Goal: Task Accomplishment & Management: Manage account settings

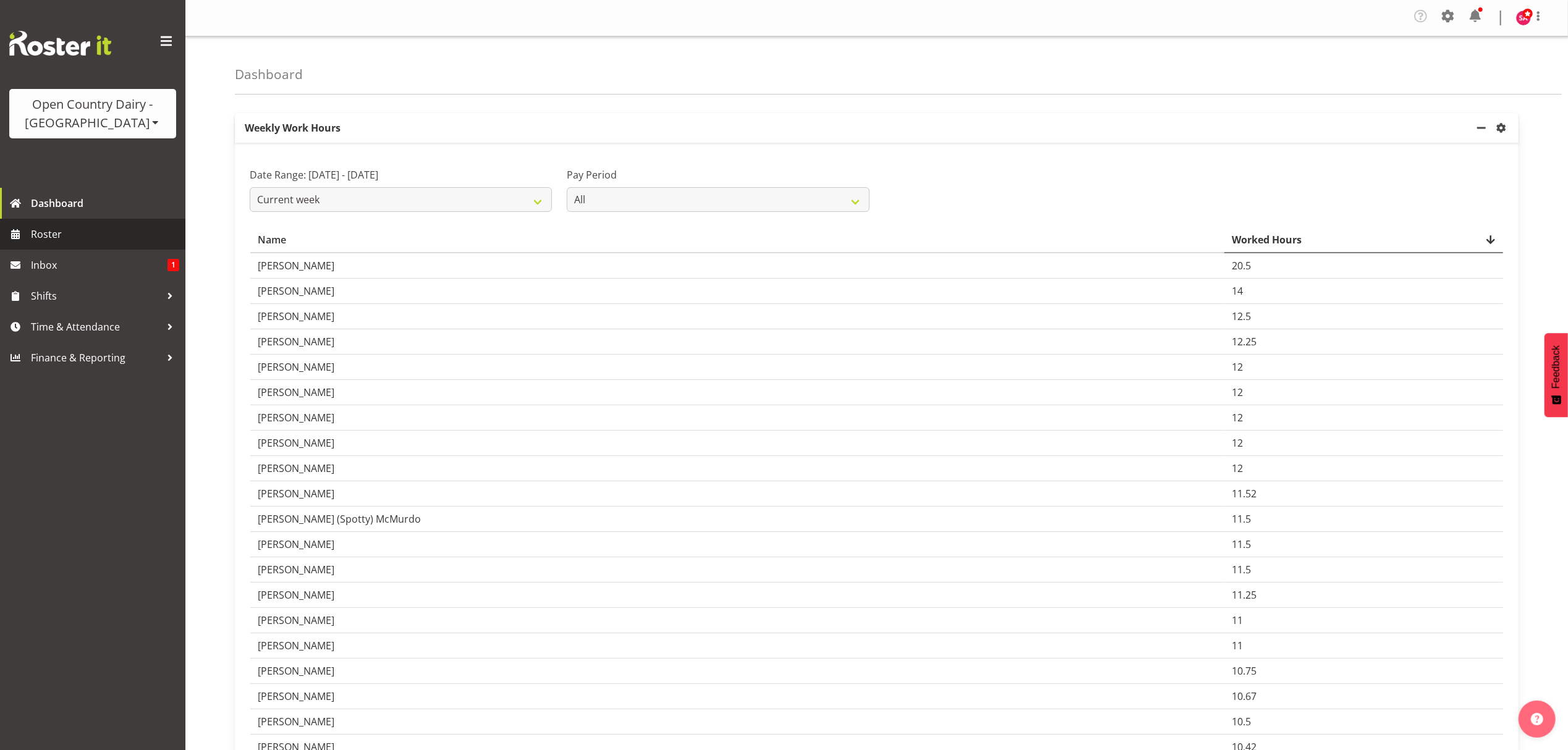
click at [87, 230] on span "Roster" at bounding box center [105, 234] width 149 height 19
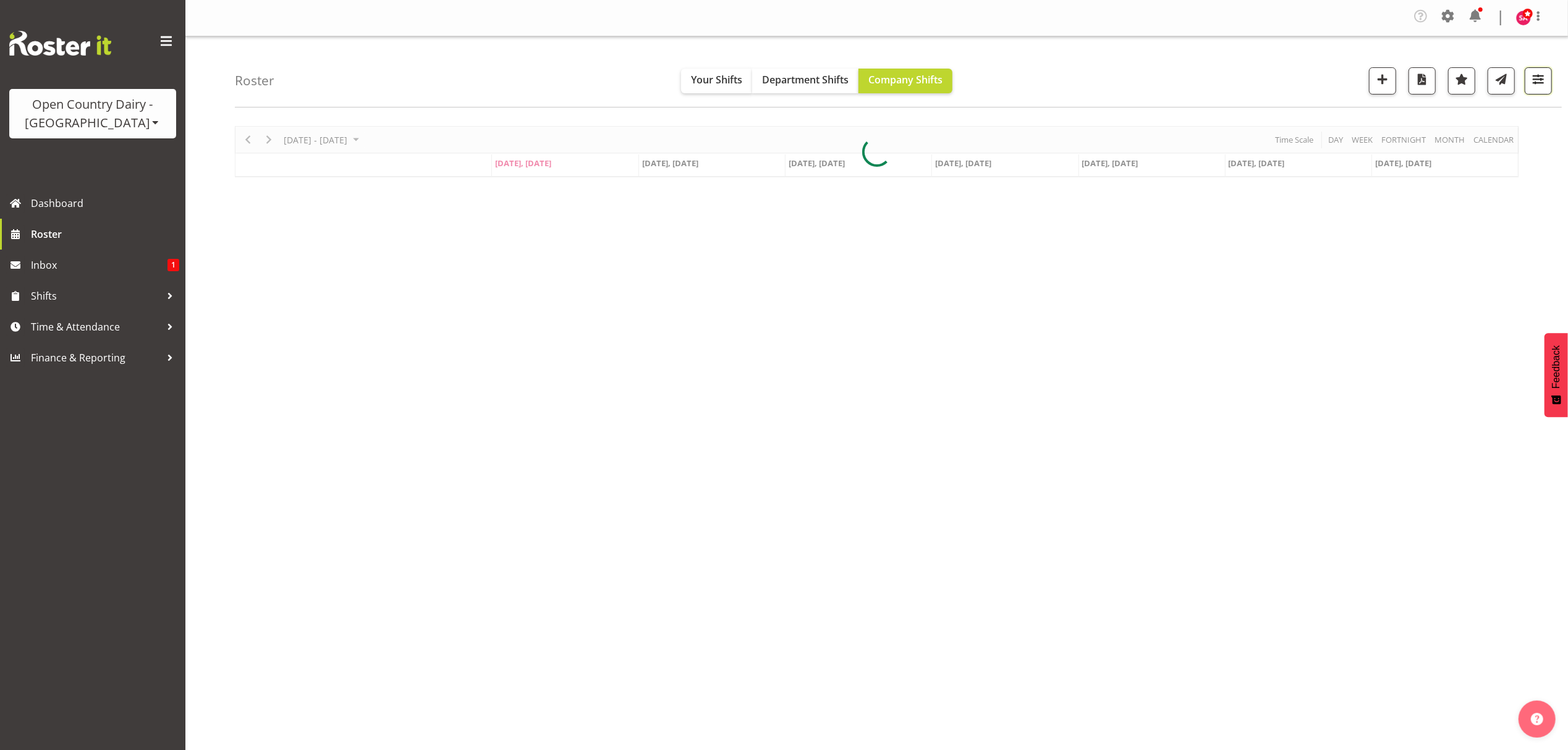
click at [1530, 86] on span "button" at bounding box center [1538, 79] width 16 height 16
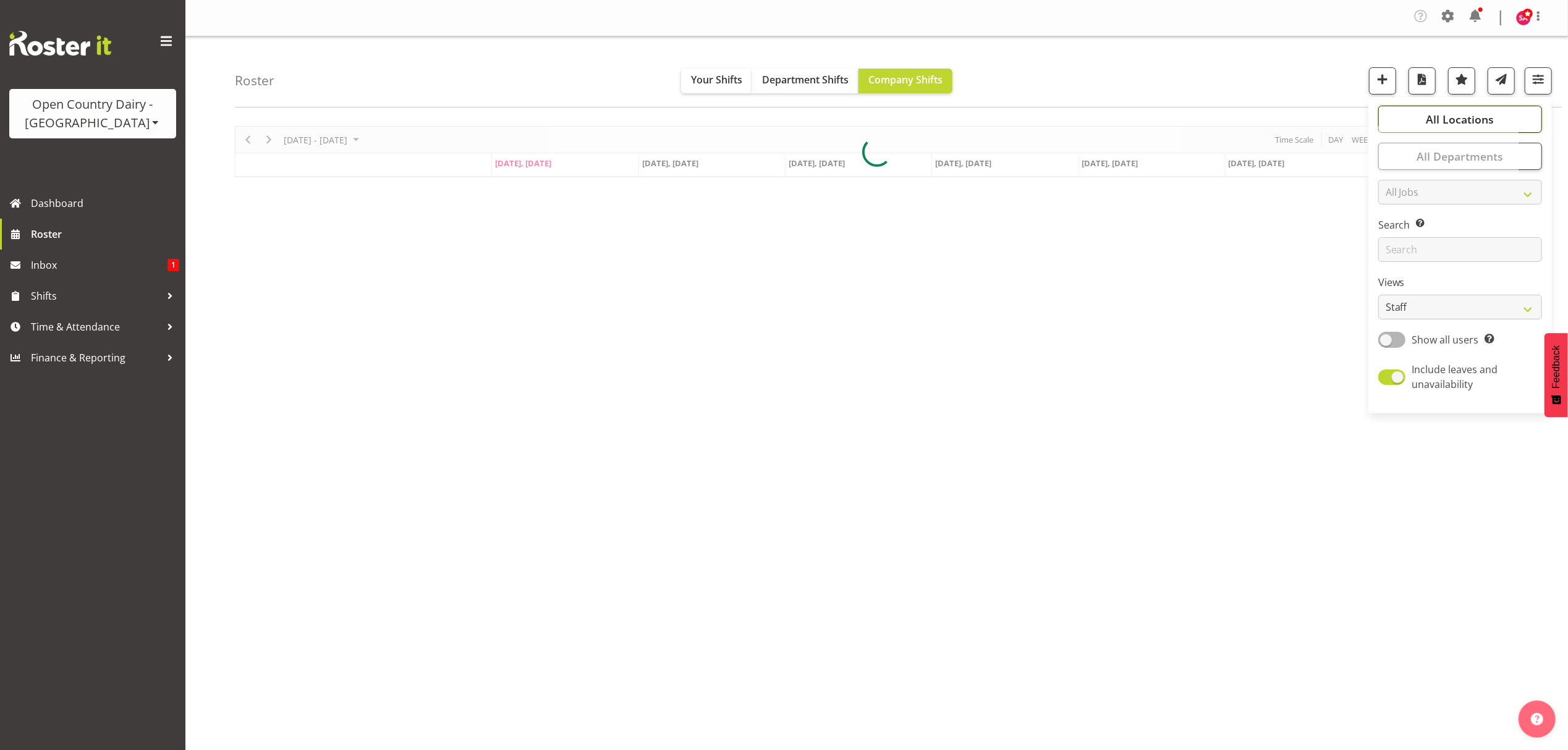
click at [1497, 120] on button "All Locations" at bounding box center [1460, 118] width 164 height 27
click at [980, 373] on div "September 08 - 14, 2025 Today Day Week Fortnight Month calendar Month Agenda Ti…" at bounding box center [902, 364] width 1333 height 494
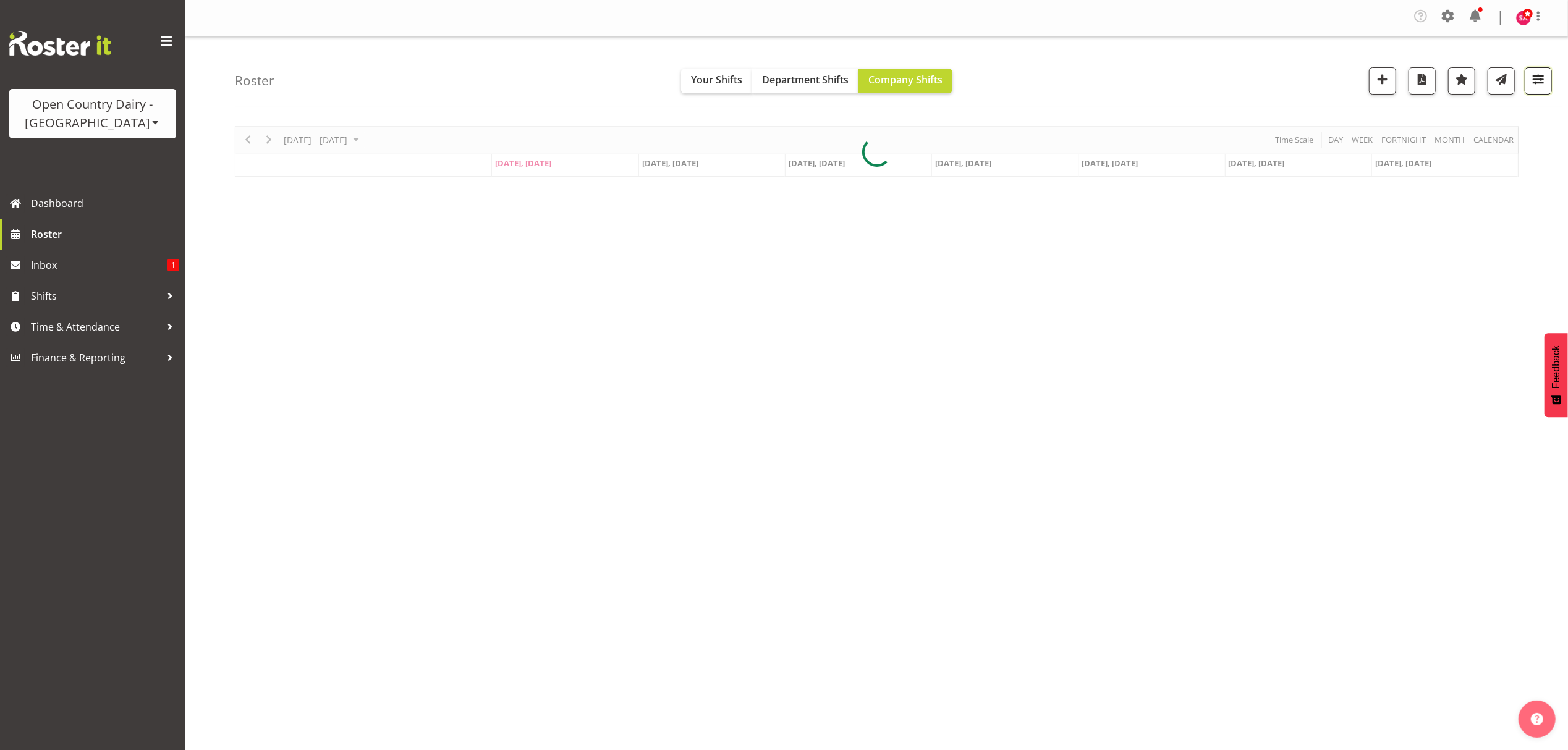
click at [1551, 87] on button "button" at bounding box center [1538, 81] width 27 height 27
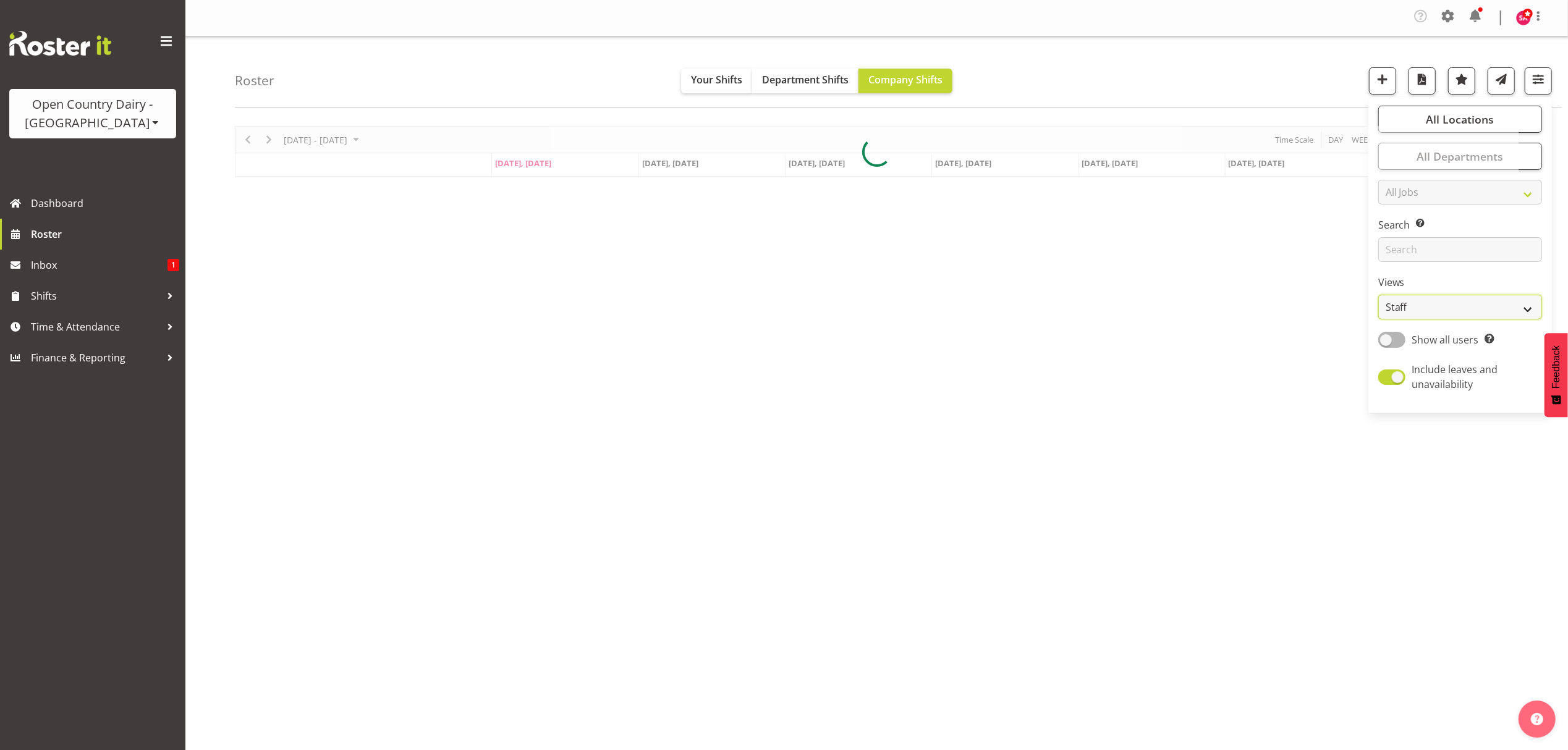
click at [1441, 309] on select "Staff Role Shift - Horizontal Shift - Vertical Staff - Location" at bounding box center [1460, 307] width 164 height 24
select select "shift"
click at [1379, 295] on select "Staff Role Shift - Horizontal Shift - Vertical Staff - Location" at bounding box center [1460, 307] width 164 height 24
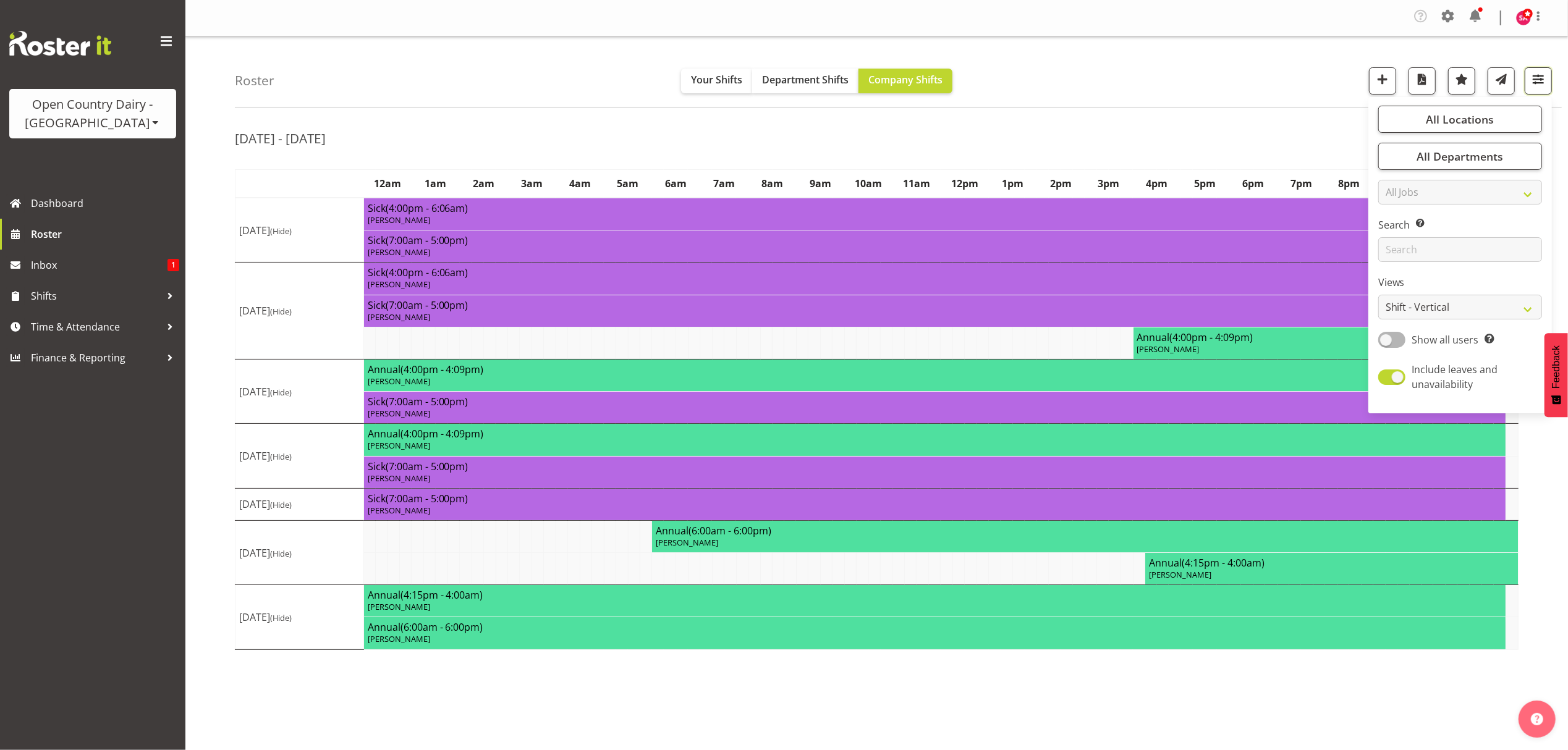
click at [1539, 86] on span "button" at bounding box center [1538, 79] width 16 height 16
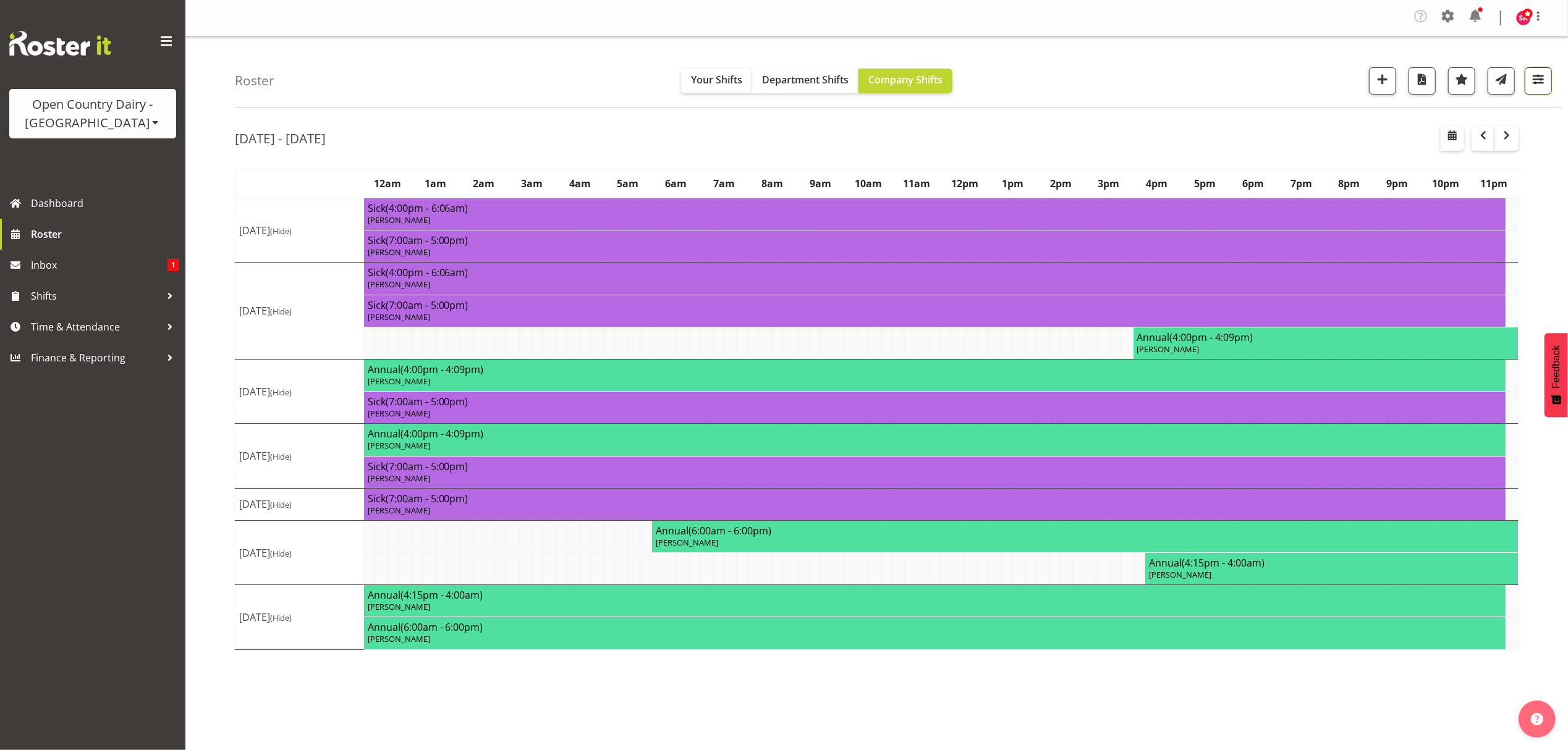
click at [1539, 86] on span "button" at bounding box center [1538, 79] width 16 height 16
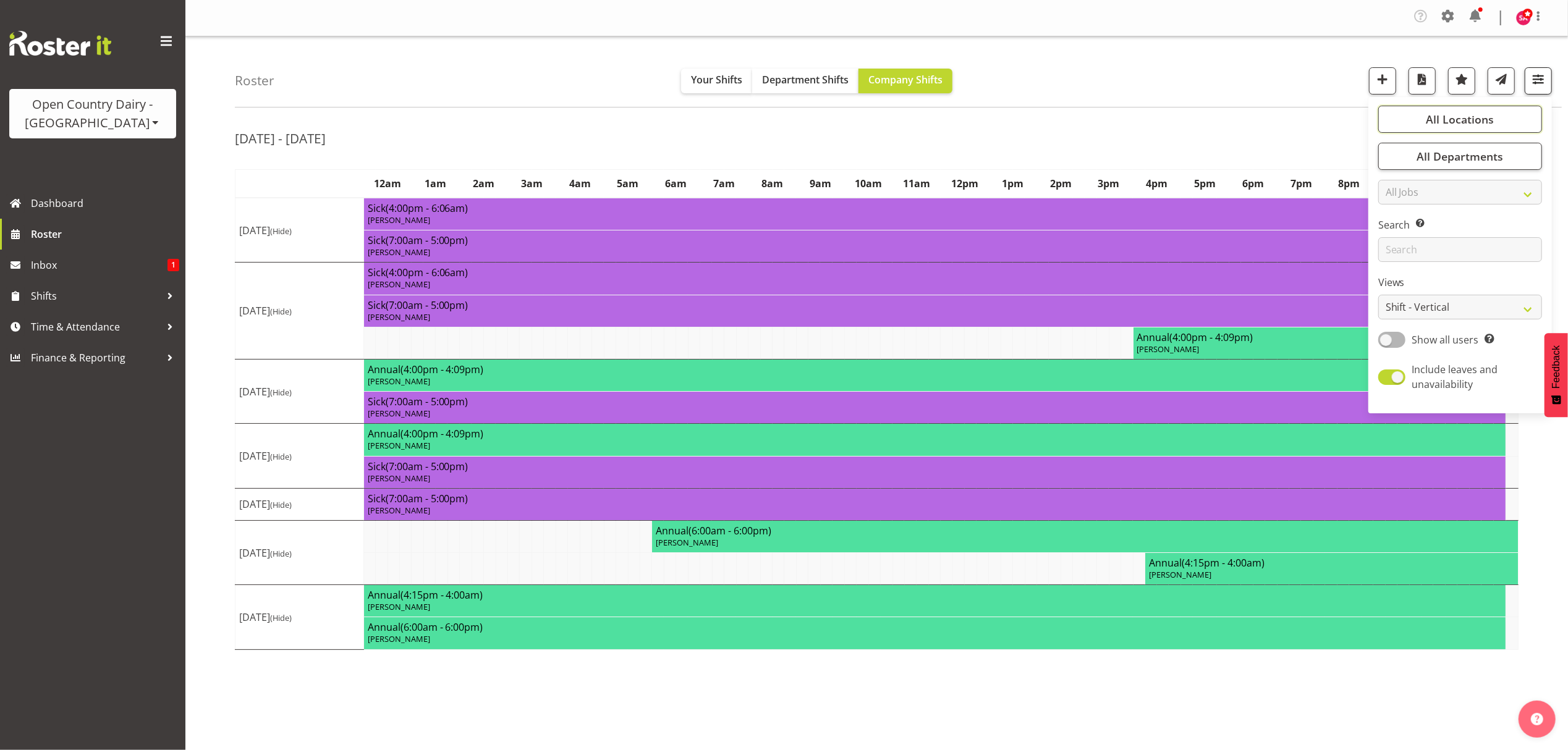
click at [1503, 126] on button "All Locations" at bounding box center [1460, 118] width 164 height 27
click at [1439, 115] on span "All Locations" at bounding box center [1460, 119] width 68 height 15
click at [1539, 86] on span "button" at bounding box center [1538, 79] width 16 height 16
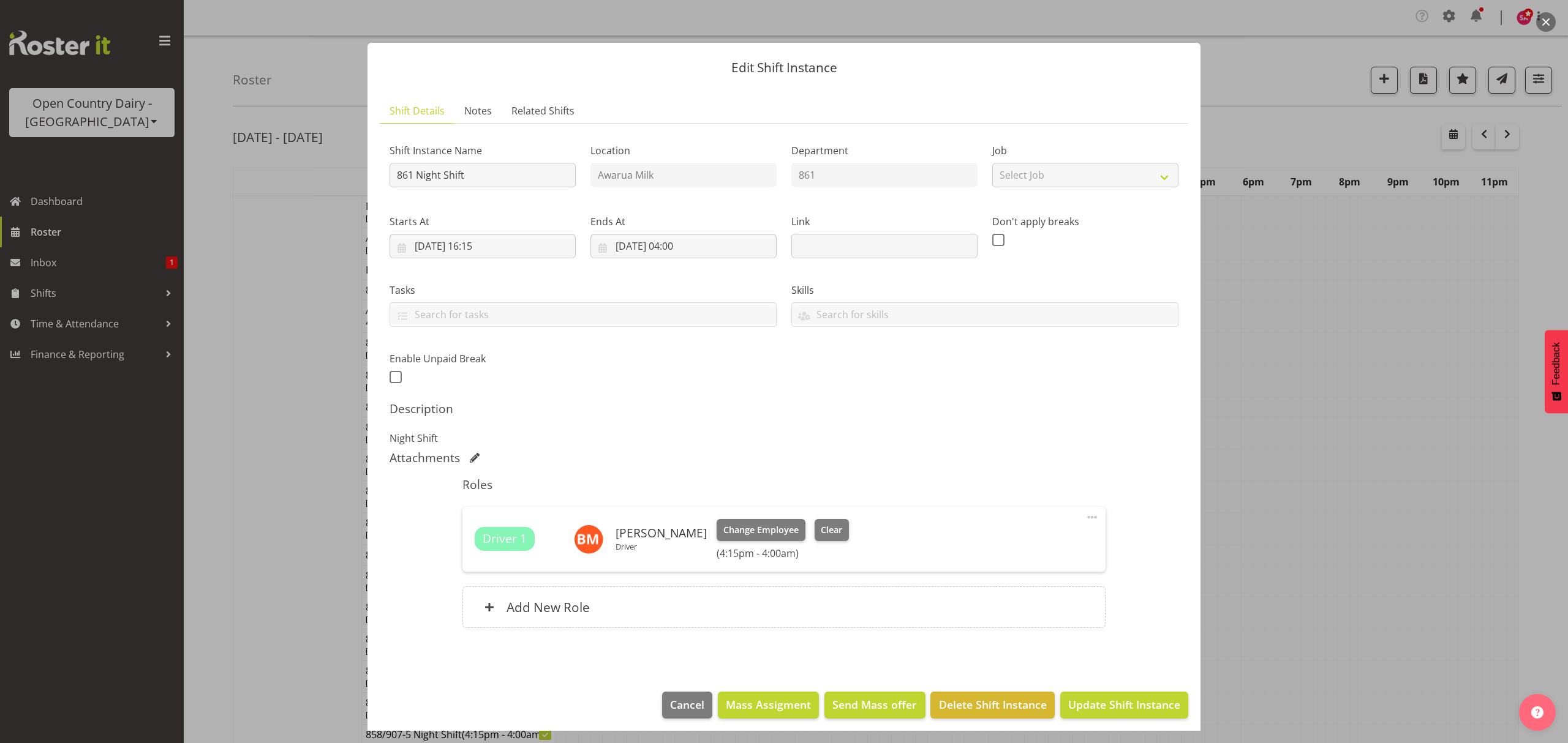
click at [1383, 411] on div at bounding box center [784, 372] width 1568 height 743
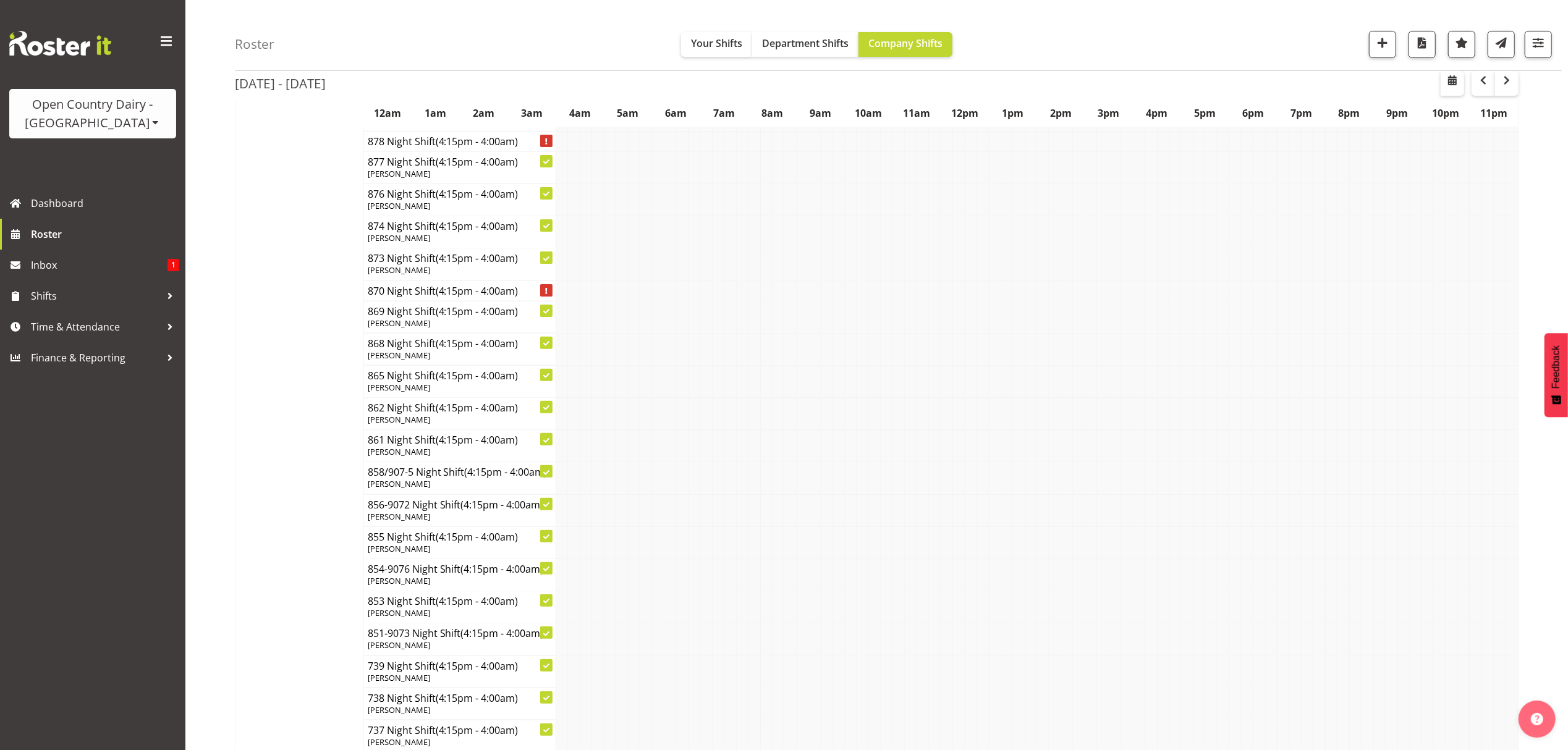
scroll to position [247, 0]
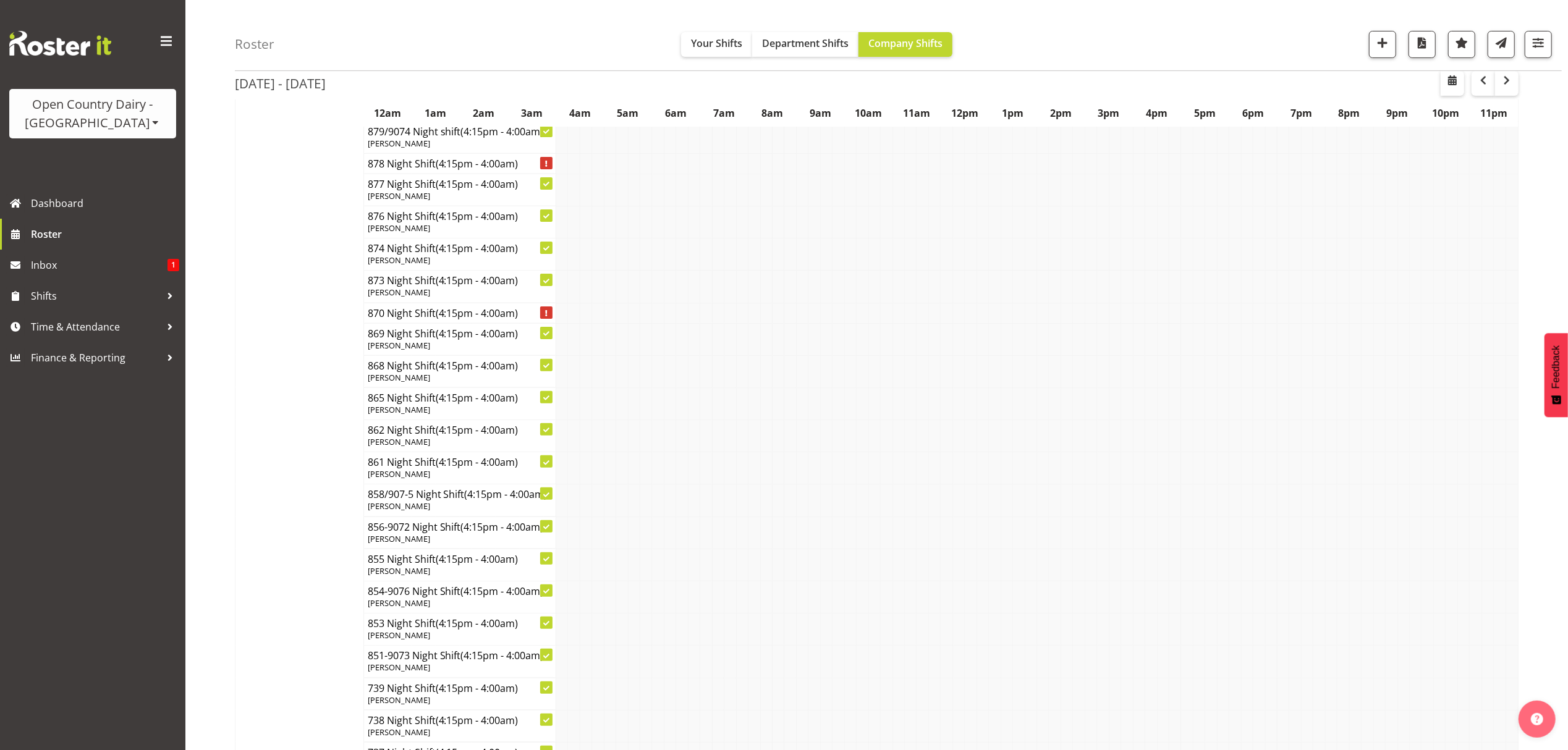
click at [692, 347] on td at bounding box center [694, 339] width 11 height 32
click at [84, 327] on span "Time & Attendance" at bounding box center [96, 327] width 130 height 19
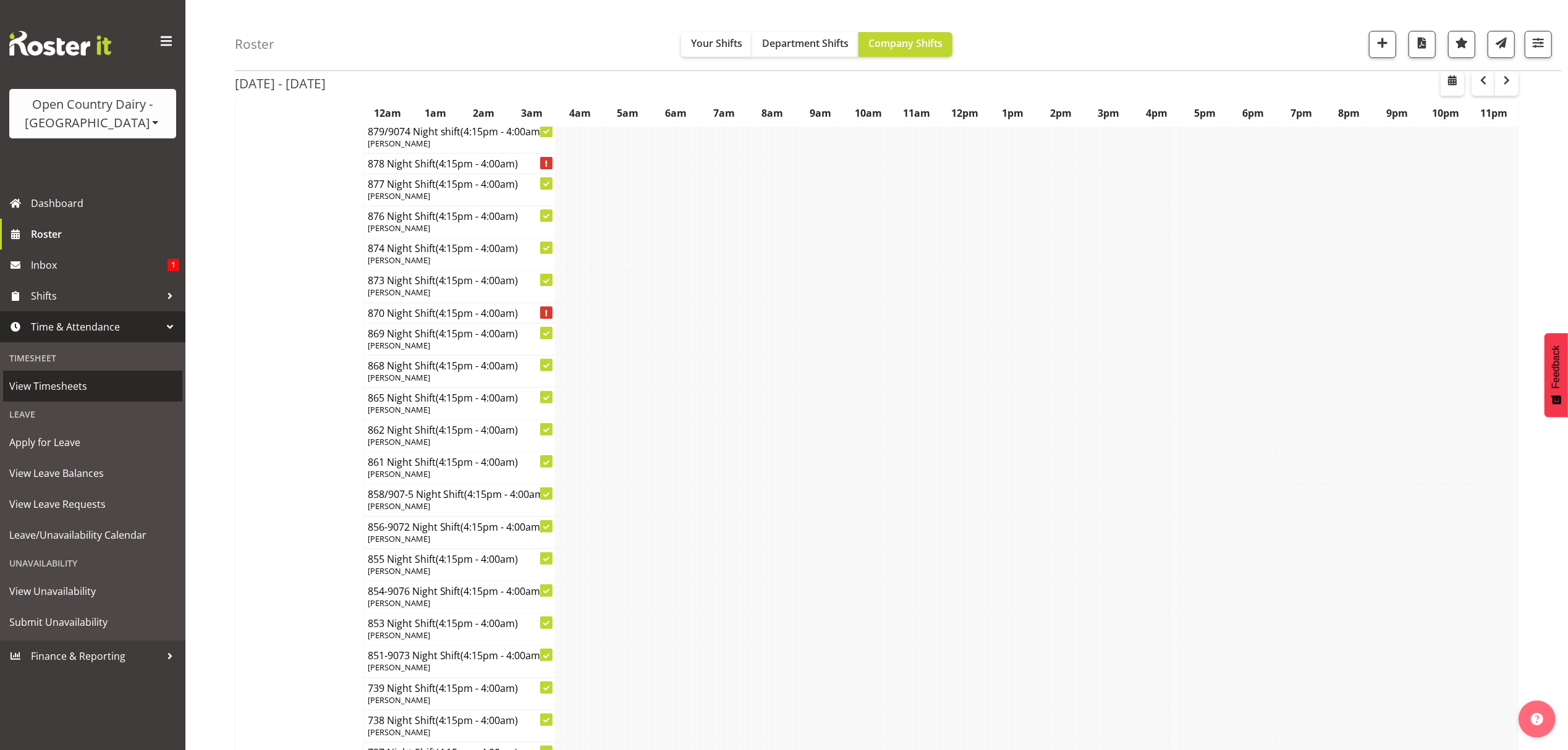
click at [73, 386] on span "View Timesheets" at bounding box center [93, 386] width 167 height 19
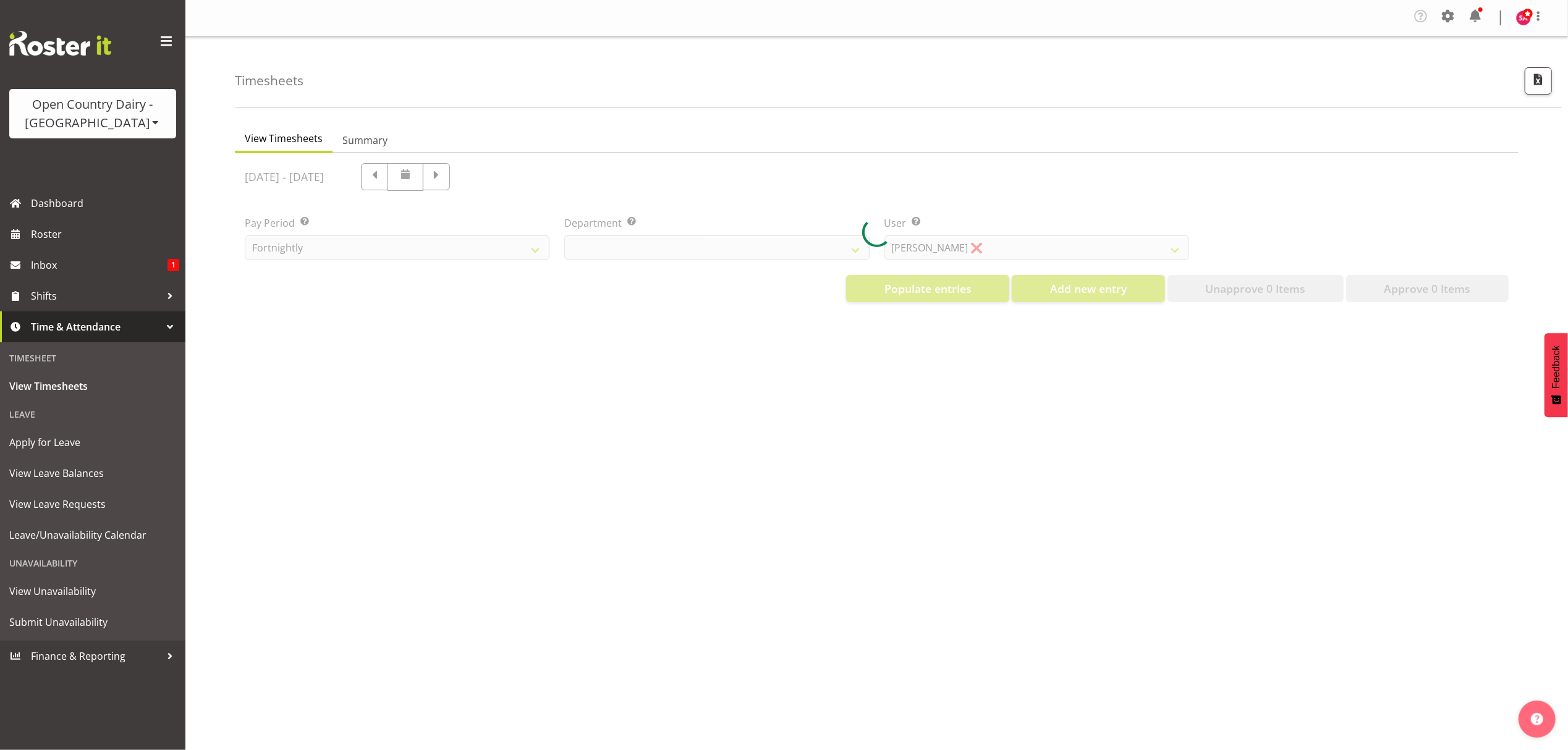
select select "699"
select select "8449"
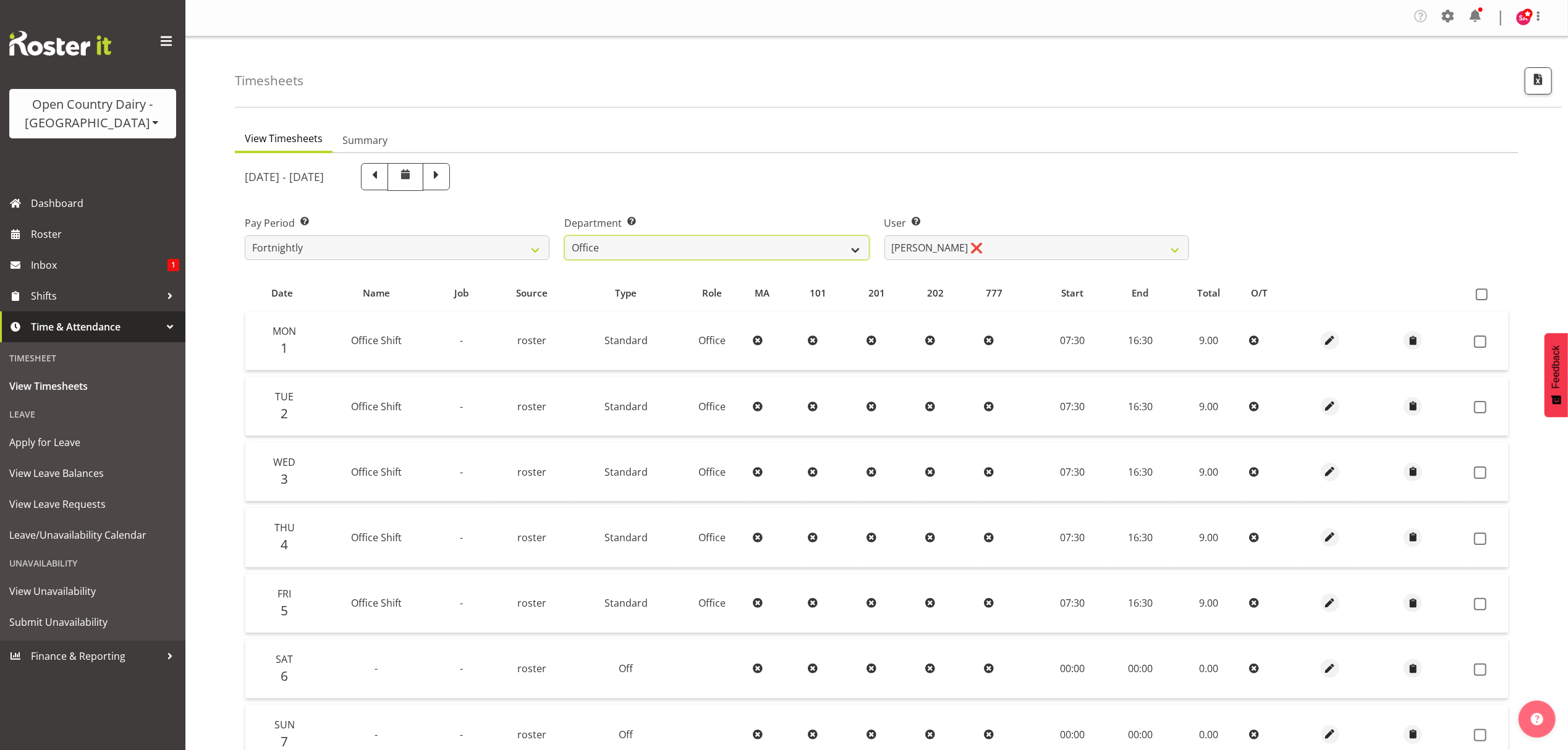
click at [718, 252] on select "734 735 736 737 738 739 851 852 853 854 855 856 858 861 862 865 868 869 870 873" at bounding box center [716, 248] width 305 height 24
select select "697"
click at [564, 236] on select "734 735 736 737 738 739 851 852 853 854 855 856 858 861 862 865 868 869 870 873" at bounding box center [716, 248] width 305 height 24
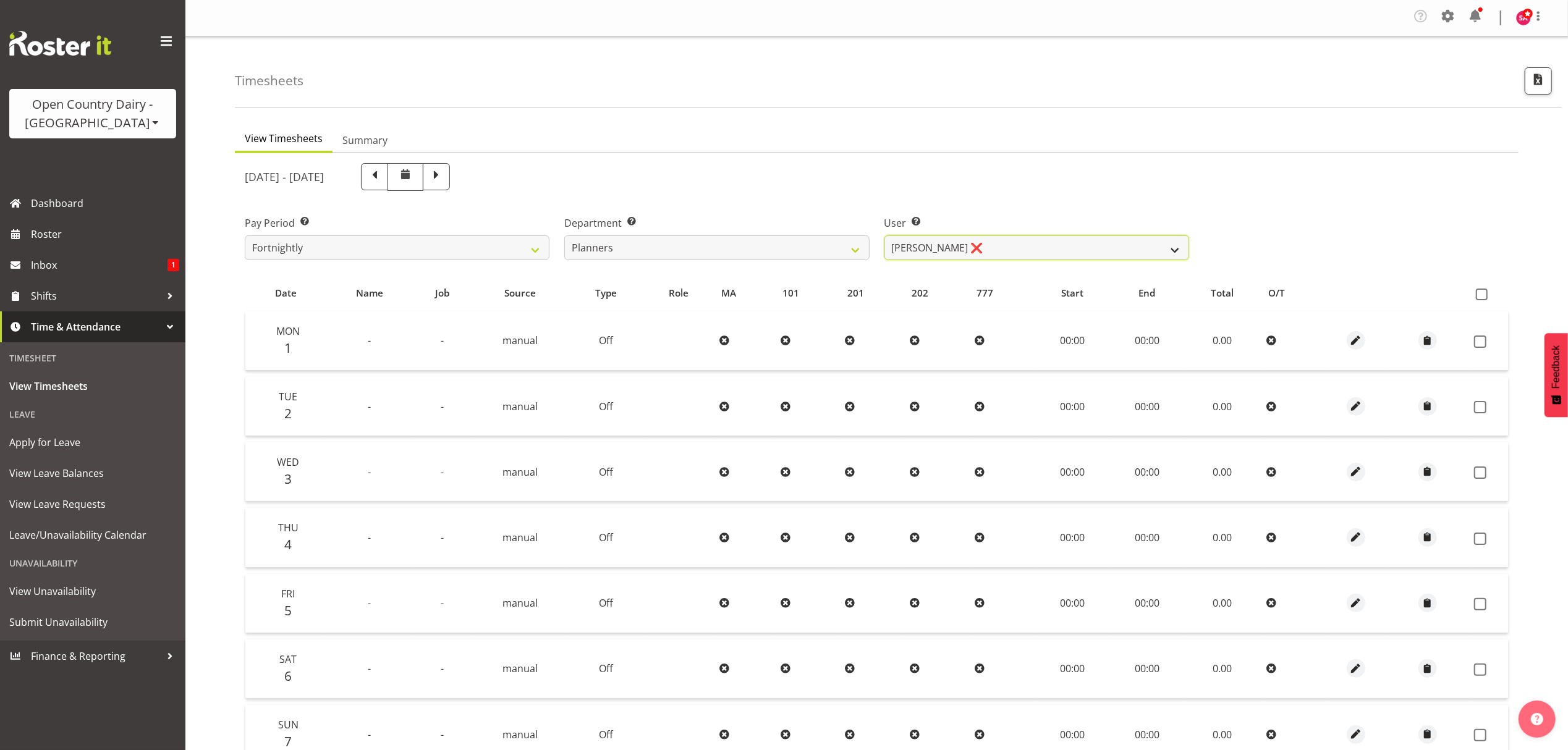
click at [949, 253] on select "[PERSON_NAME] ❌ [PERSON_NAME] ❌ [PERSON_NAME] ❌" at bounding box center [1037, 248] width 305 height 24
click at [885, 236] on select "[PERSON_NAME] ❌ [PERSON_NAME] ❌ [PERSON_NAME] ❌" at bounding box center [1037, 248] width 305 height 24
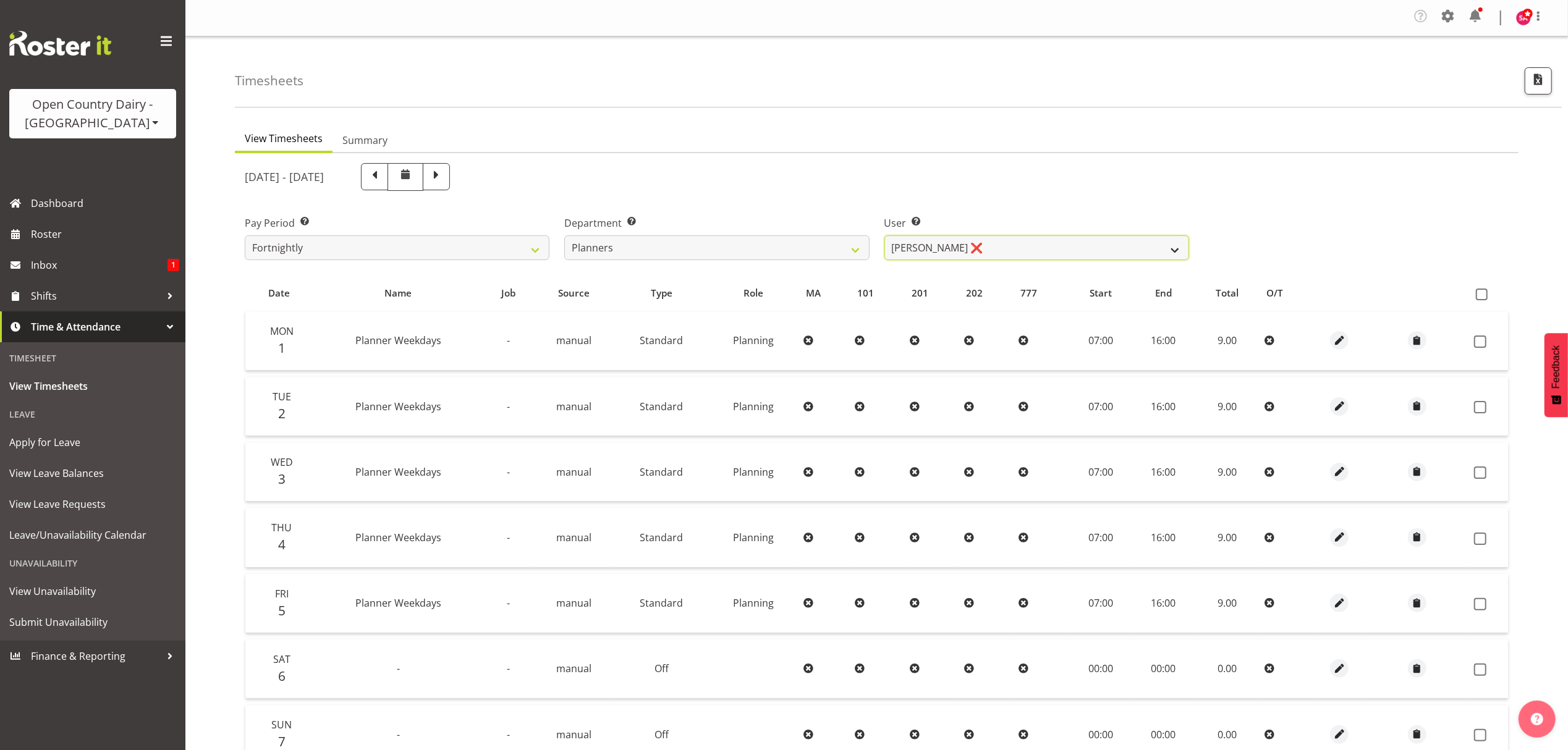
click at [1017, 243] on select "[PERSON_NAME] ❌ [PERSON_NAME] ❌ [PERSON_NAME] ❌" at bounding box center [1037, 248] width 305 height 24
select select "10274"
click at [885, 236] on select "[PERSON_NAME] ❌ [PERSON_NAME] ❌ [PERSON_NAME] ❌" at bounding box center [1037, 248] width 305 height 24
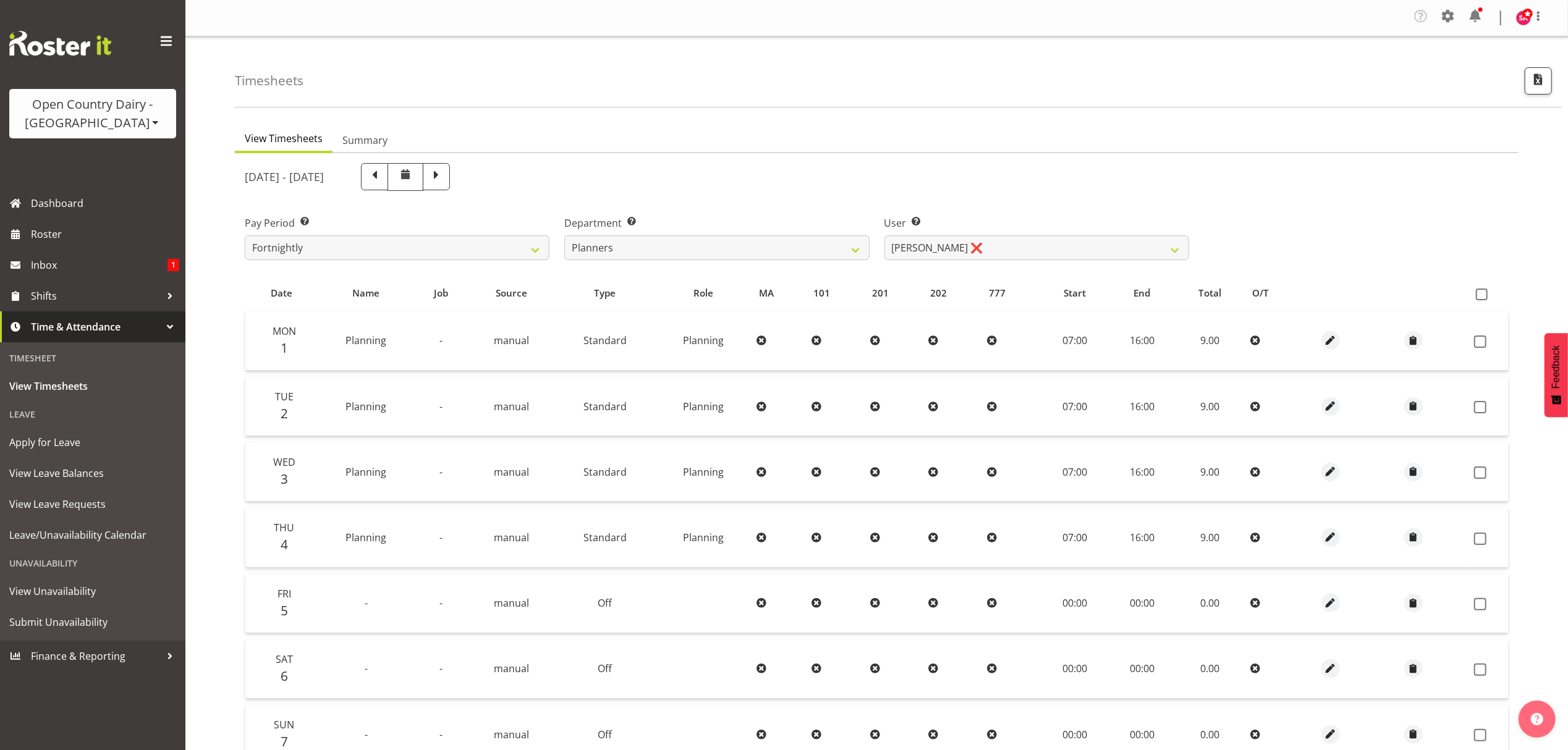
click at [162, 120] on div "Open Country Dairy - [GEOGRAPHIC_DATA]" at bounding box center [92, 113] width 142 height 37
click at [134, 151] on link "Open Country Dairy - [GEOGRAPHIC_DATA]" at bounding box center [129, 157] width 239 height 23
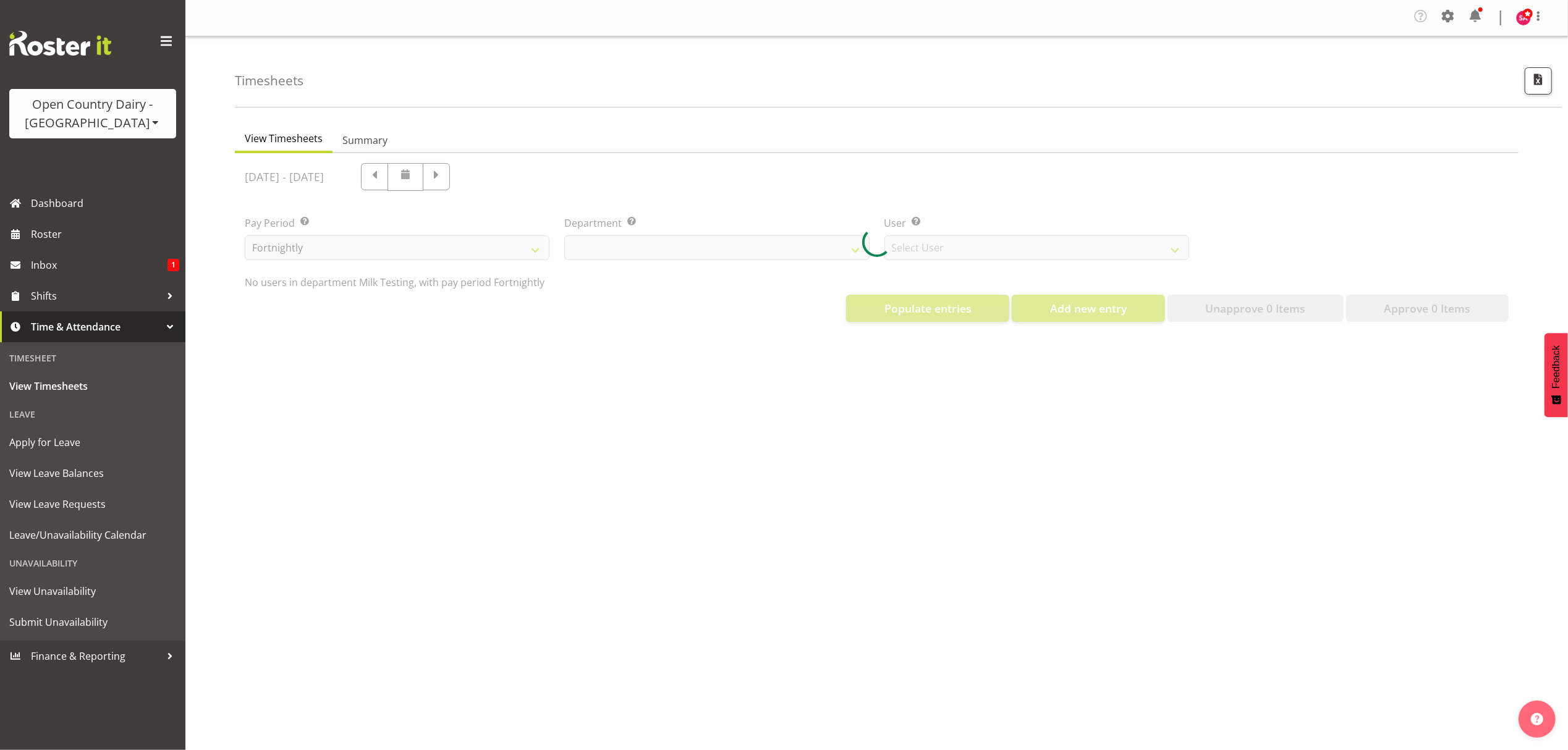
select select "733"
select select "7414"
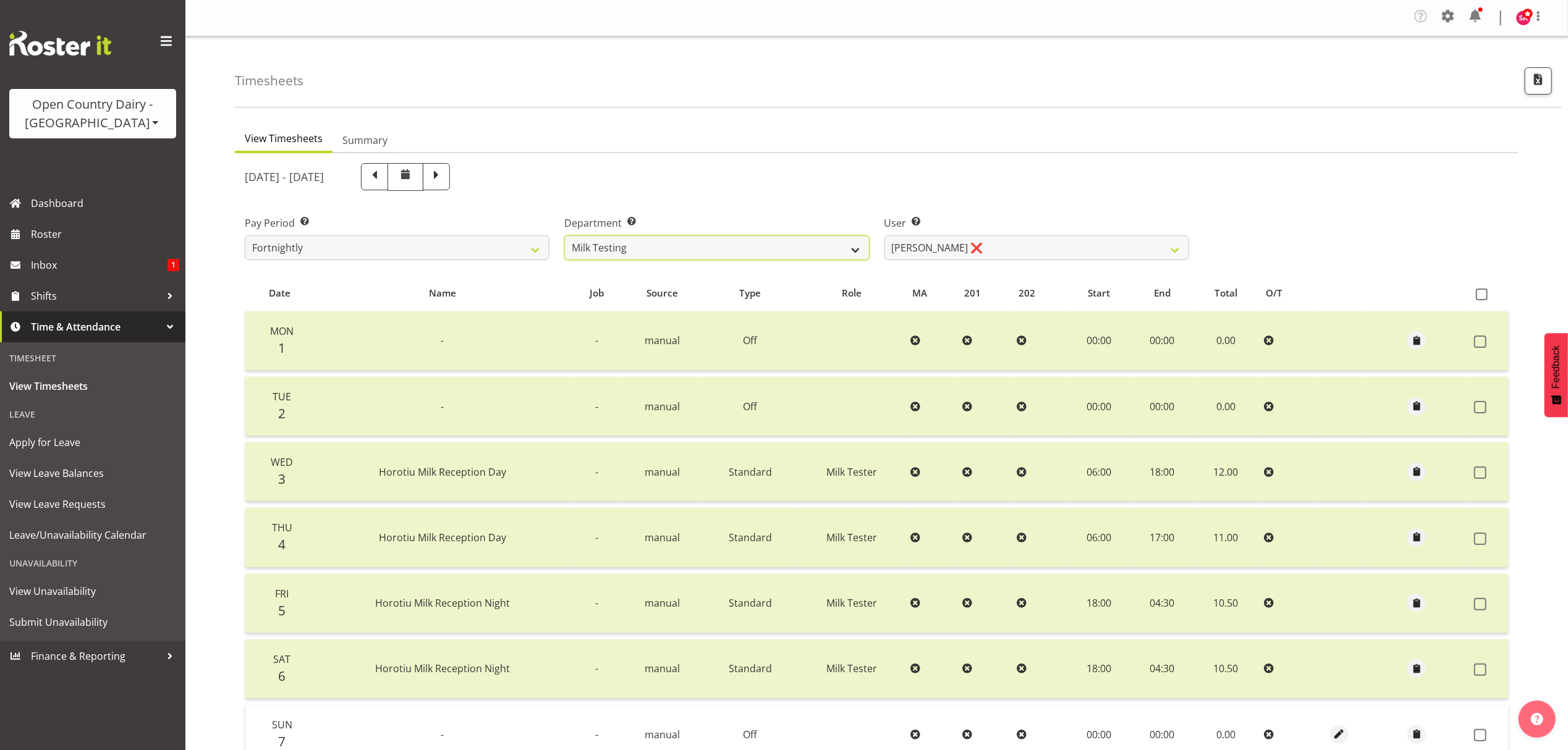
click at [694, 250] on select "701 702 703 704 705 706 707 708 709 710 711 712 713 714 715 716 717 718 719 720" at bounding box center [716, 248] width 305 height 24
select select "885"
click at [564, 236] on select "701 702 703 704 705 706 707 708 709 710 711 712 713 714 715 716 717 718 719 720" at bounding box center [716, 248] width 305 height 24
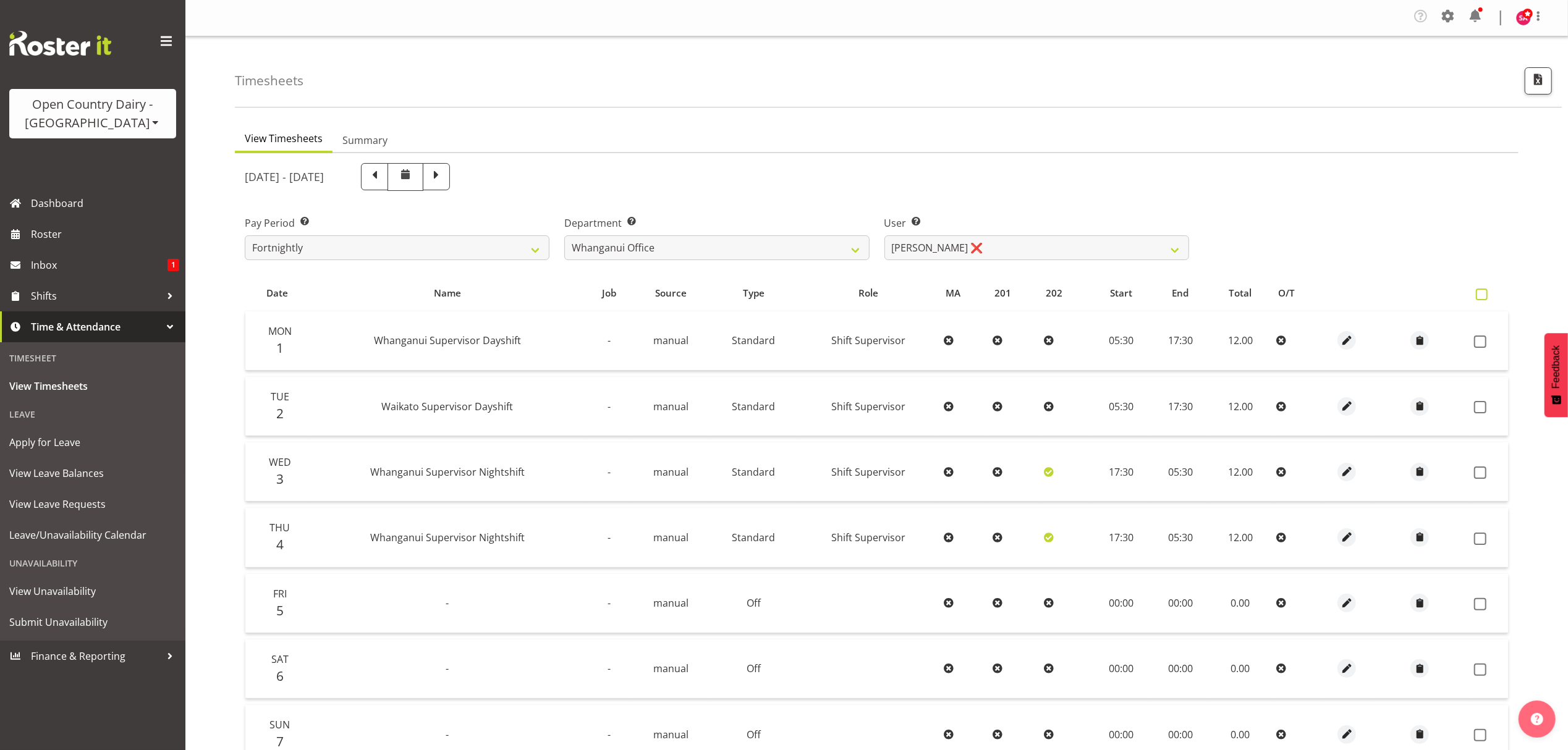
click at [1482, 292] on span at bounding box center [1482, 294] width 11 height 11
click at [1482, 292] on input "checkbox" at bounding box center [1480, 294] width 8 height 8
checkbox input "true"
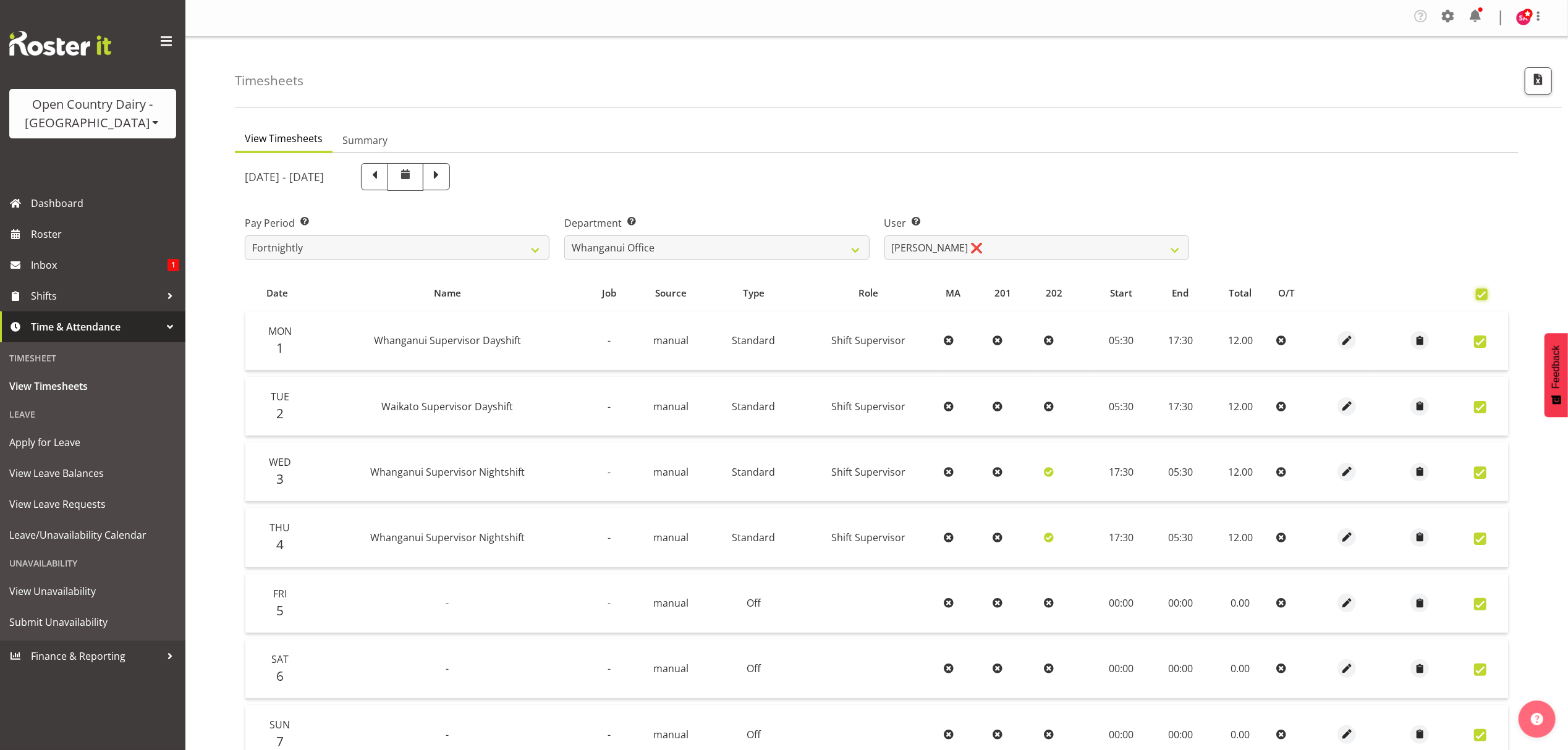
checkbox input "true"
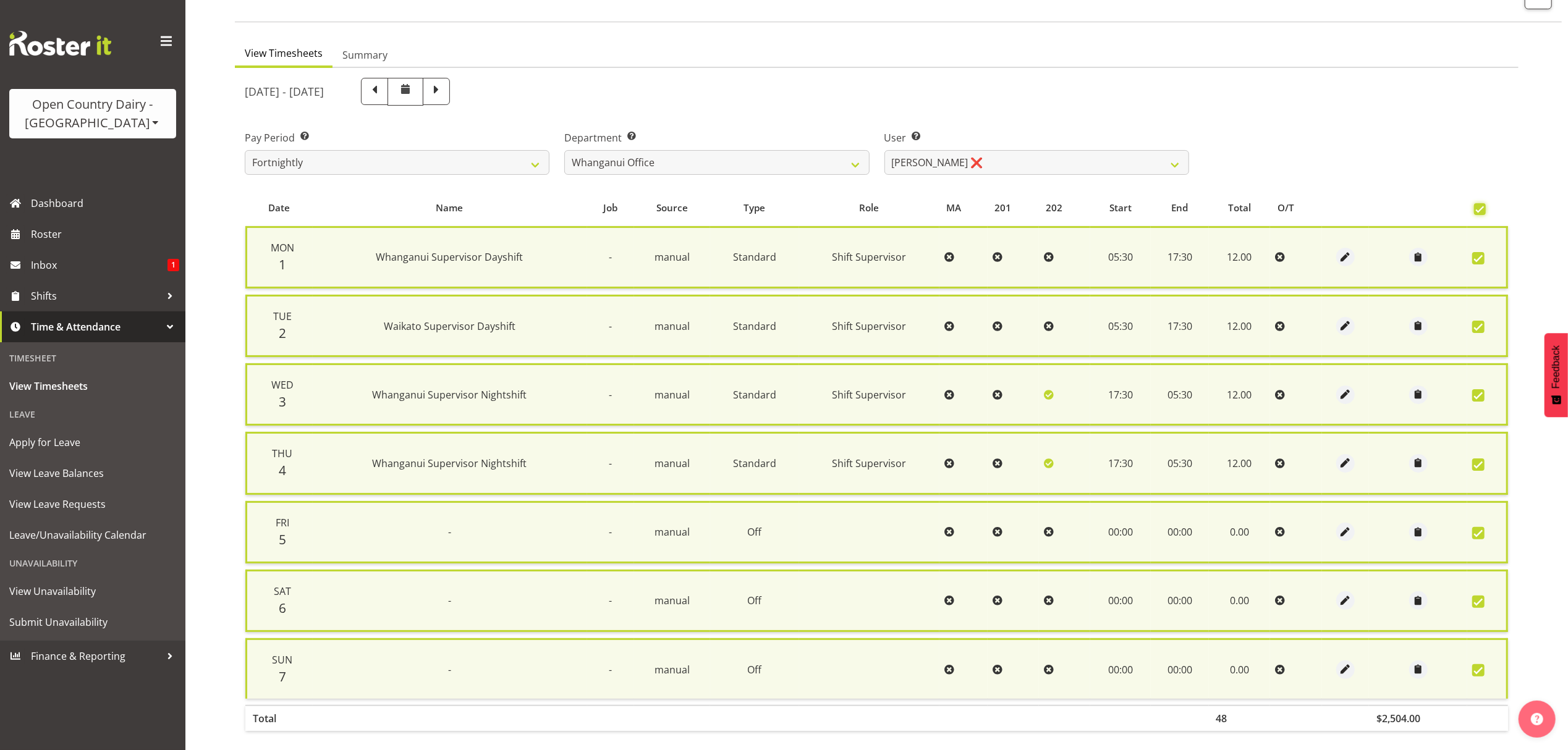
scroll to position [142, 0]
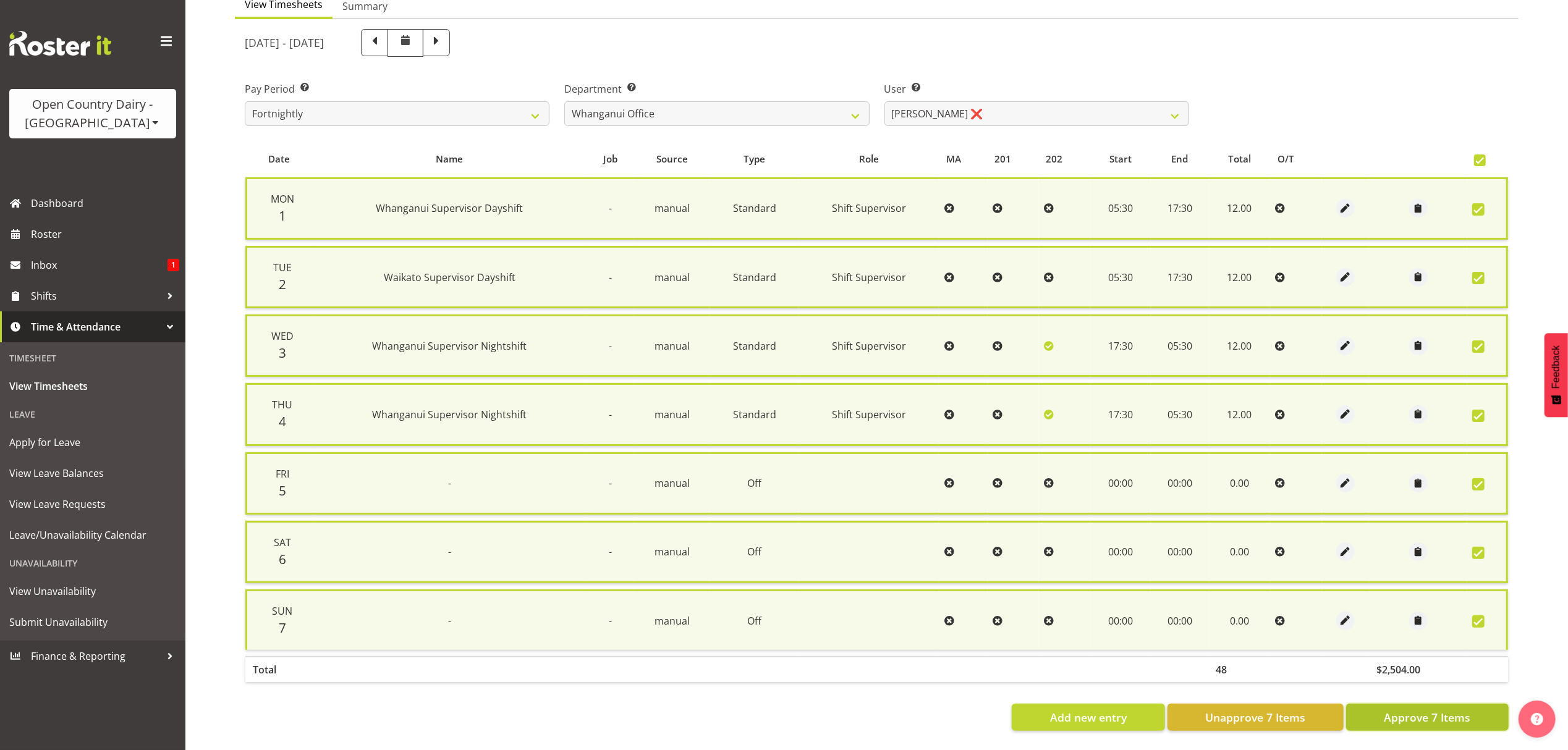
click at [1412, 710] on span "Approve 7 Items" at bounding box center [1427, 717] width 86 height 16
checkbox input "false"
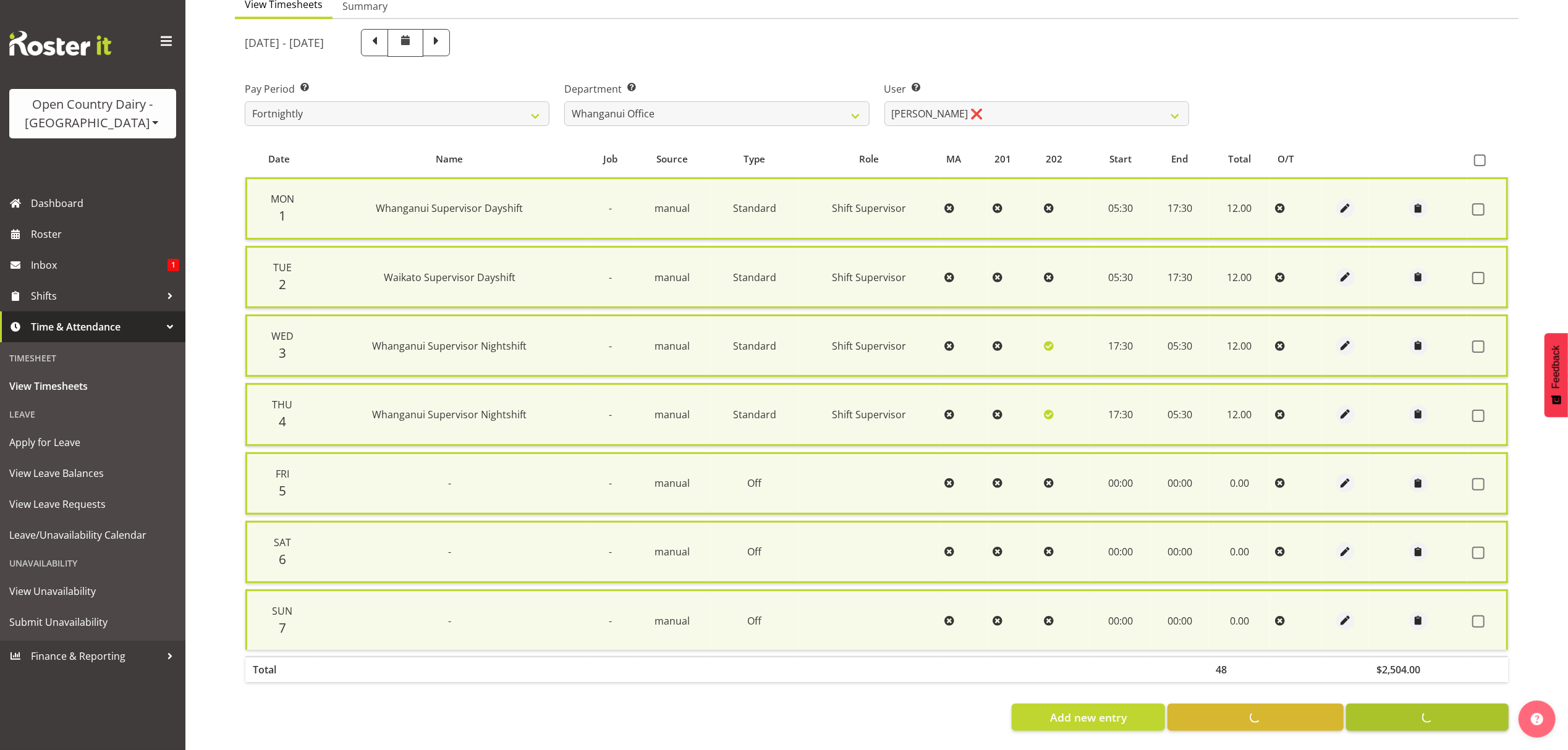
checkbox input "false"
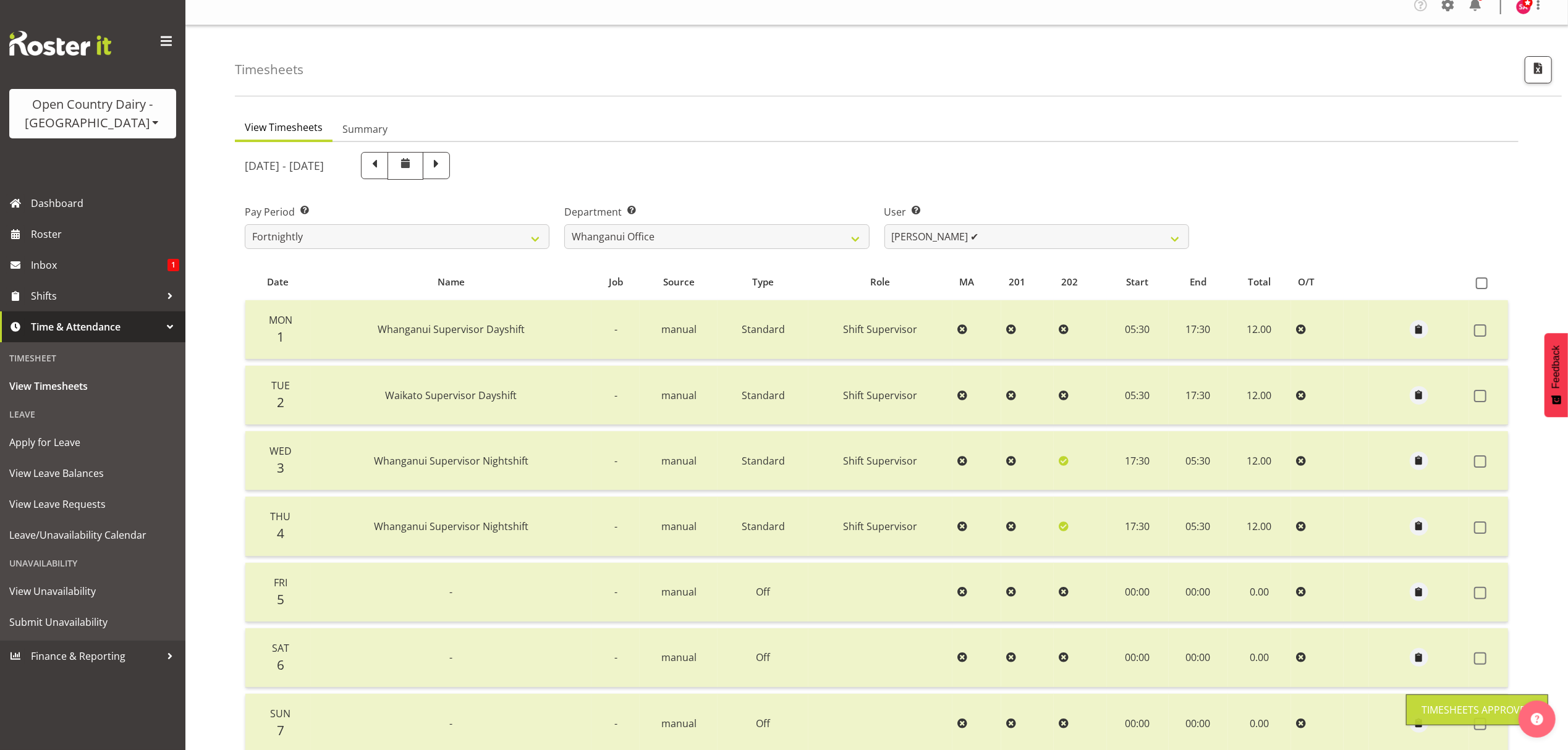
scroll to position [0, 0]
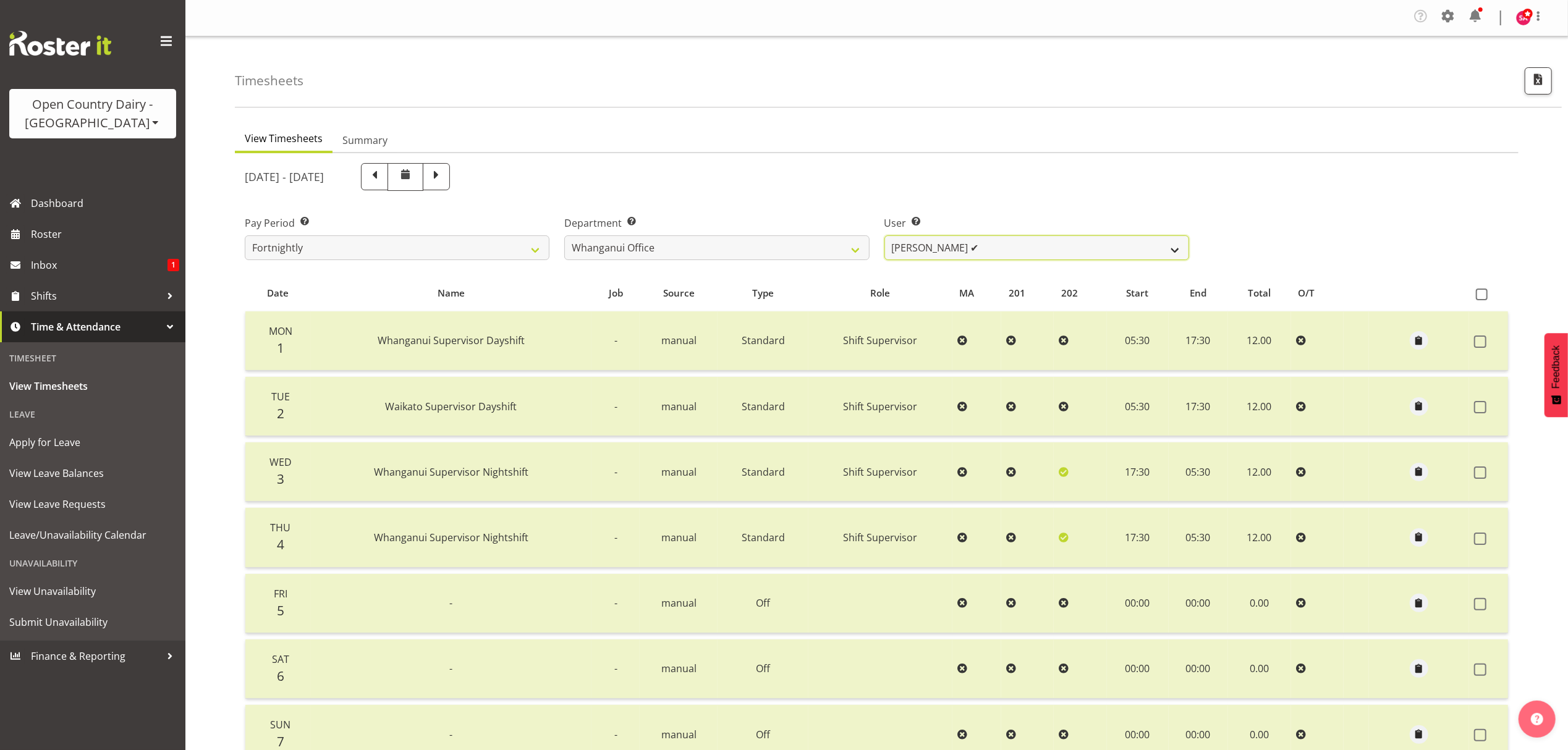
click at [969, 251] on select "Bruce Lind ✔ Filiki Huirua-Taupa'u ❌ Josh Wilson ❌ Keane Metekingi ❌ Mark Hoppe…" at bounding box center [1037, 248] width 305 height 24
click at [885, 236] on select "Bruce Lind ✔ Filiki Huirua-Taupa'u ❌ Josh Wilson ❌ Keane Metekingi ❌ Mark Hoppe…" at bounding box center [1037, 248] width 305 height 24
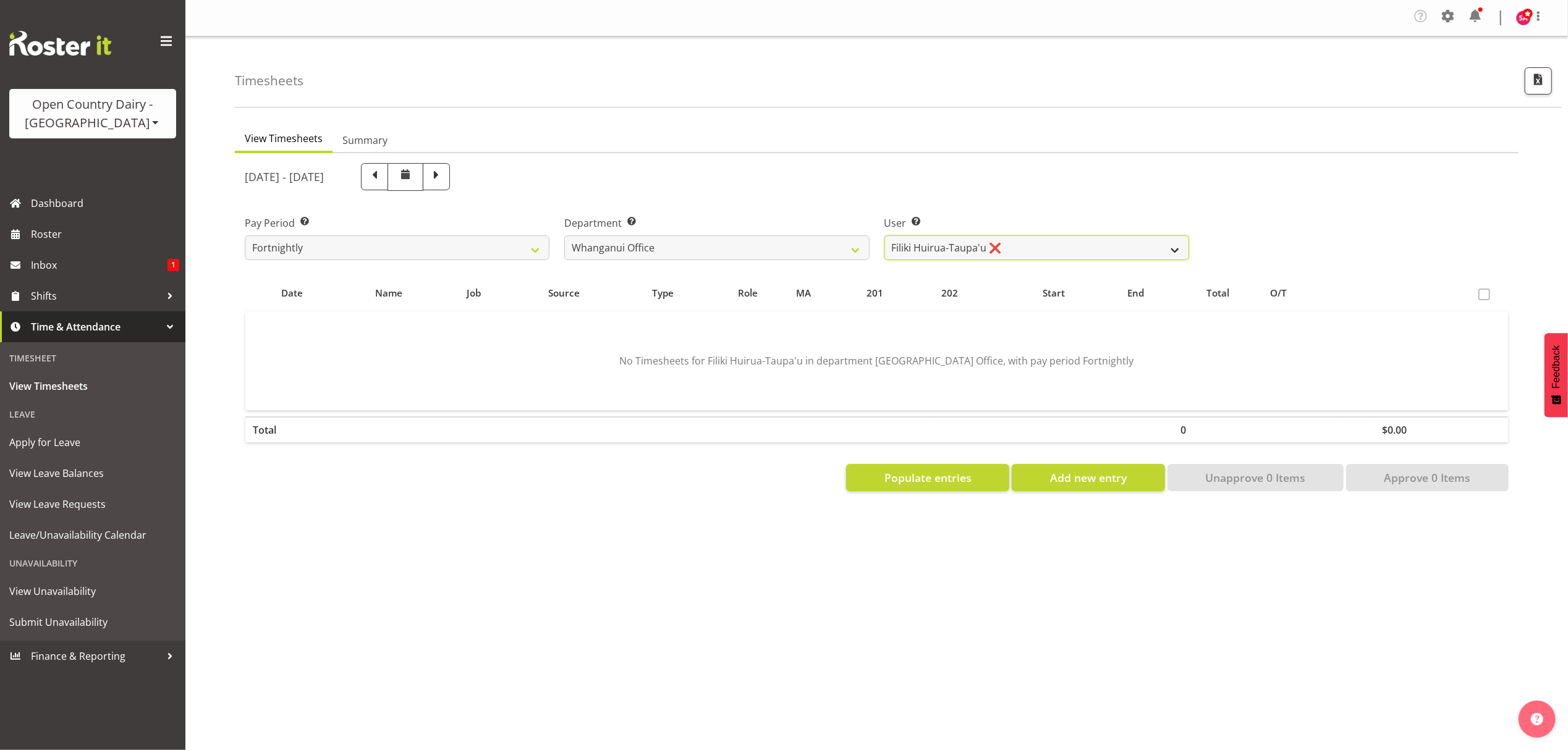
click at [980, 242] on select "Bruce Lind ✔ Filiki Huirua-Taupa'u ❌ Josh Wilson ❌ Keane Metekingi ❌ Mark Hoppe…" at bounding box center [1037, 248] width 305 height 24
select select "11262"
click at [885, 236] on select "Bruce Lind ✔ Filiki Huirua-Taupa'u ❌ Josh Wilson ❌ Keane Metekingi ❌ Mark Hoppe…" at bounding box center [1037, 248] width 305 height 24
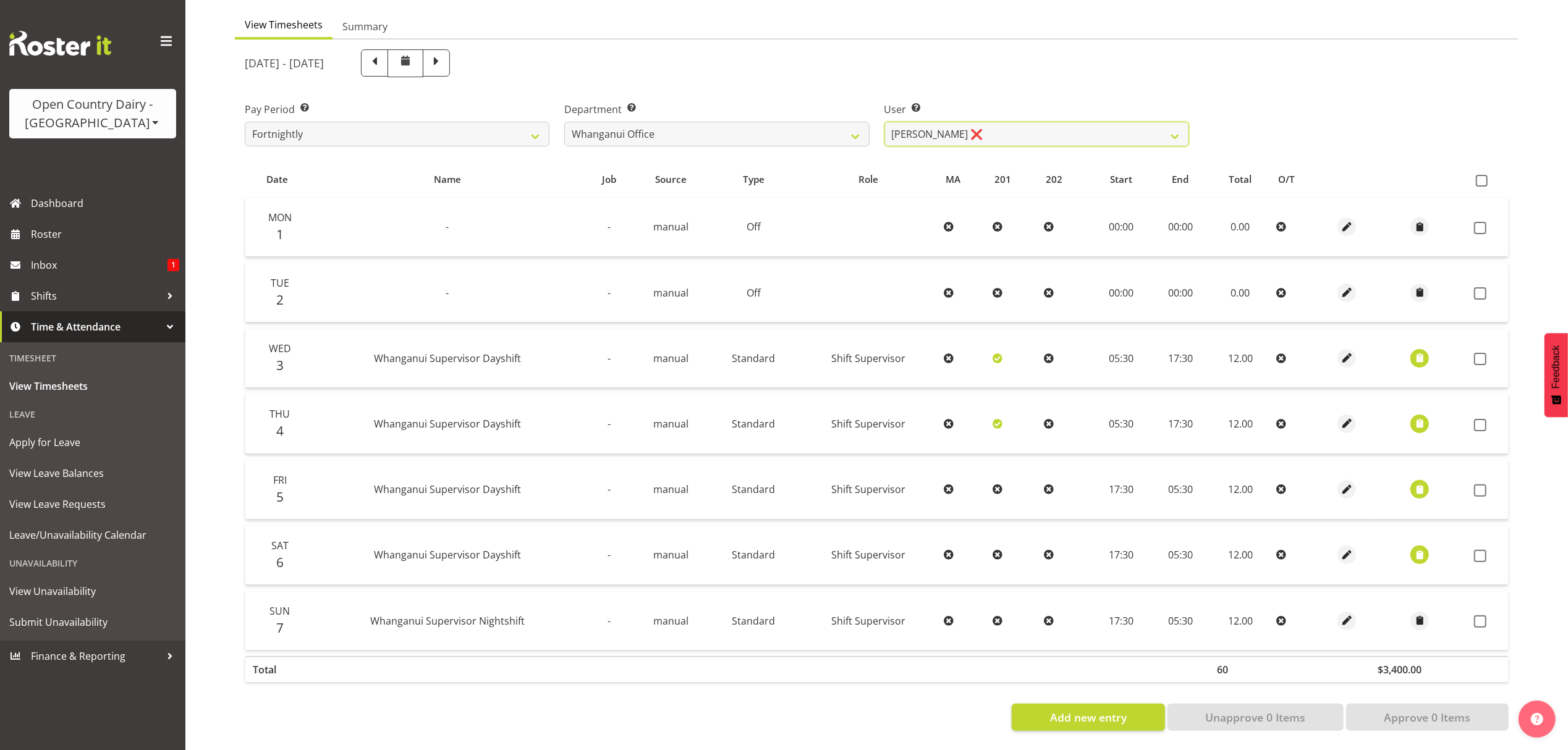
scroll to position [125, 0]
click at [1414, 483] on span "button" at bounding box center [1419, 490] width 14 height 14
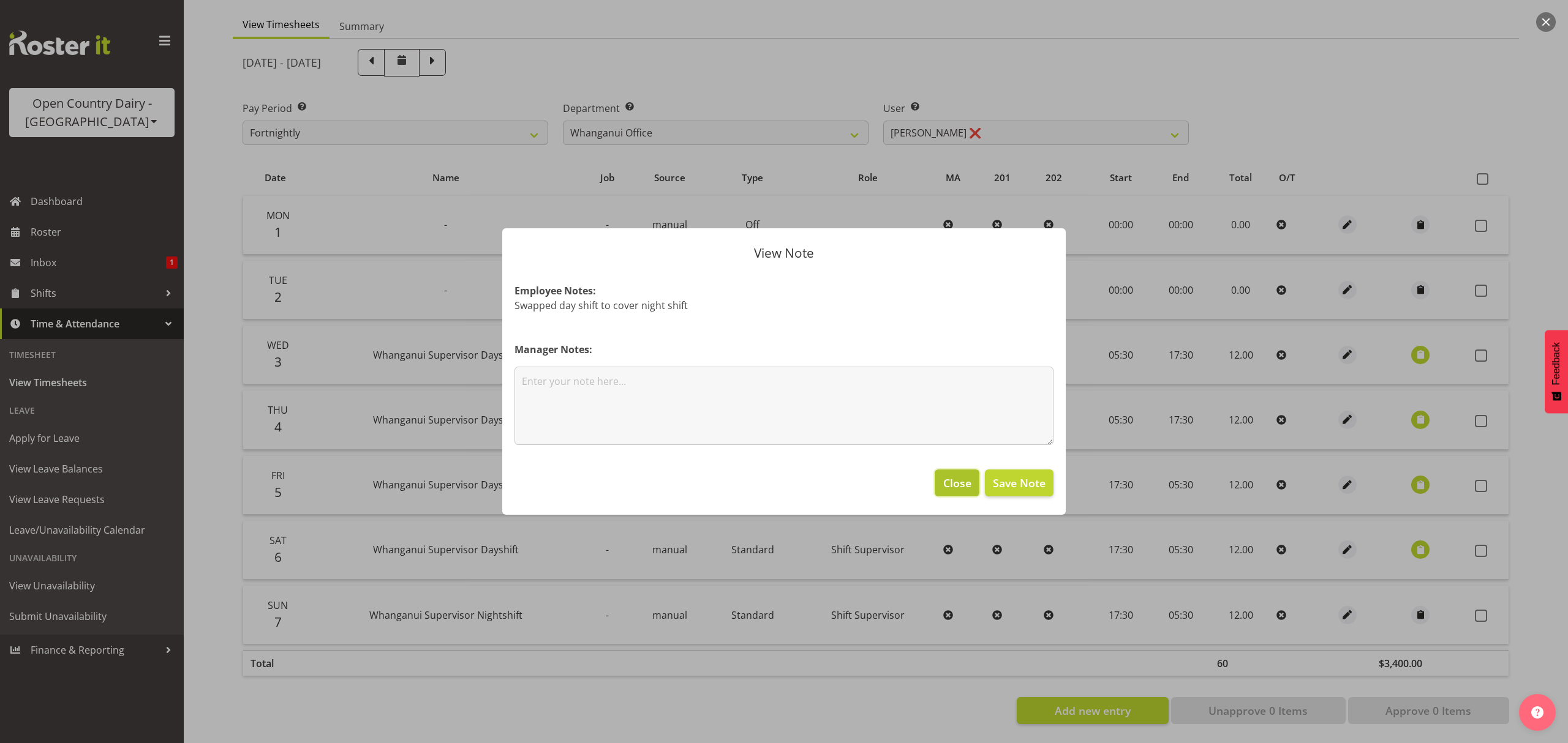
click at [942, 480] on button "Close" at bounding box center [956, 482] width 44 height 27
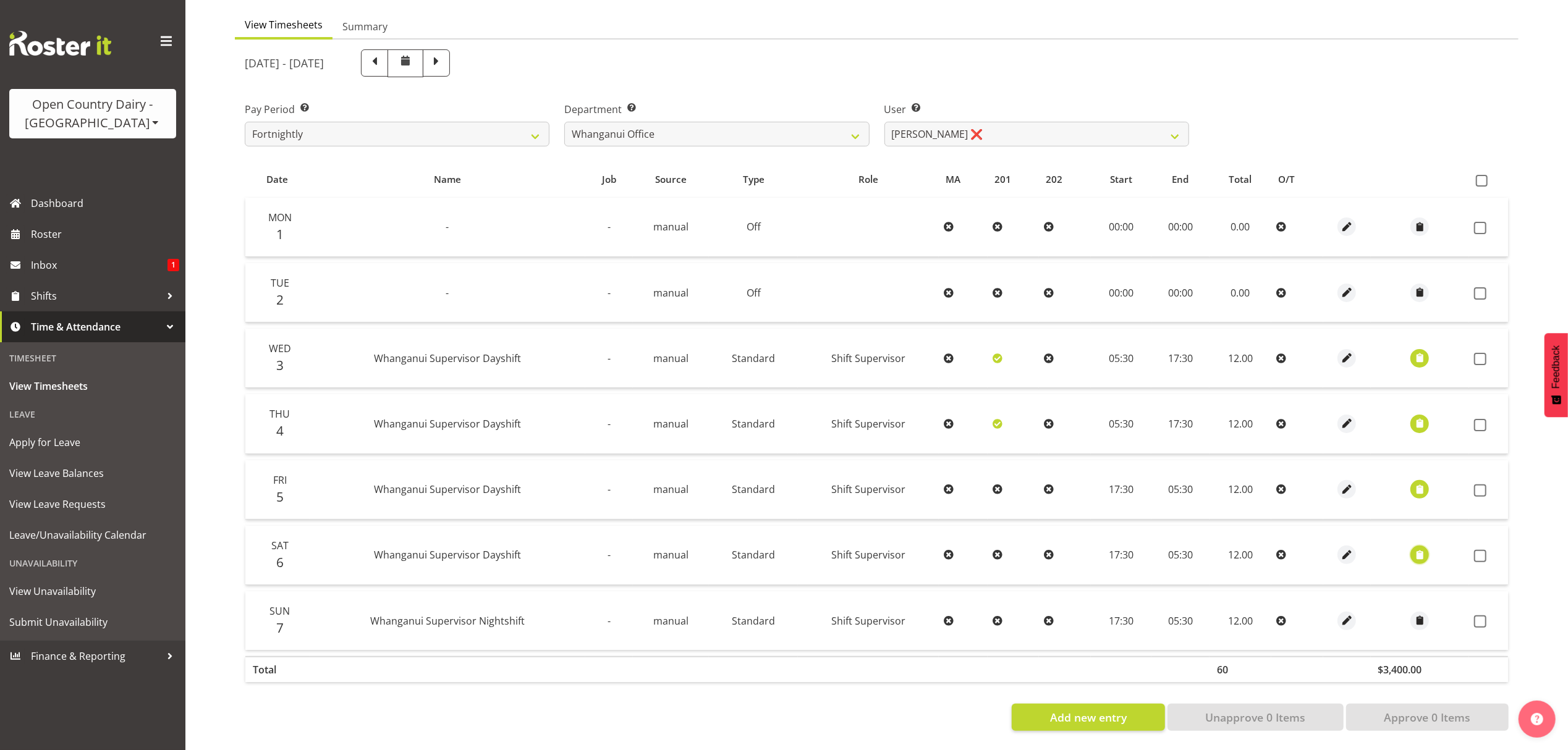
click at [1420, 548] on span "button" at bounding box center [1419, 555] width 14 height 14
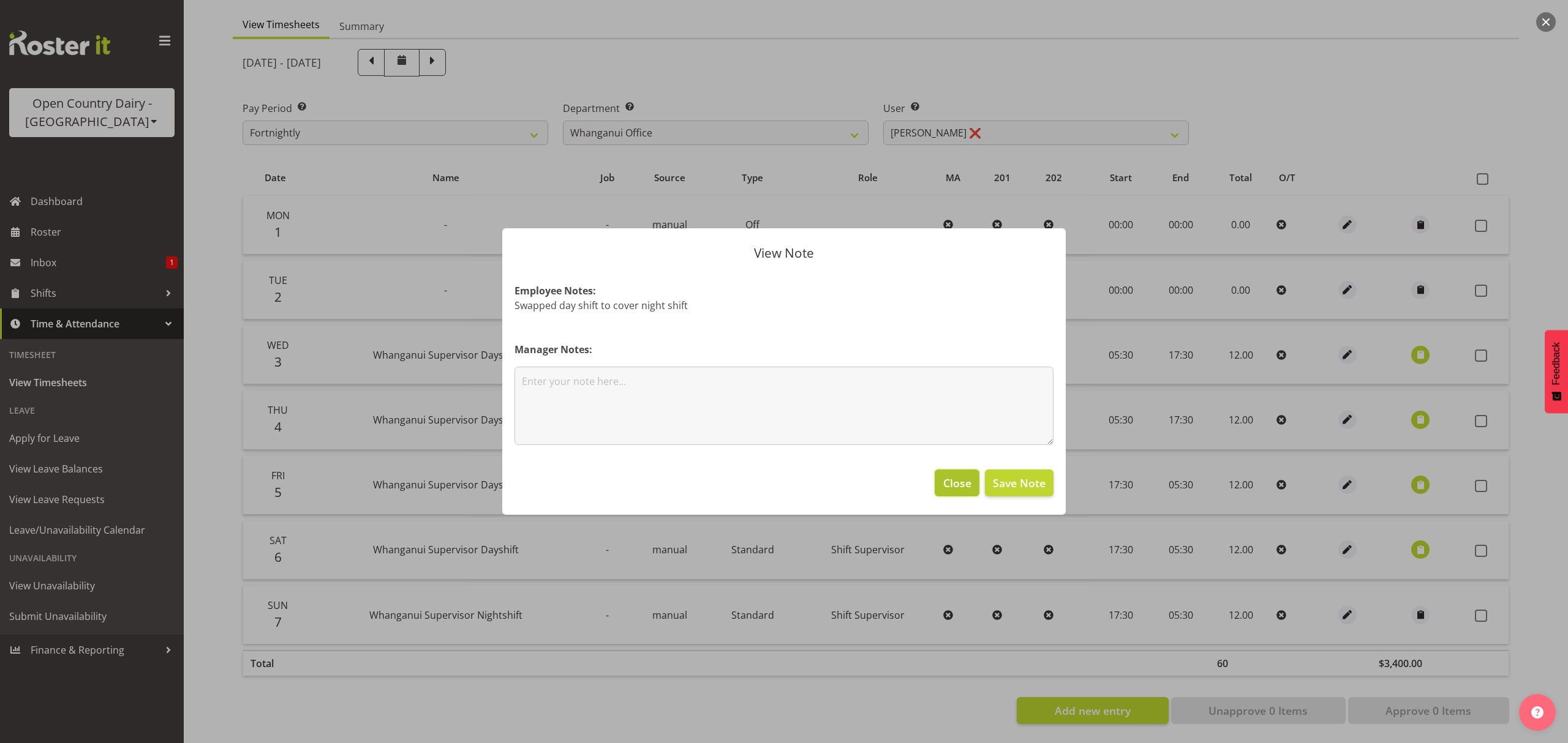
click at [936, 482] on button "Close" at bounding box center [956, 482] width 44 height 27
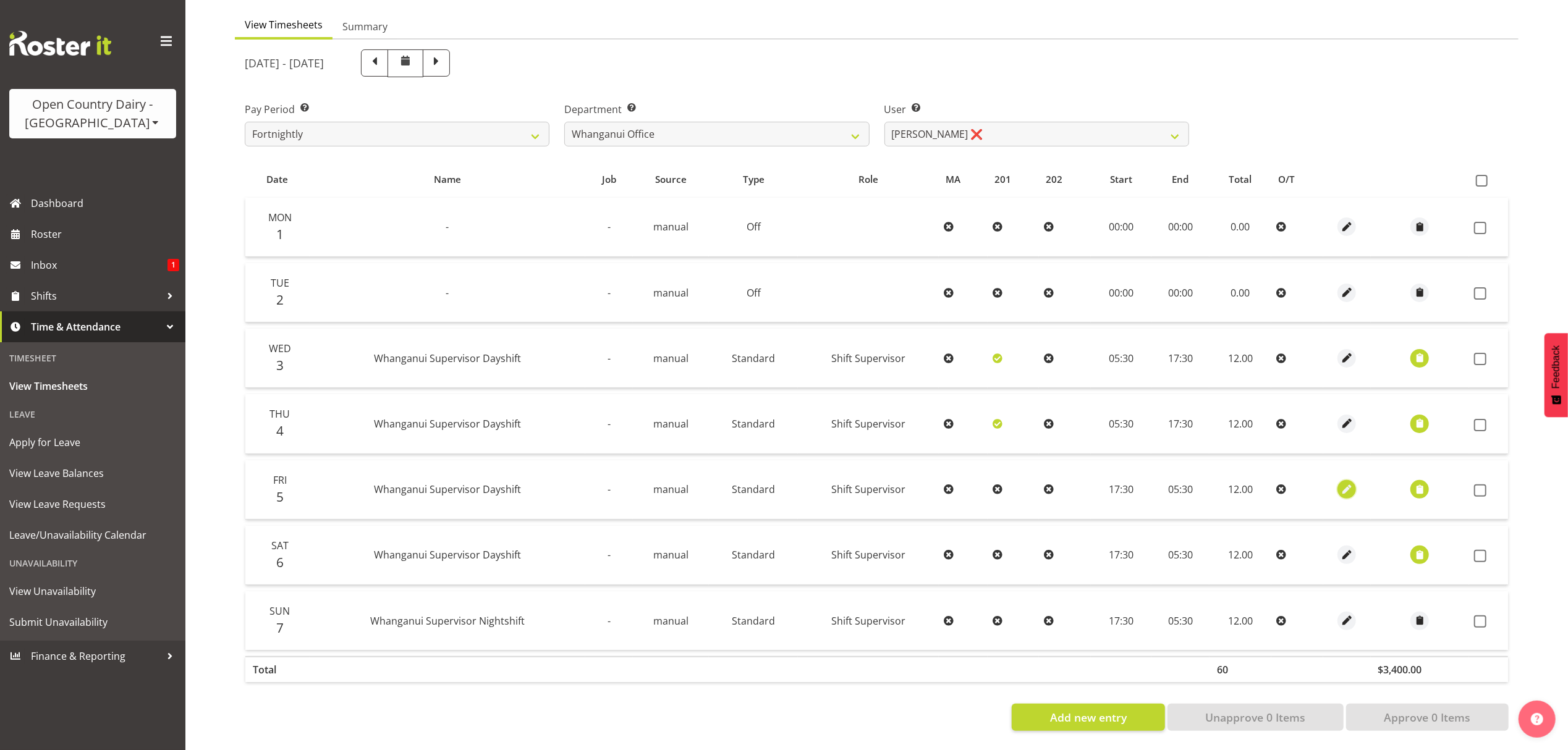
click at [1348, 483] on span "button" at bounding box center [1347, 490] width 14 height 14
select select "Standard"
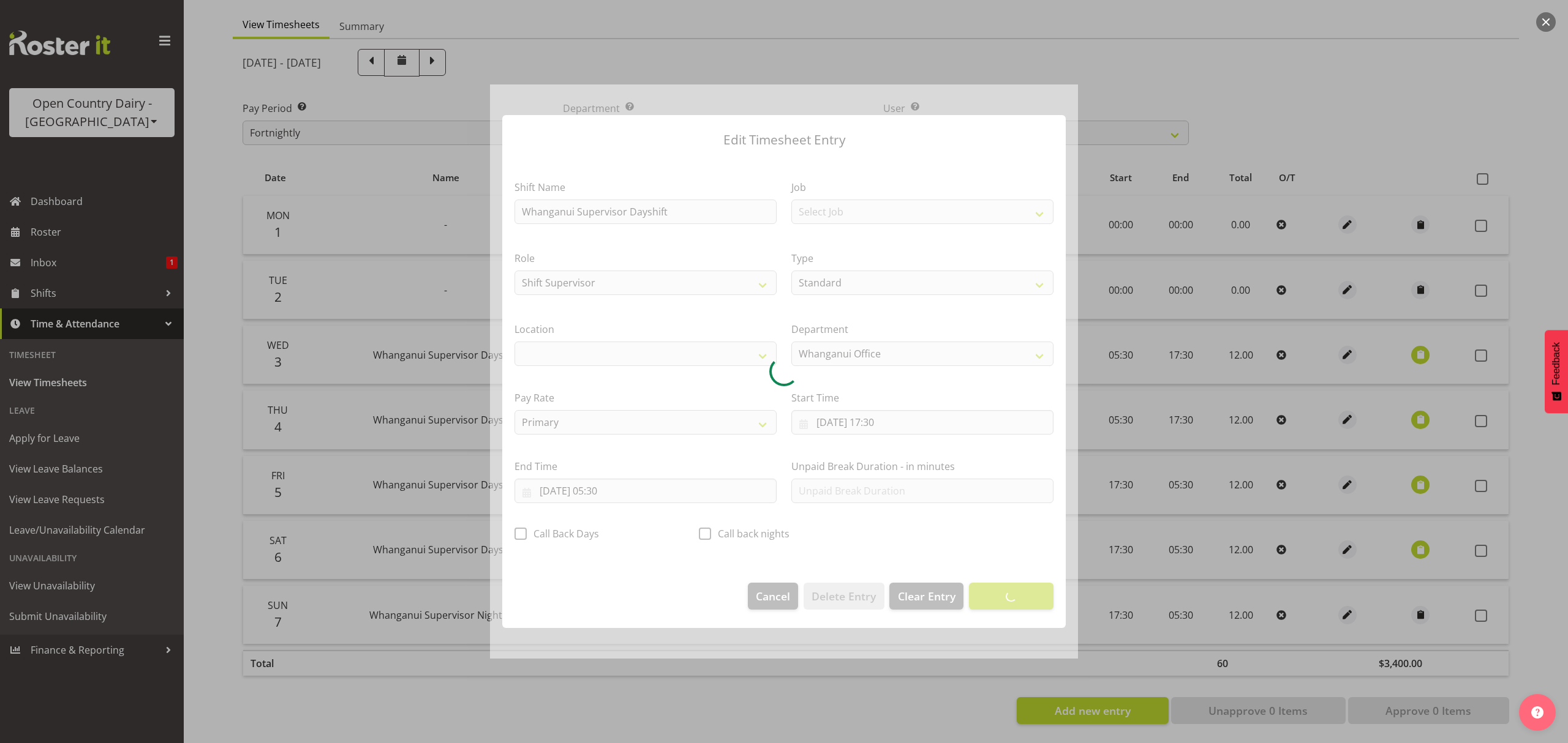
select select "1244"
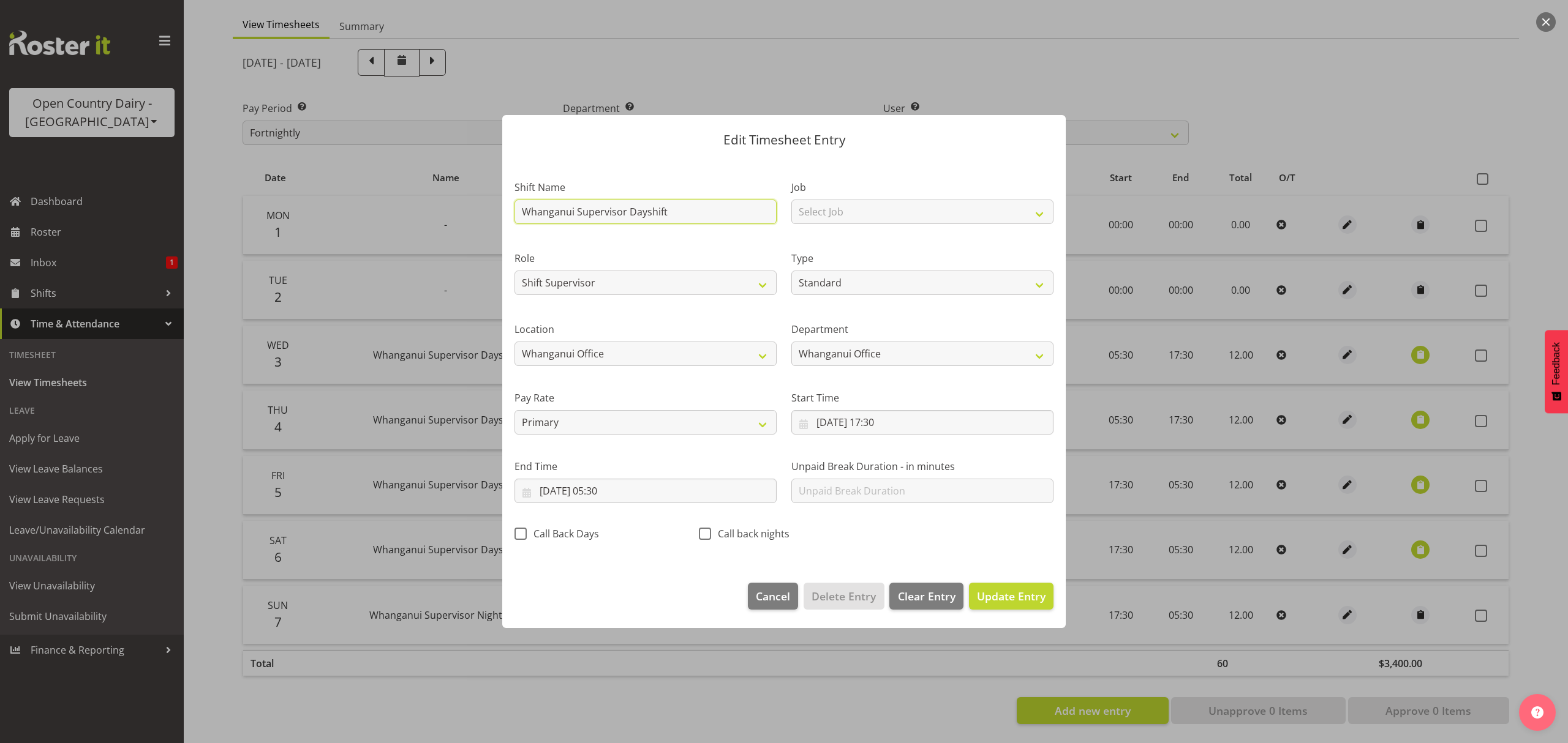
click at [701, 215] on input "Whanganui Supervisor Dayshift" at bounding box center [645, 211] width 262 height 24
type input "Whanganui Supervisor Nightshift"
click at [1008, 595] on span "Update Entry" at bounding box center [1012, 597] width 69 height 15
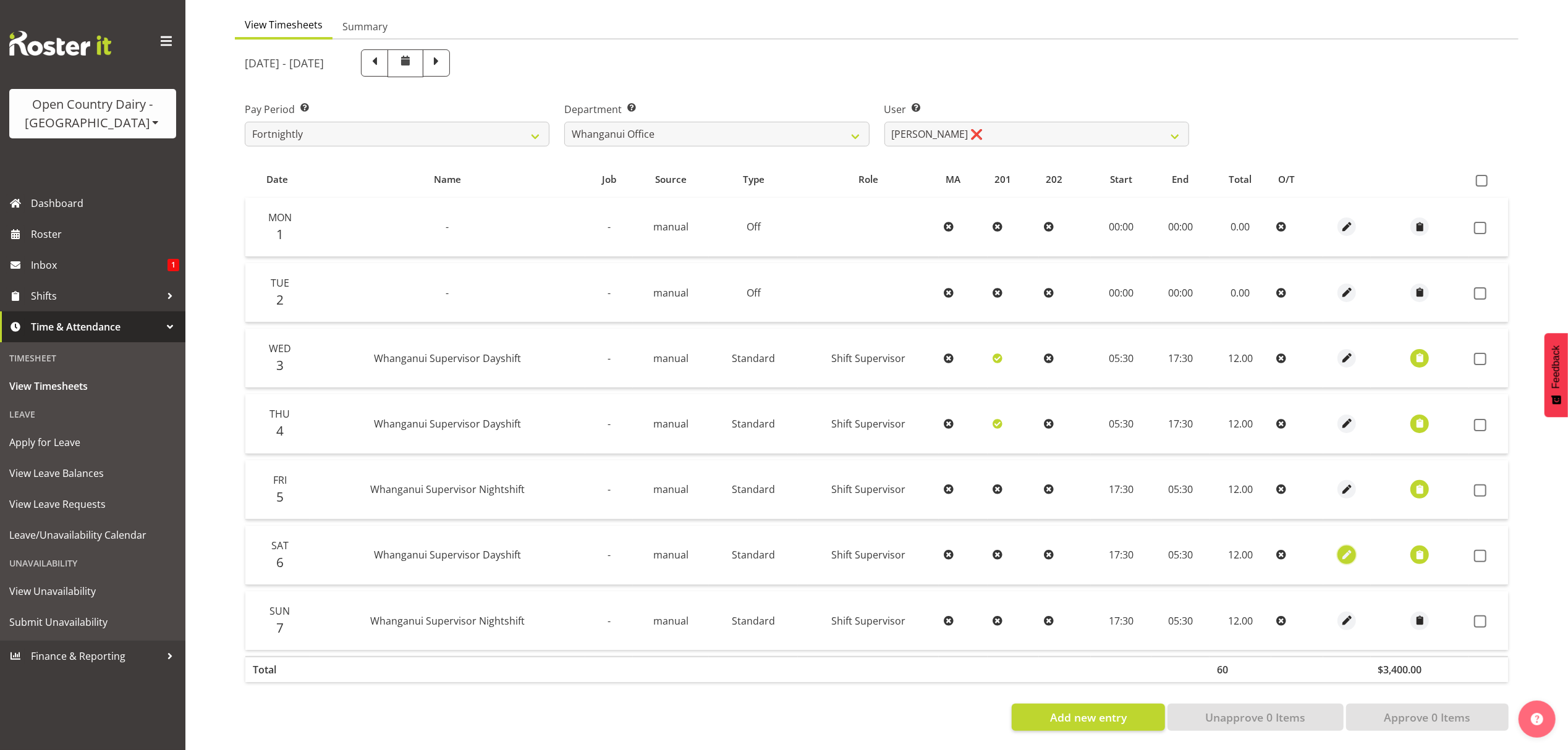
click at [1341, 548] on span "button" at bounding box center [1347, 555] width 14 height 14
select select "Standard"
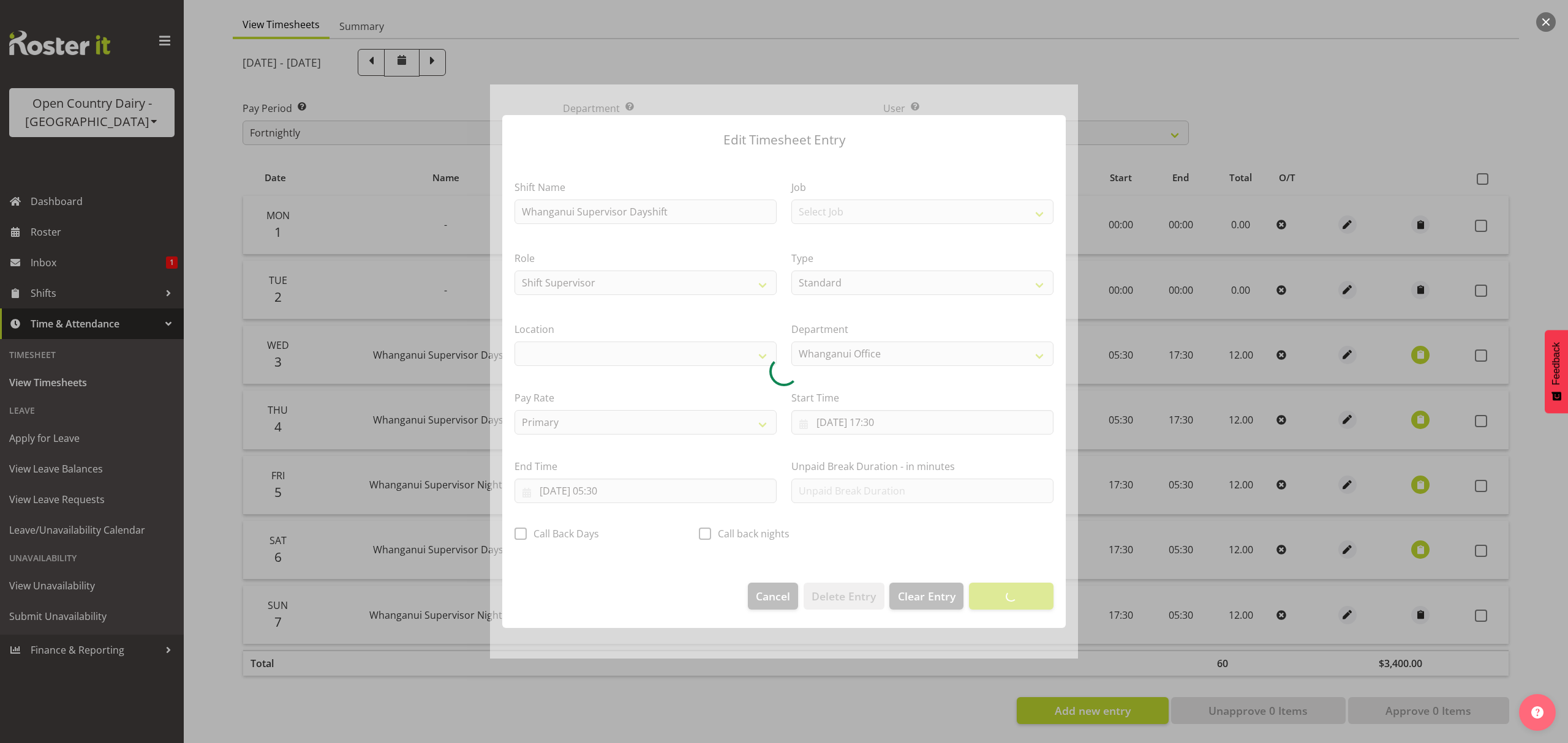
select select "1244"
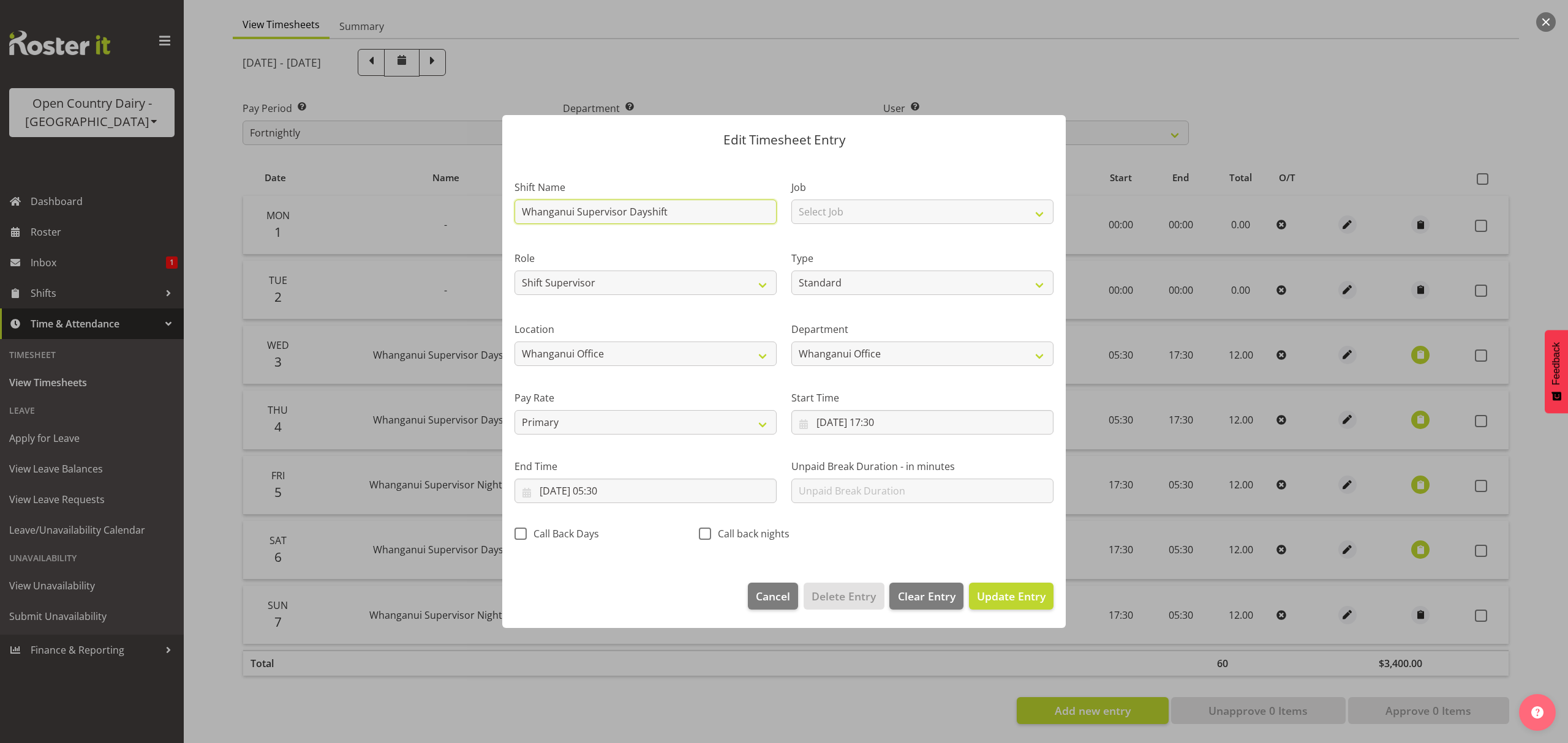
click at [707, 210] on input "Whanganui Supervisor Dayshift" at bounding box center [645, 211] width 262 height 24
type input "Whanganui Supervisor Nightshift"
click at [1003, 605] on button "Update Entry" at bounding box center [1011, 596] width 85 height 27
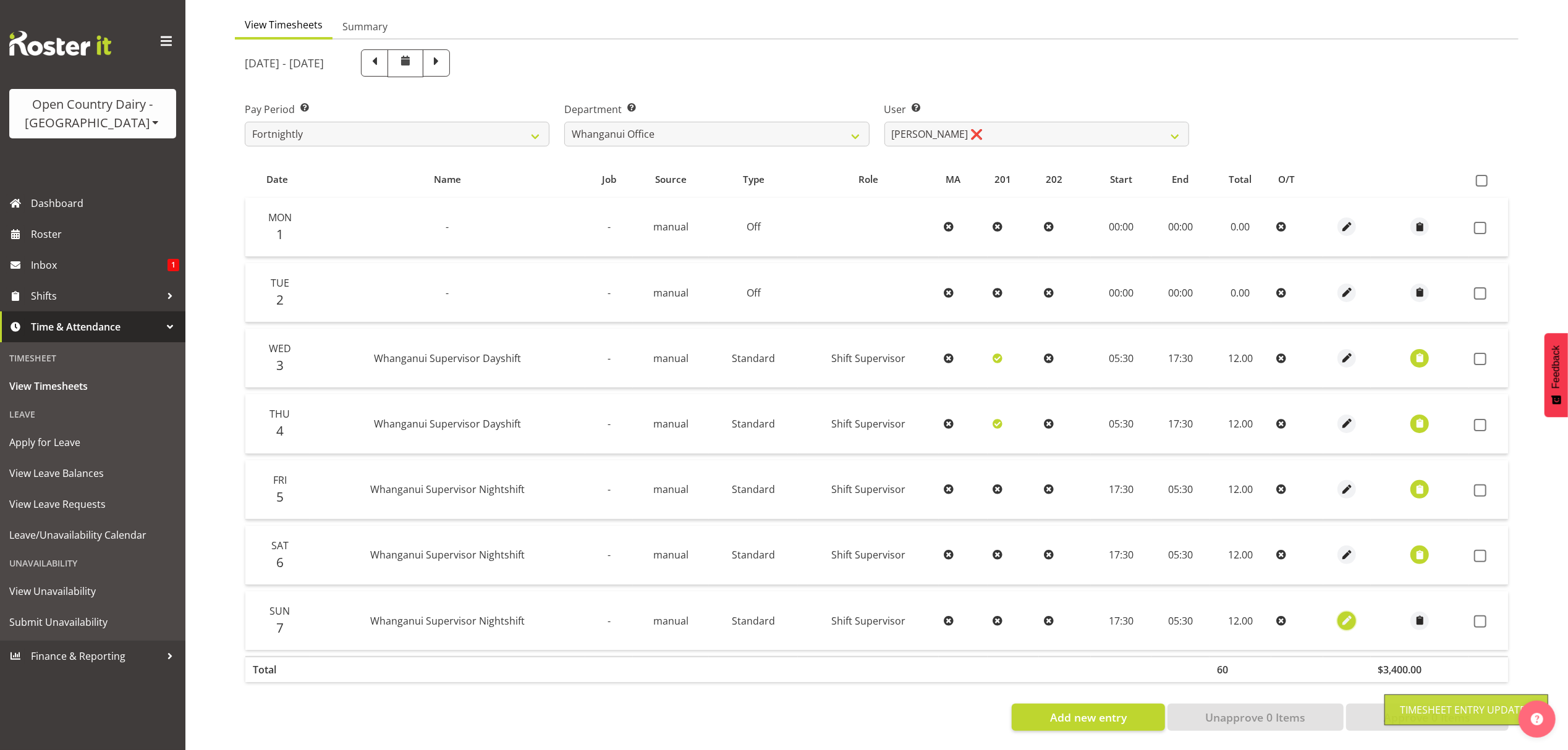
click at [1341, 614] on span "button" at bounding box center [1347, 620] width 14 height 14
select select "Standard"
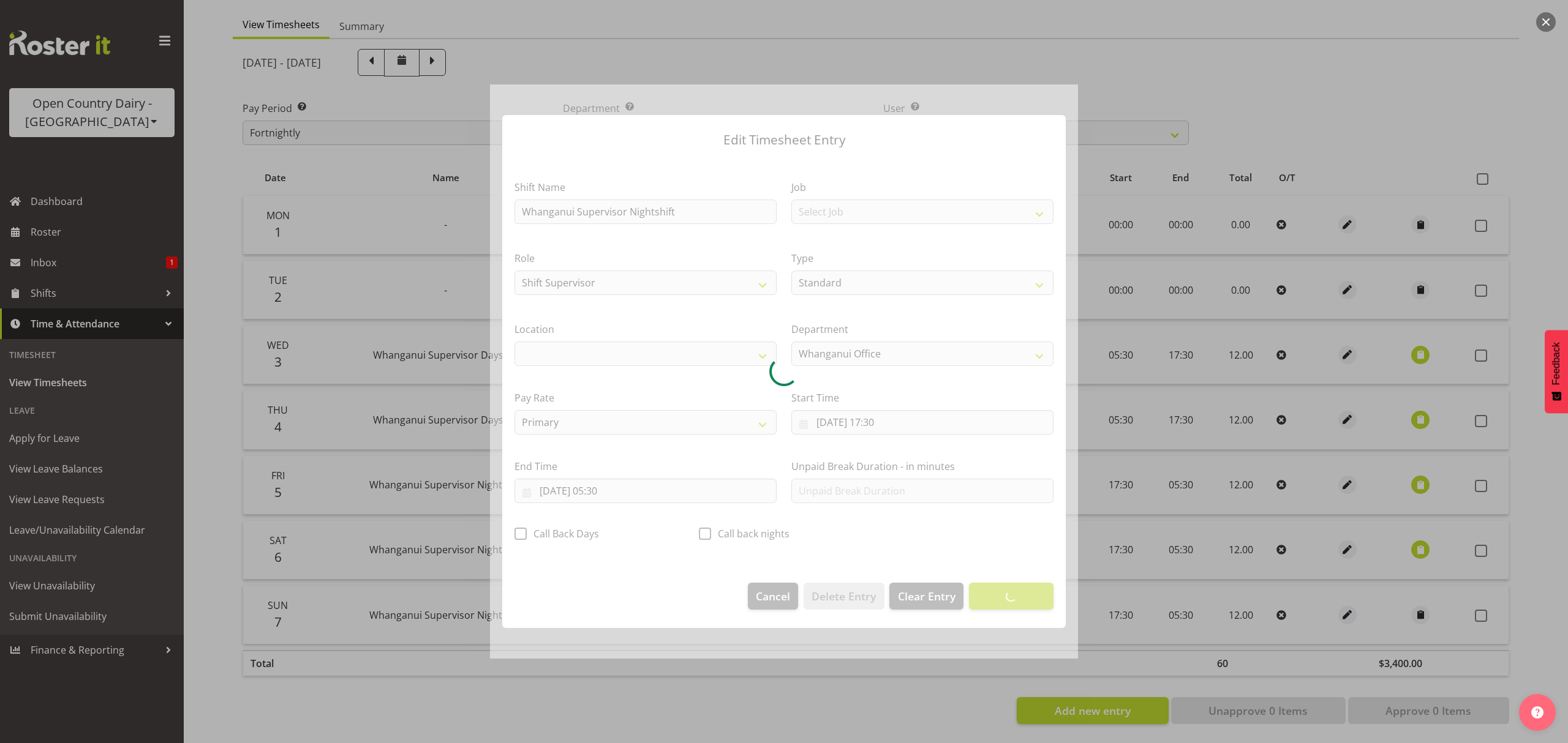
select select "1244"
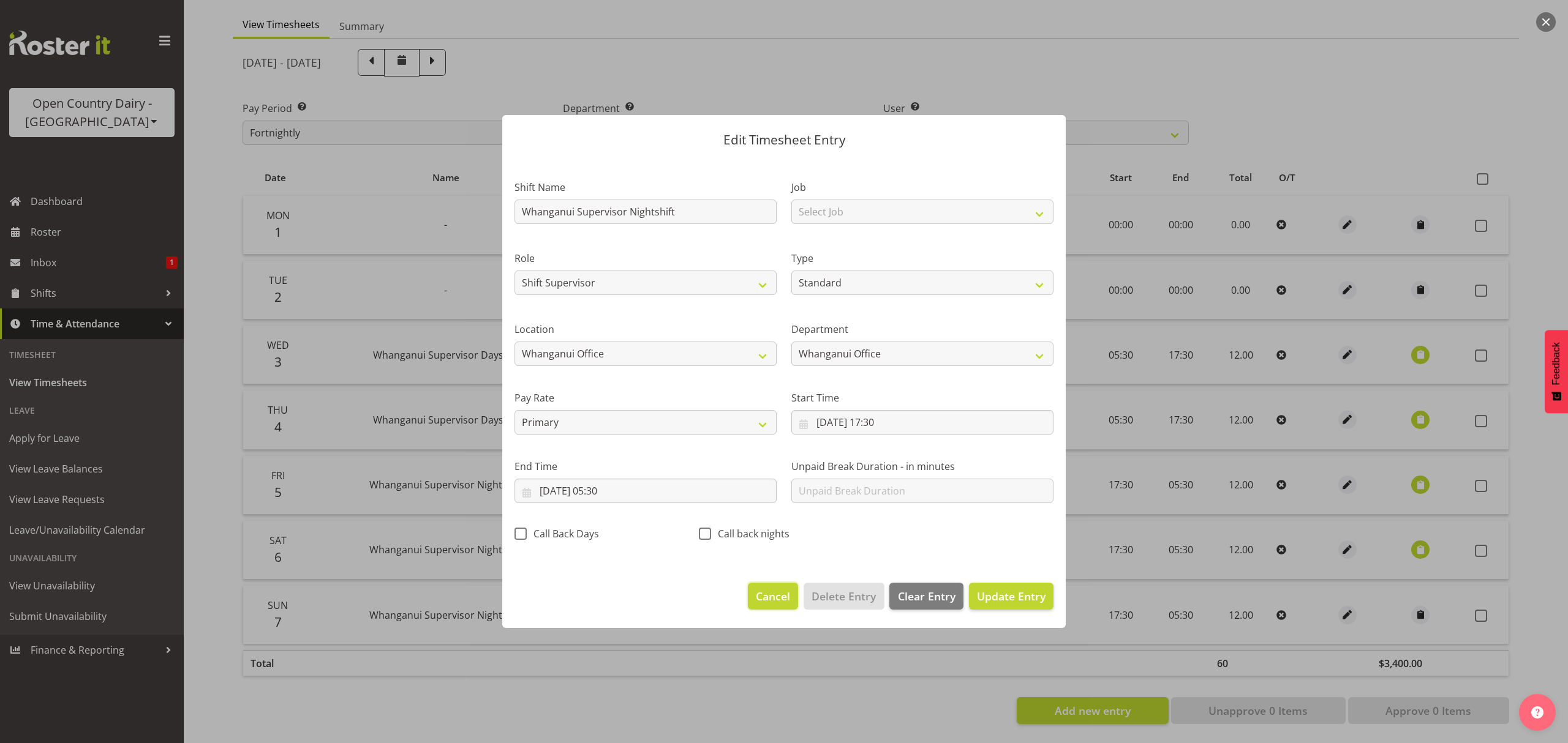
click at [781, 598] on span "Cancel" at bounding box center [772, 596] width 34 height 16
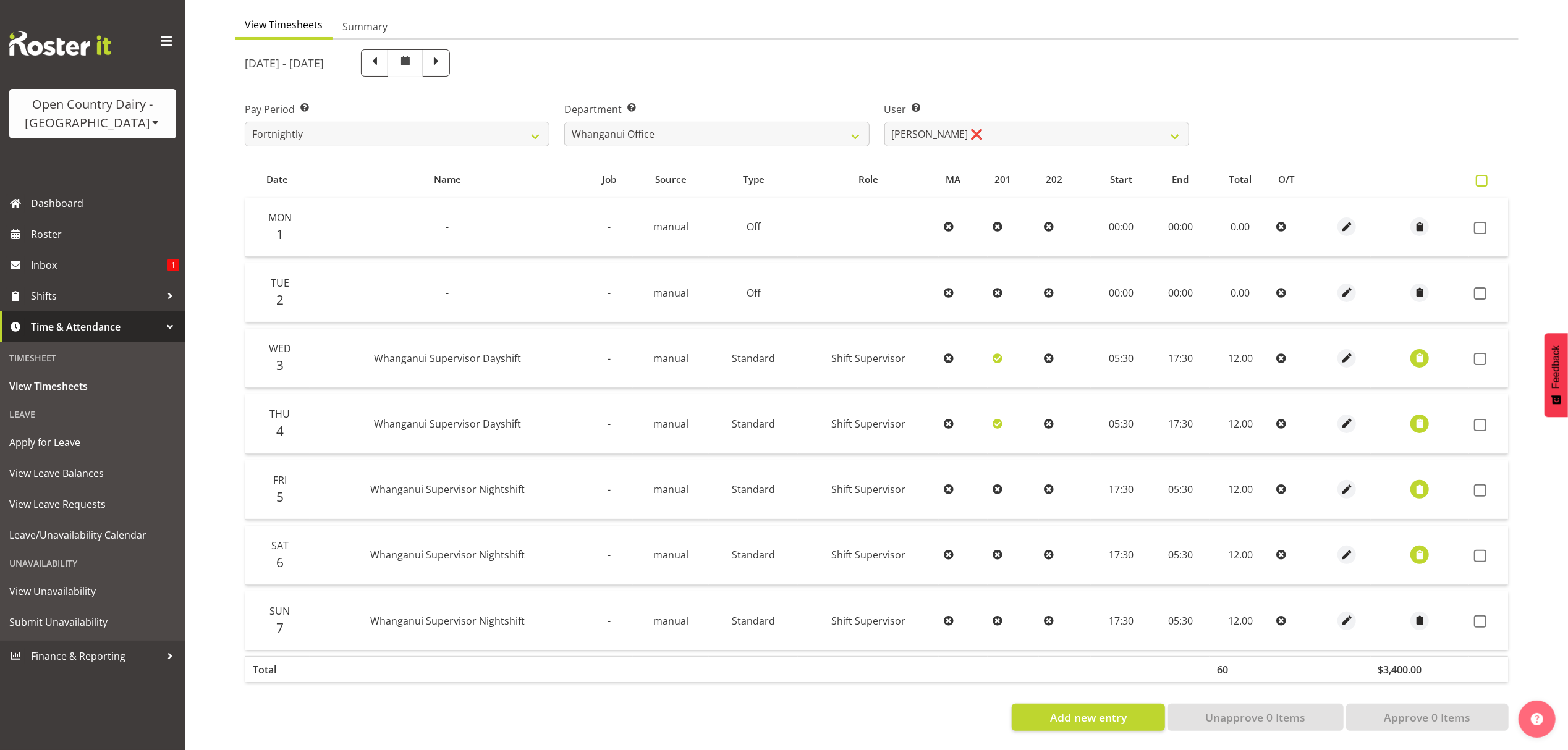
click at [1482, 175] on span at bounding box center [1482, 180] width 11 height 11
click at [1482, 177] on input "checkbox" at bounding box center [1480, 180] width 8 height 8
checkbox input "true"
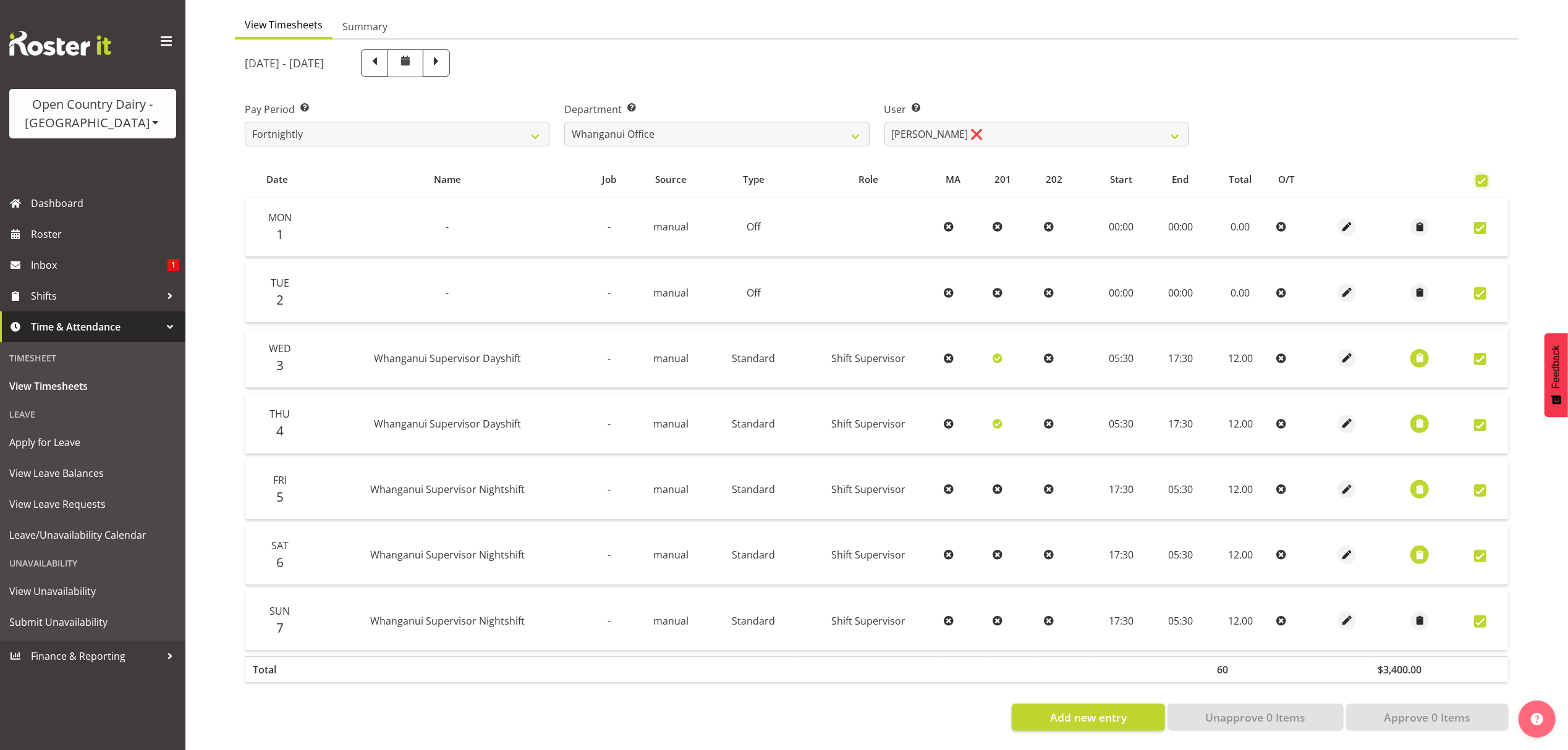
checkbox input "true"
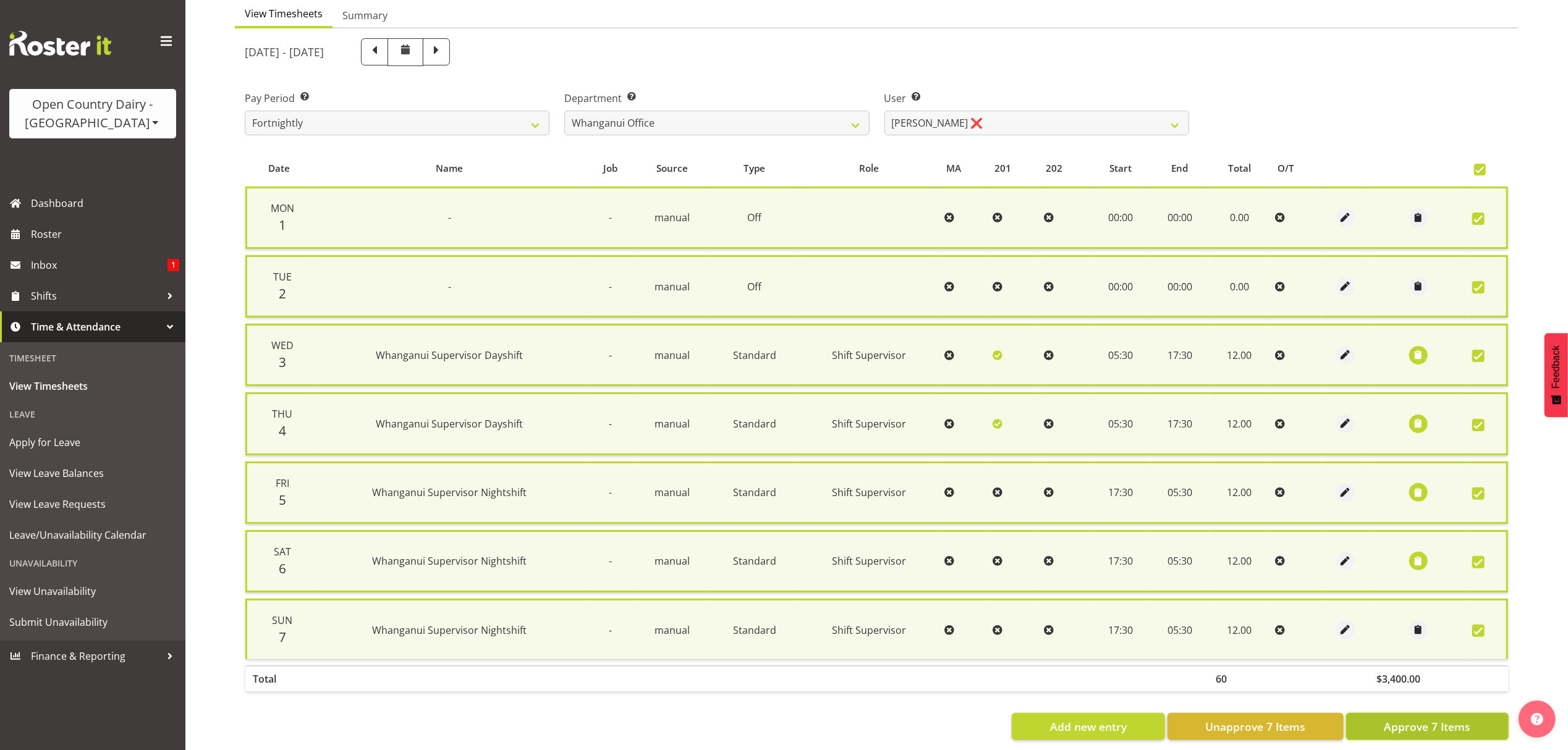
click at [1432, 719] on span "Approve 7 Items" at bounding box center [1427, 727] width 86 height 16
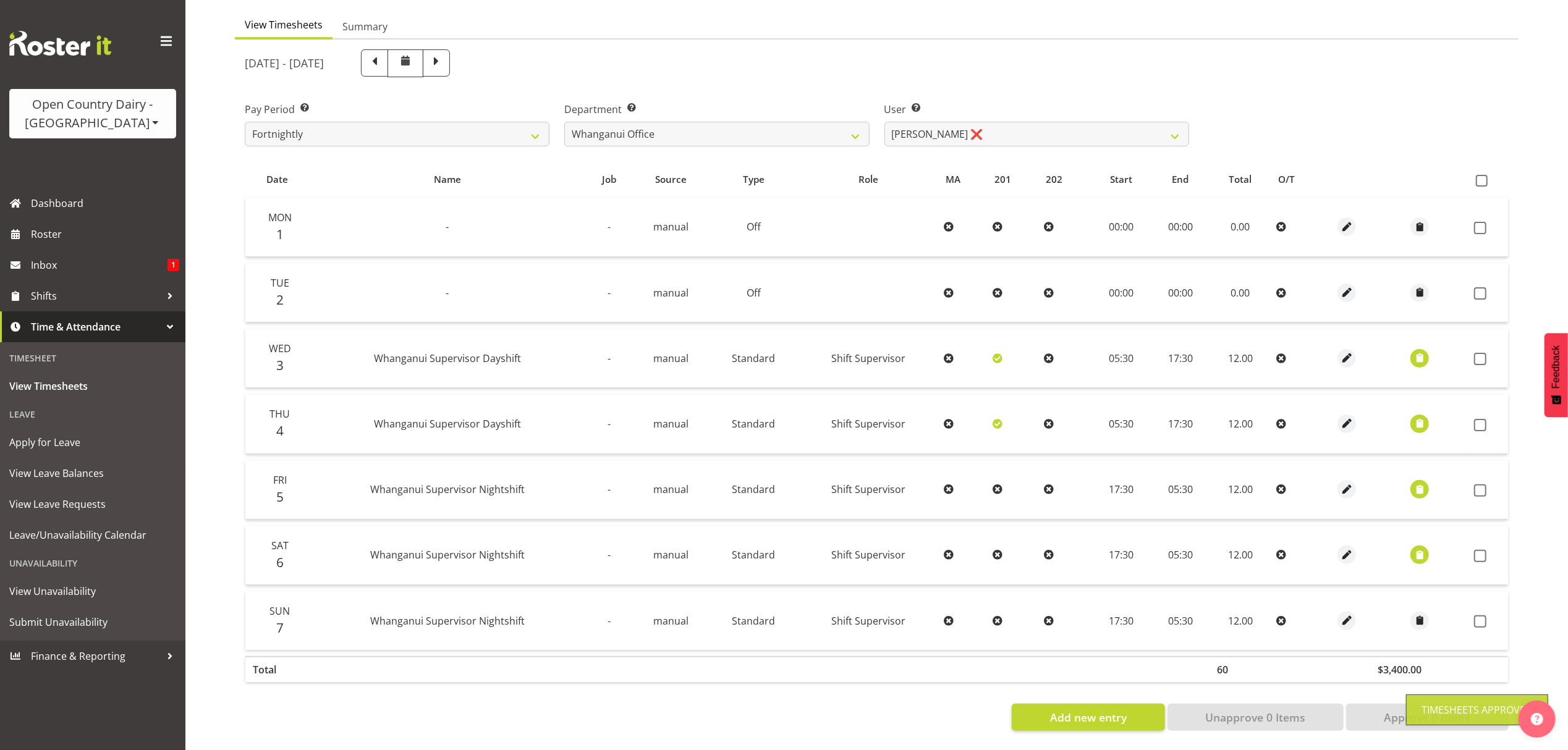
checkbox input "false"
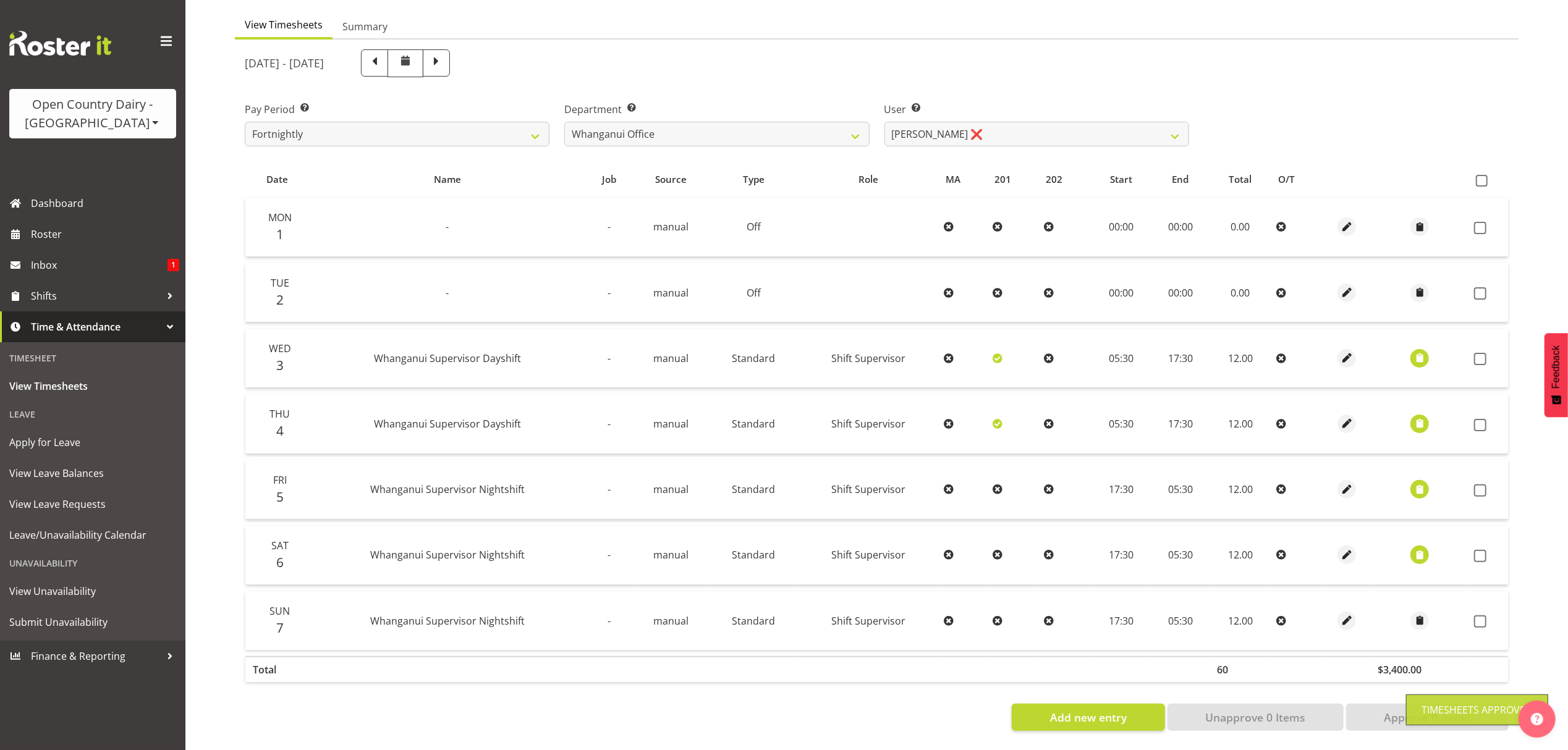
checkbox input "false"
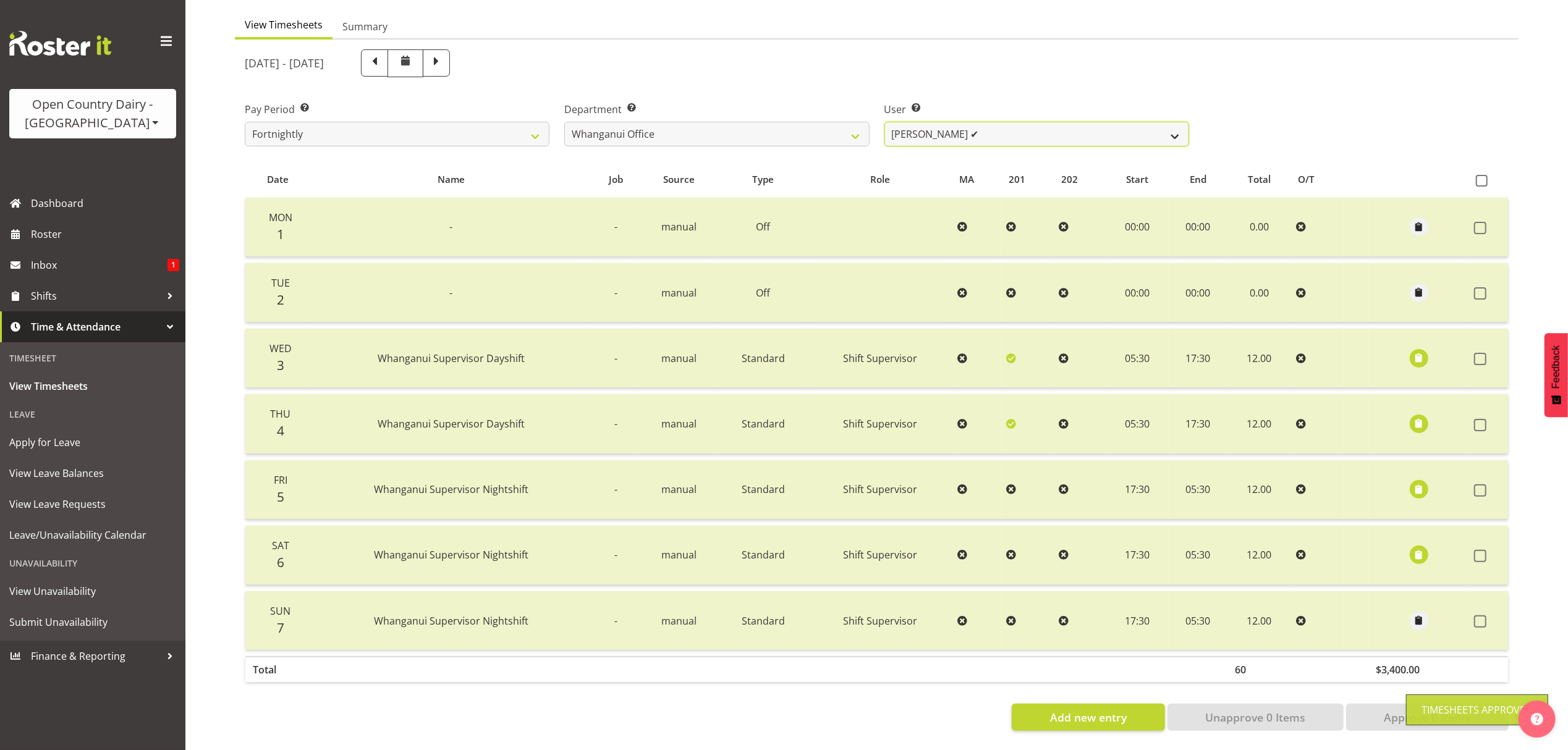
click at [1020, 122] on select "Bruce Lind ✔ Filiki Huirua-Taupa'u ❌ Josh Wilson ✔ Keane Metekingi ❌ Mark Hoppe…" at bounding box center [1037, 134] width 305 height 24
click at [885, 122] on select "Bruce Lind ✔ Filiki Huirua-Taupa'u ❌ Josh Wilson ✔ Keane Metekingi ❌ Mark Hoppe…" at bounding box center [1037, 134] width 305 height 24
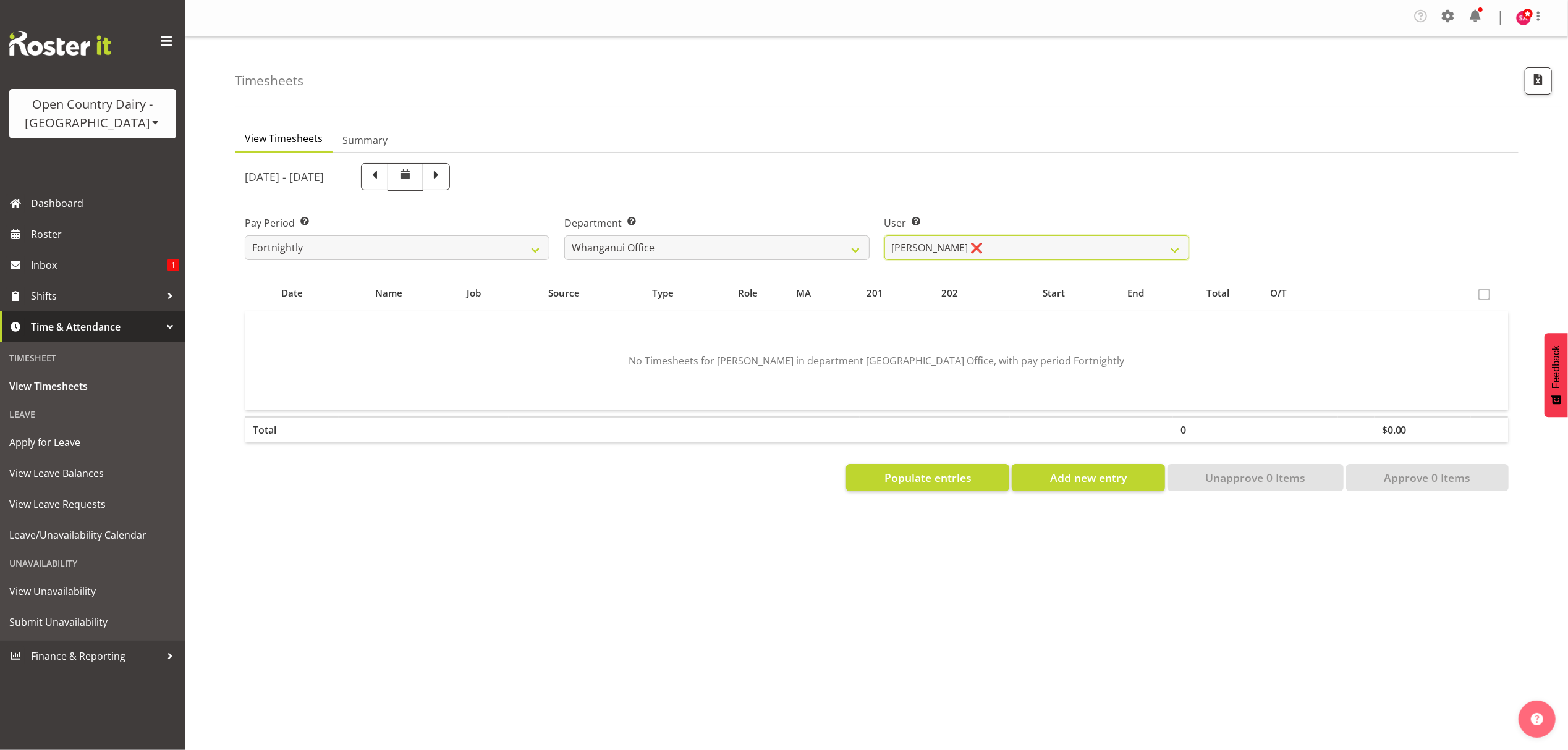
scroll to position [0, 0]
click at [942, 247] on select "Bruce Lind ✔ Filiki Huirua-Taupa'u ❌ Josh Wilson ✔ Keane Metekingi ❌ Mark Hoppe…" at bounding box center [1037, 248] width 305 height 24
click at [885, 236] on select "Bruce Lind ✔ Filiki Huirua-Taupa'u ❌ Josh Wilson ✔ Keane Metekingi ❌ Mark Hoppe…" at bounding box center [1037, 248] width 305 height 24
click at [953, 241] on select "Bruce Lind ✔ Filiki Huirua-Taupa'u ❌ Josh Wilson ✔ Keane Metekingi ❌ Mark Hoppe…" at bounding box center [1037, 248] width 305 height 24
select select "7400"
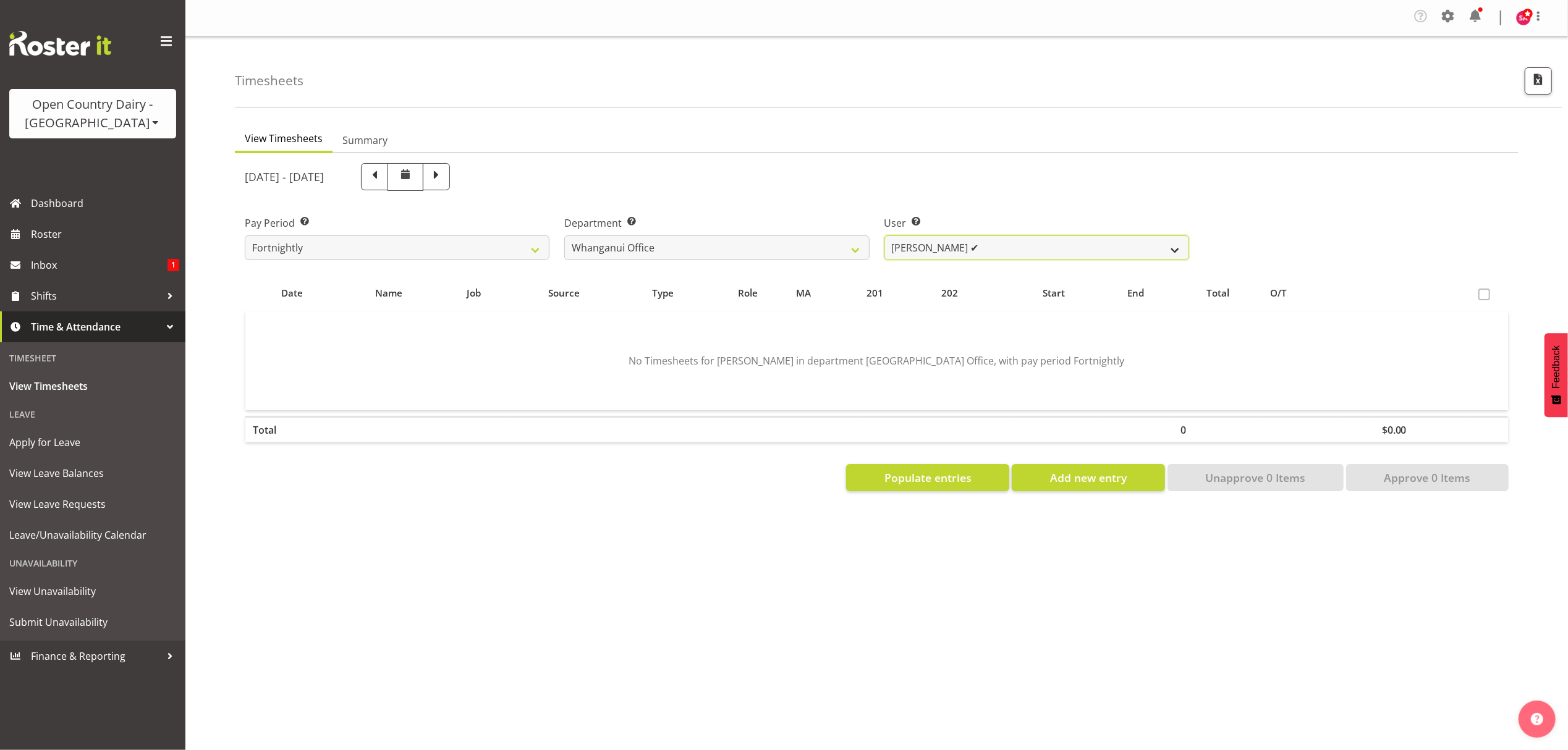
click at [885, 236] on select "Bruce Lind ✔ Filiki Huirua-Taupa'u ❌ Josh Wilson ✔ Keane Metekingi ❌ Mark Hoppe…" at bounding box center [1037, 248] width 305 height 24
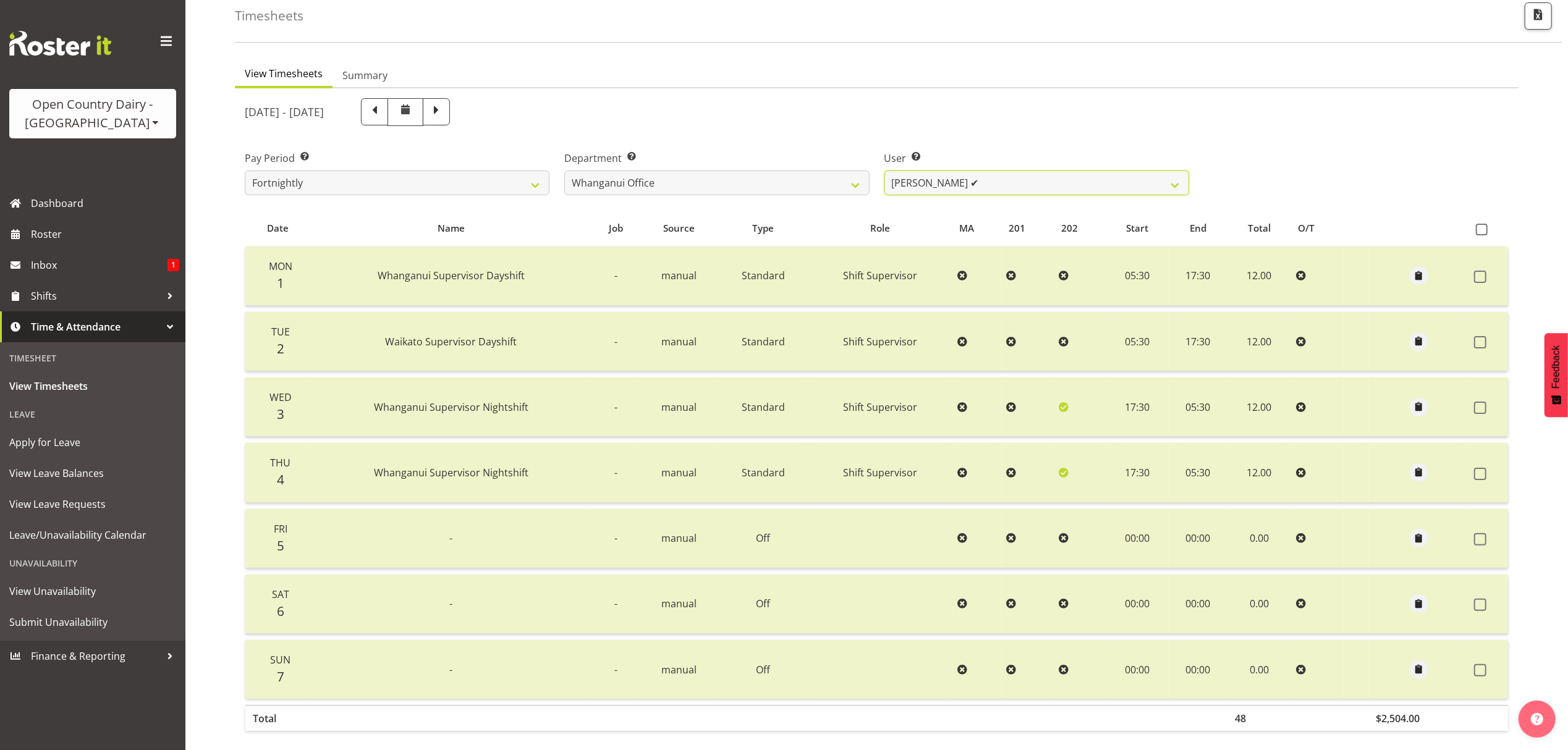
scroll to position [125, 0]
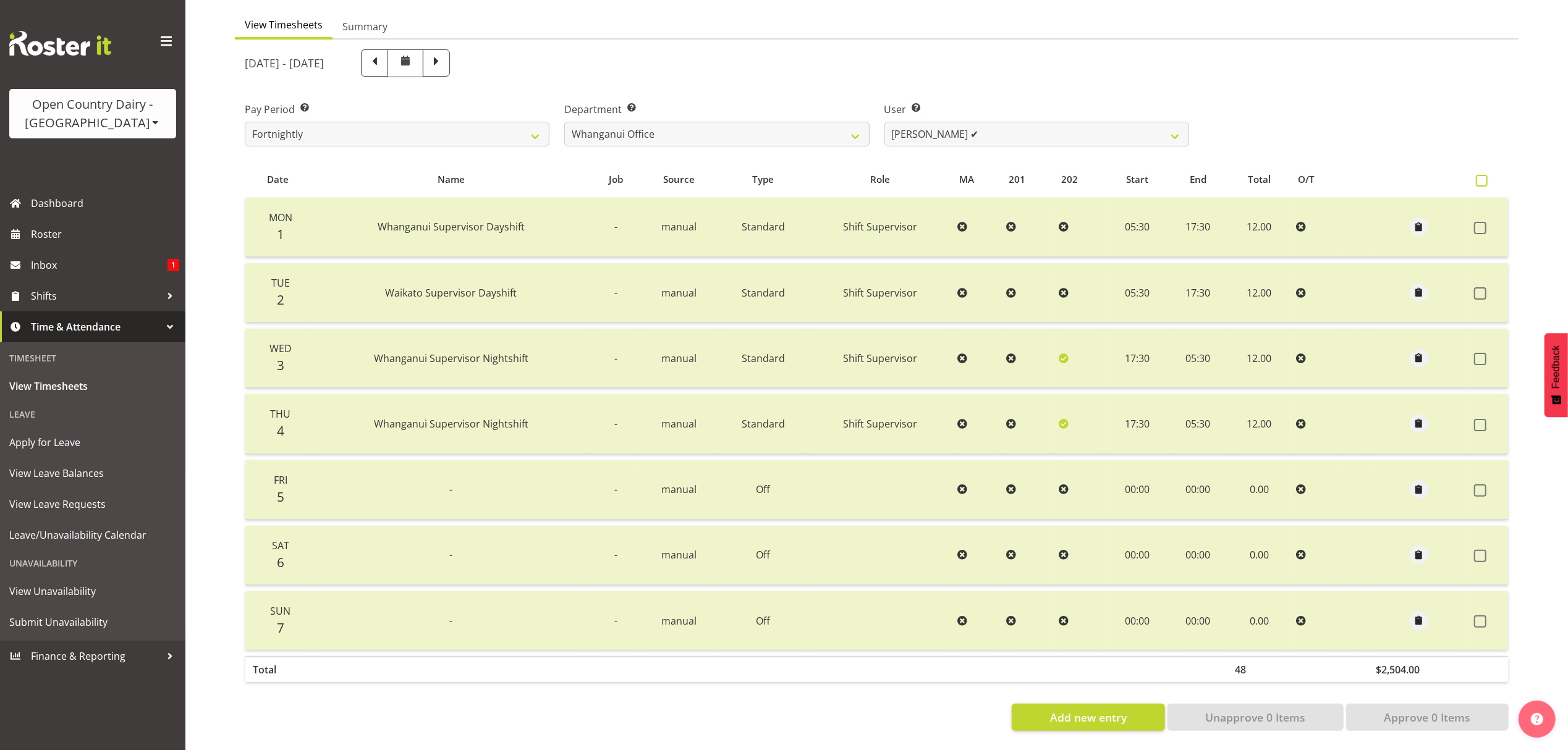
click at [1481, 175] on span at bounding box center [1482, 180] width 11 height 11
click at [1481, 177] on input "checkbox" at bounding box center [1480, 180] width 8 height 8
checkbox input "true"
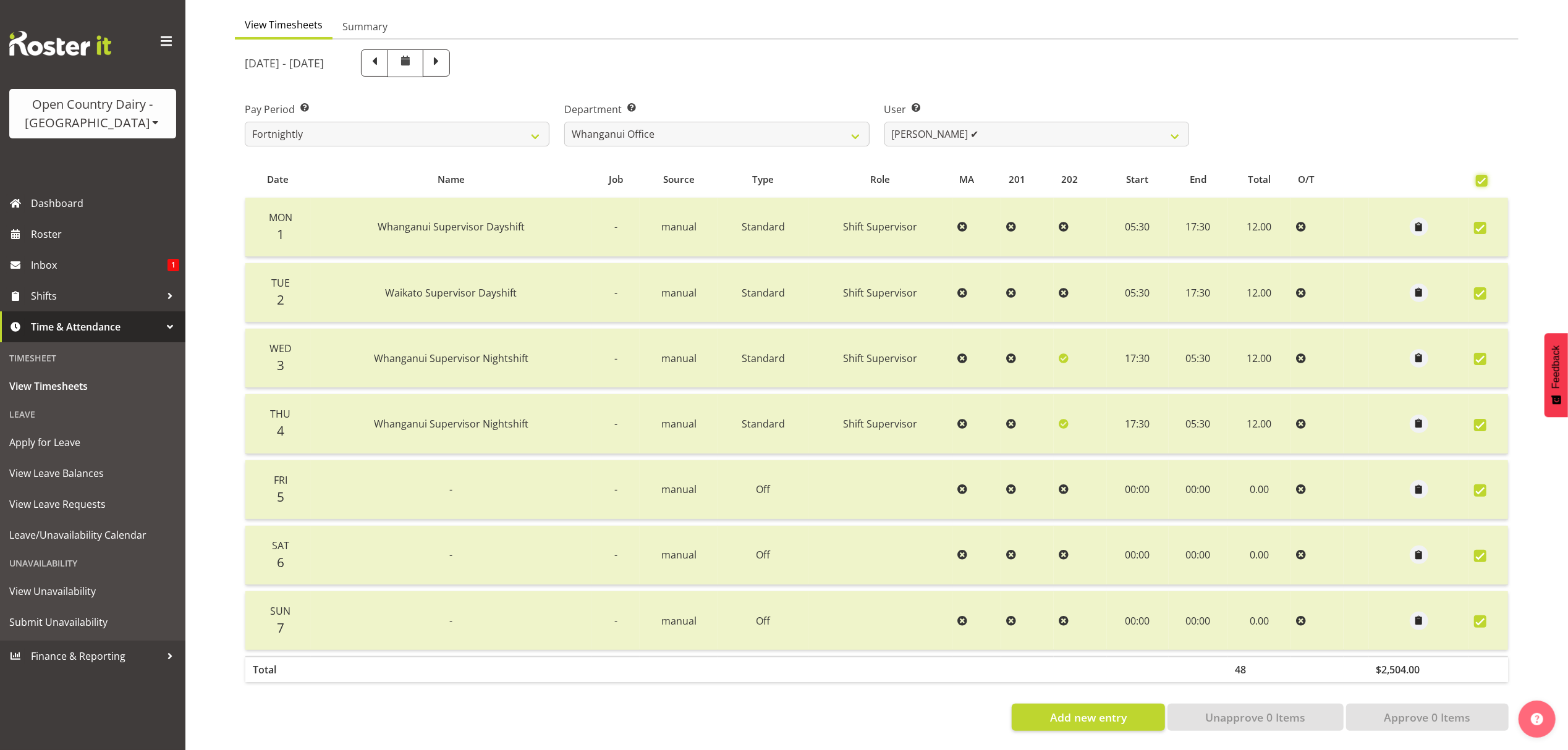
checkbox input "true"
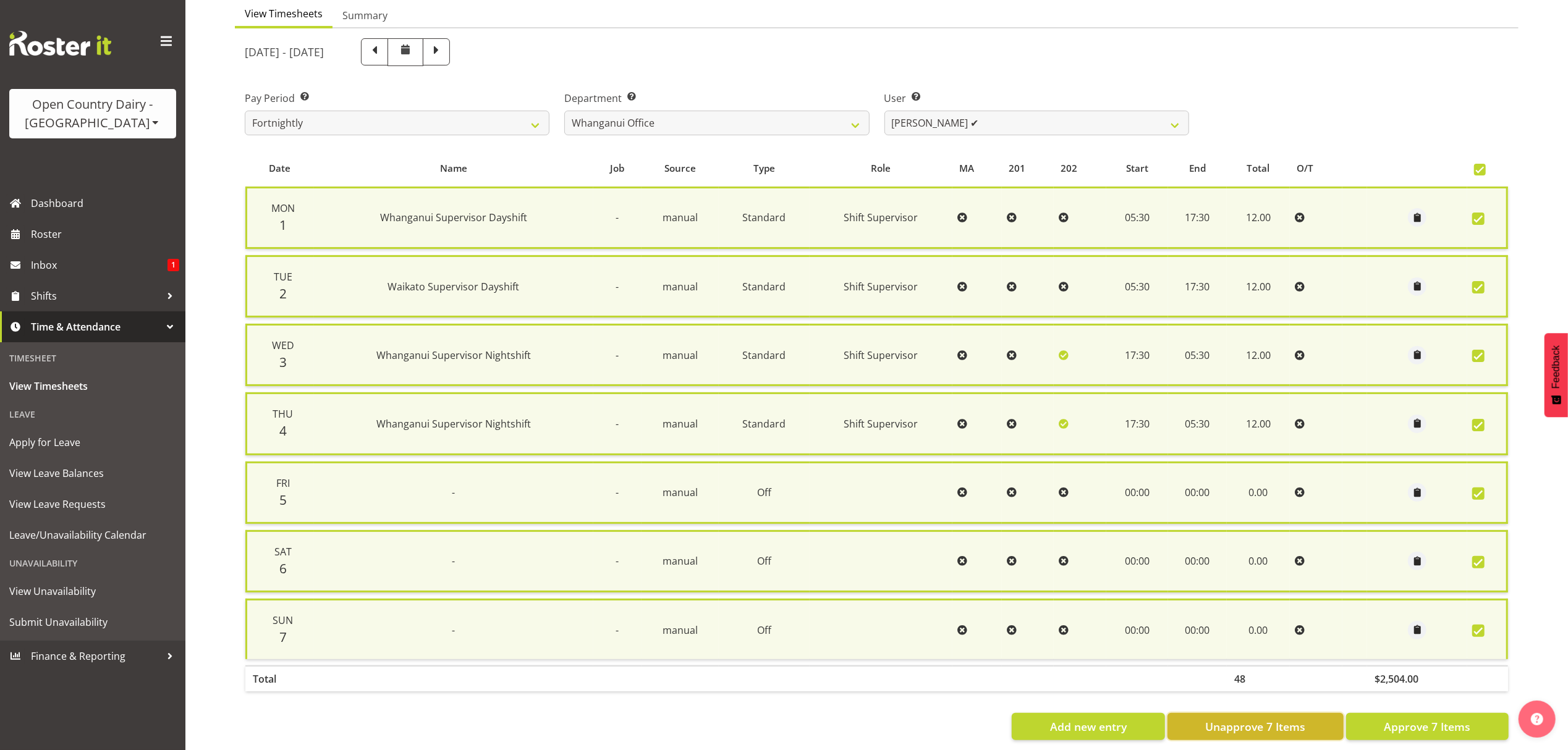
click at [1243, 725] on span "Unapprove 7 Items" at bounding box center [1255, 727] width 101 height 16
checkbox input "false"
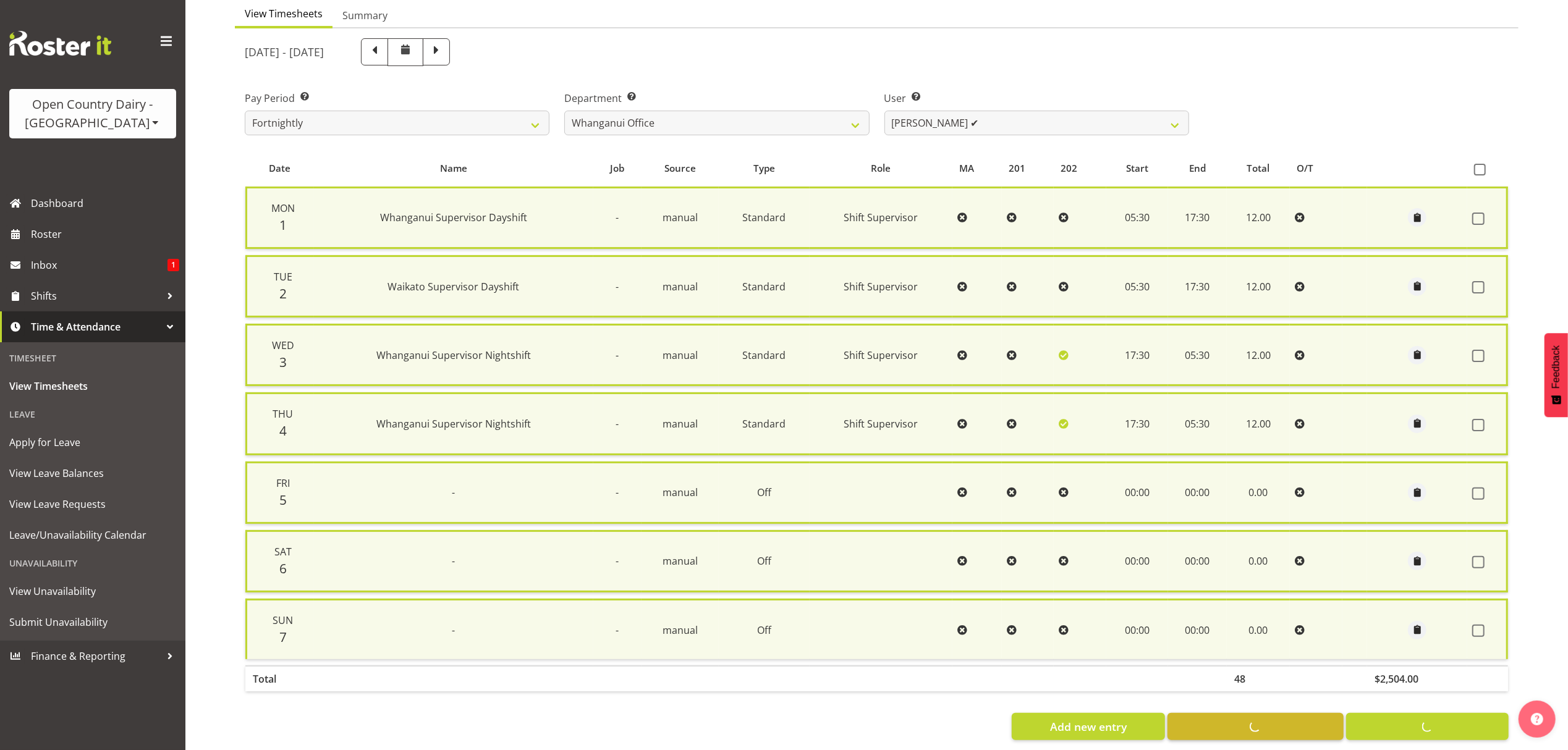
checkbox input "false"
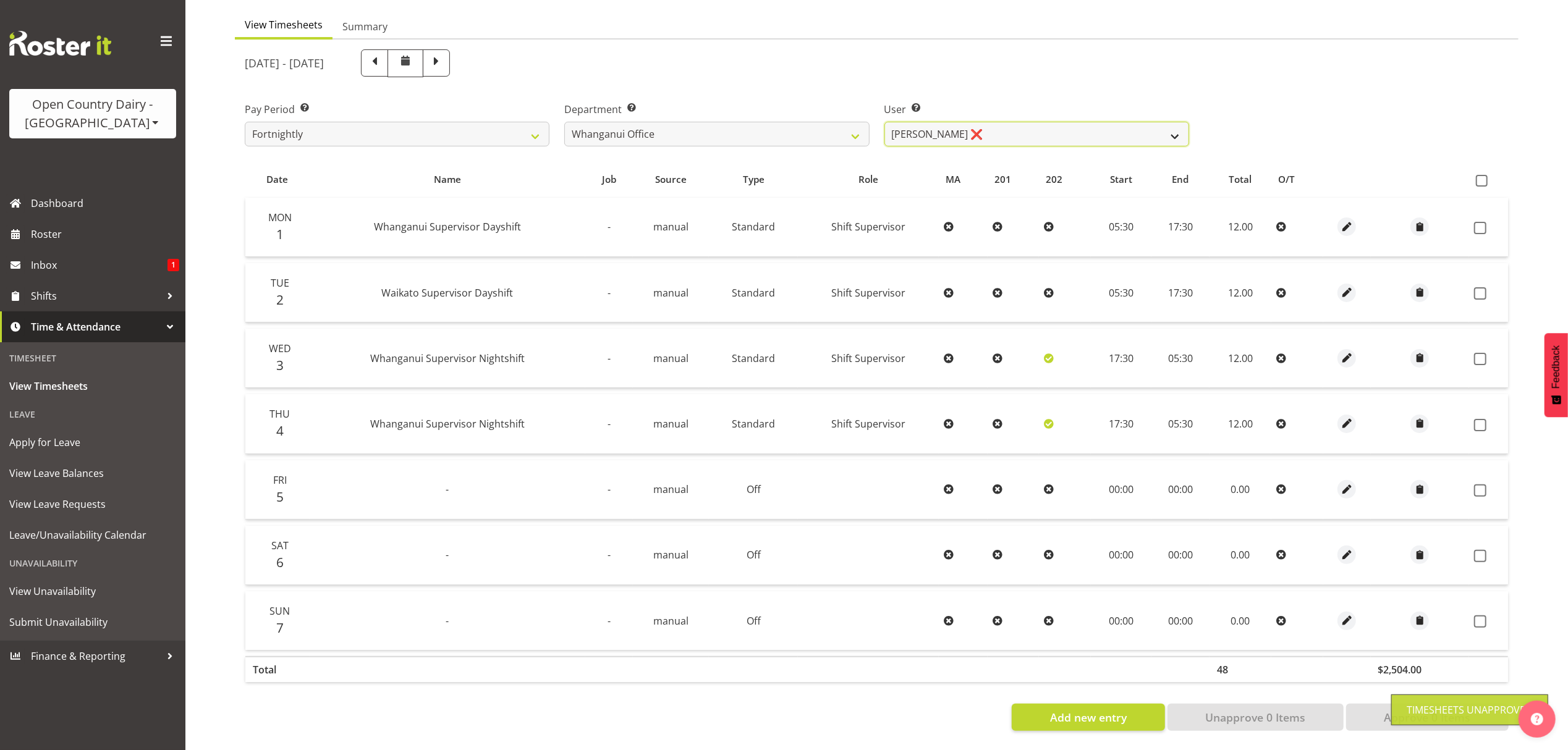
click at [980, 122] on select "Bruce Lind ❌ Filiki Huirua-Taupa'u ❌ Josh Wilson ✔ Keane Metekingi ❌ Mark Hoppe…" at bounding box center [1037, 134] width 305 height 24
select select "11262"
click at [885, 122] on select "Bruce Lind ❌ Filiki Huirua-Taupa'u ❌ Josh Wilson ✔ Keane Metekingi ❌ Mark Hoppe…" at bounding box center [1037, 134] width 305 height 24
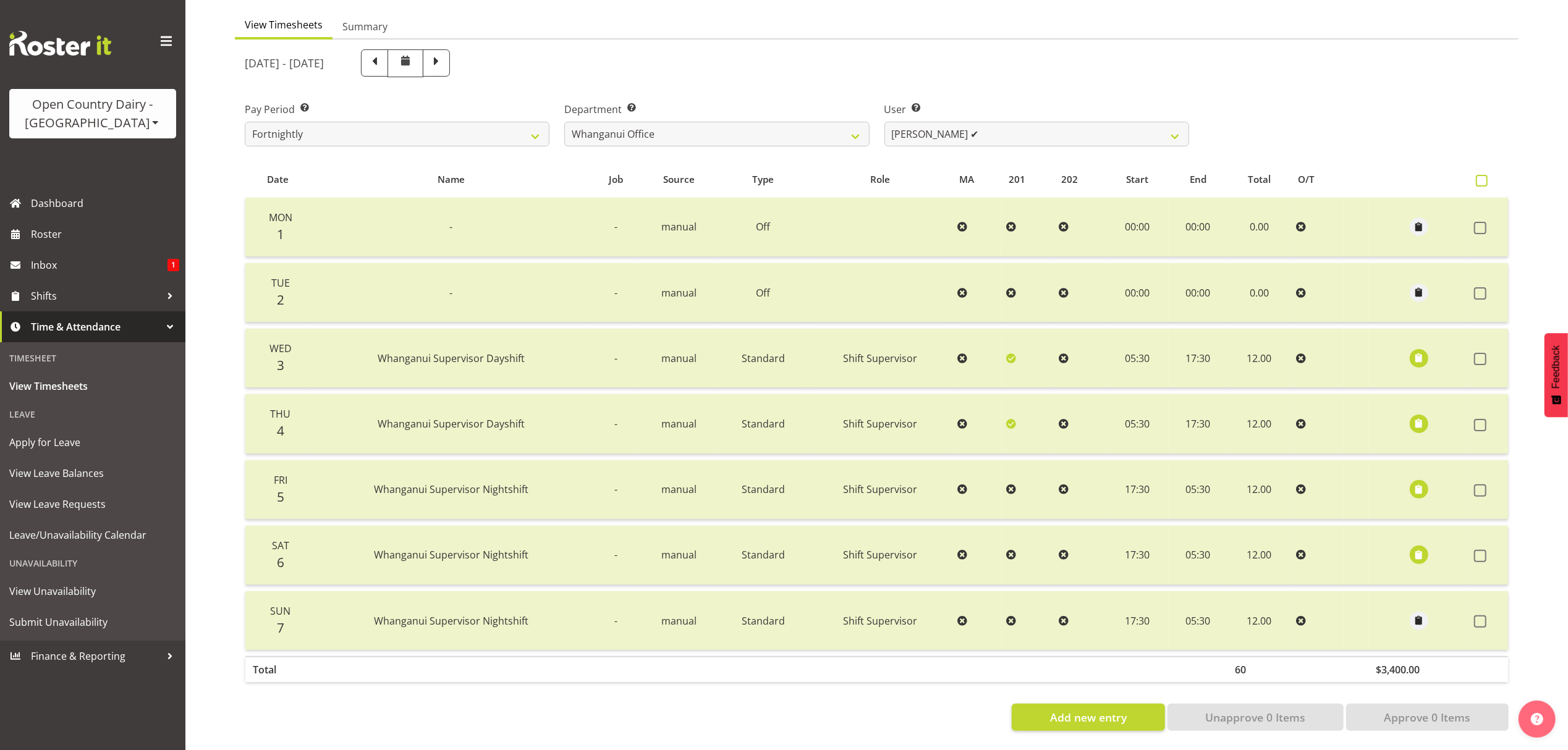
click at [1479, 175] on span at bounding box center [1482, 180] width 11 height 11
click at [1479, 177] on input "checkbox" at bounding box center [1480, 180] width 8 height 8
checkbox input "true"
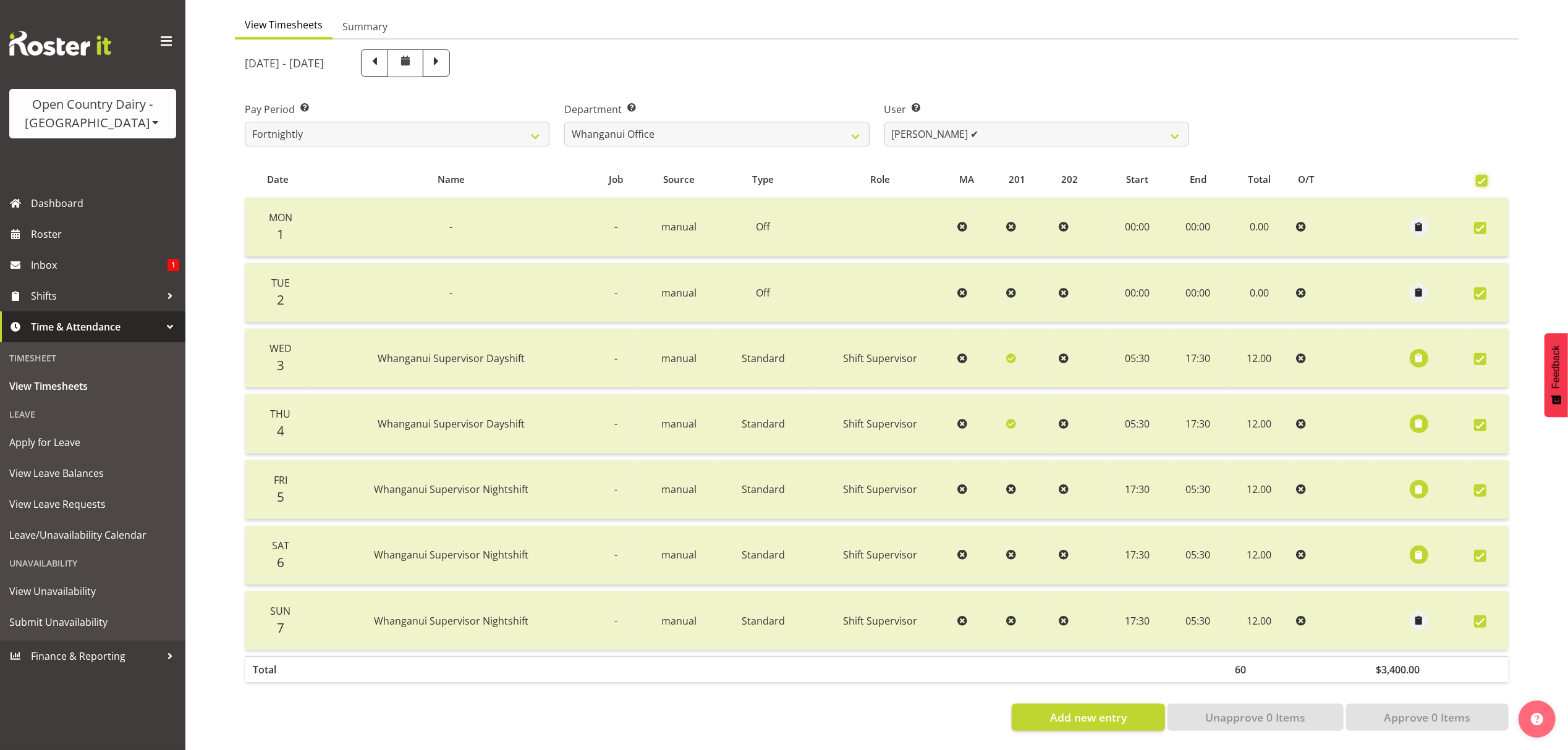
checkbox input "true"
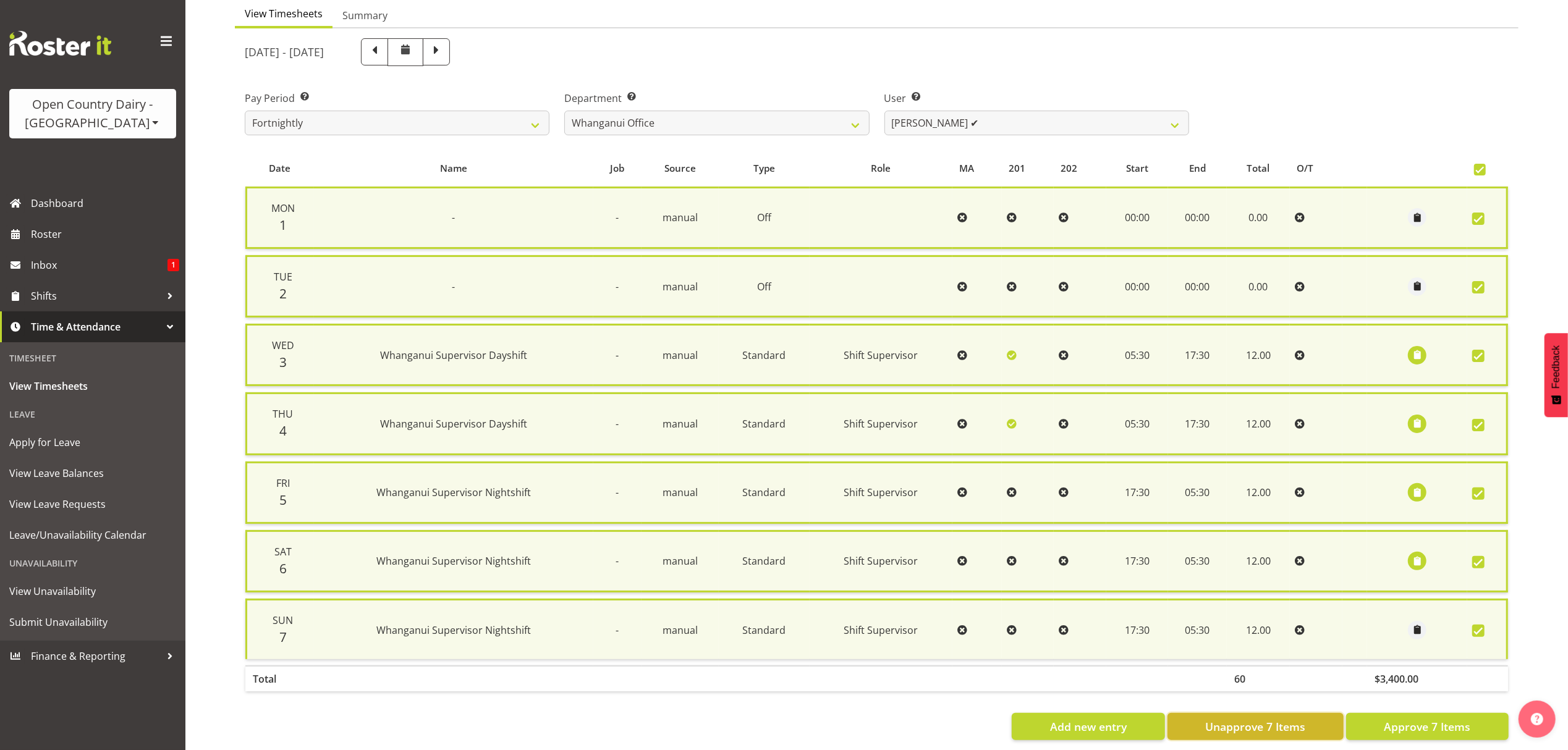
click at [1235, 722] on span "Unapprove 7 Items" at bounding box center [1255, 727] width 101 height 16
checkbox input "false"
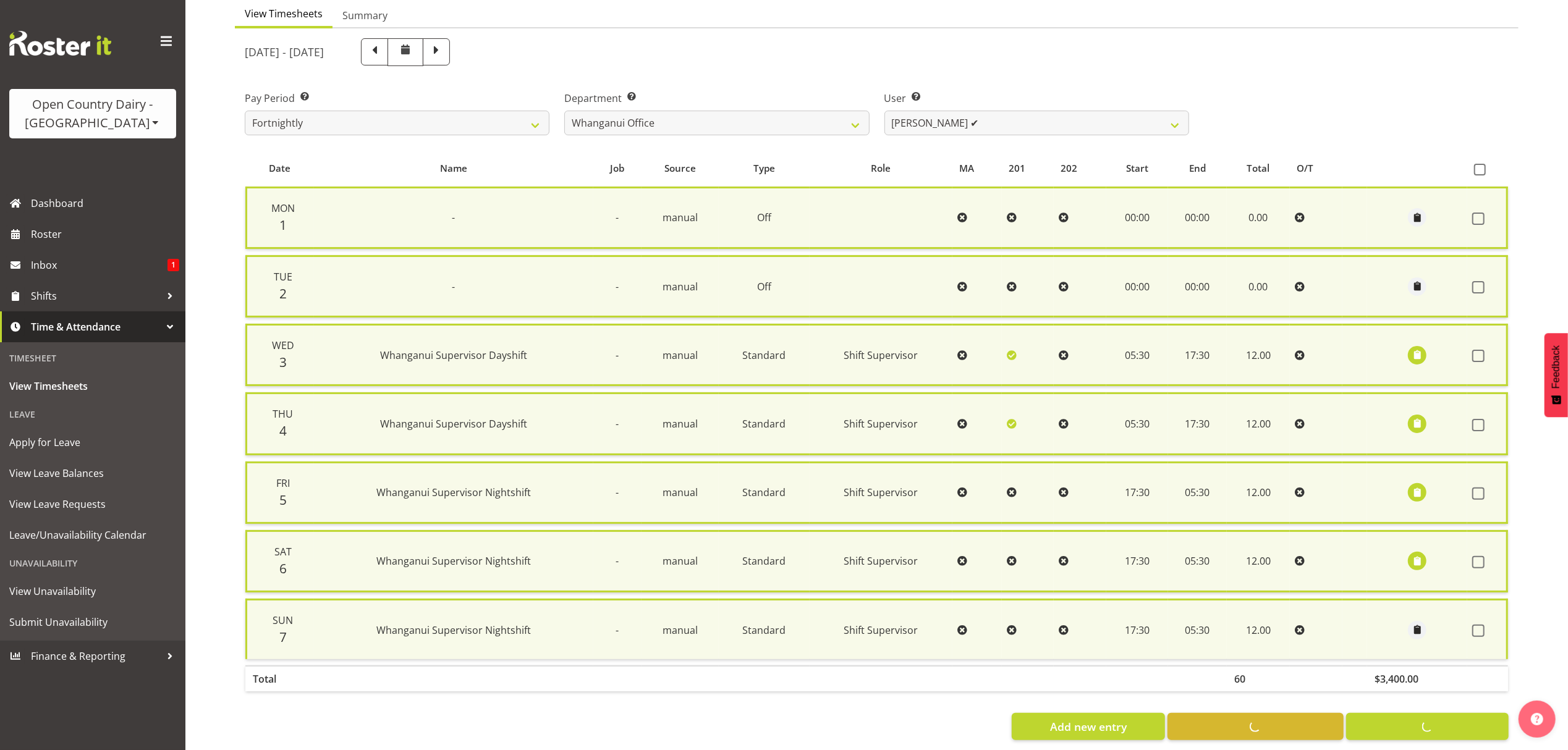
checkbox input "false"
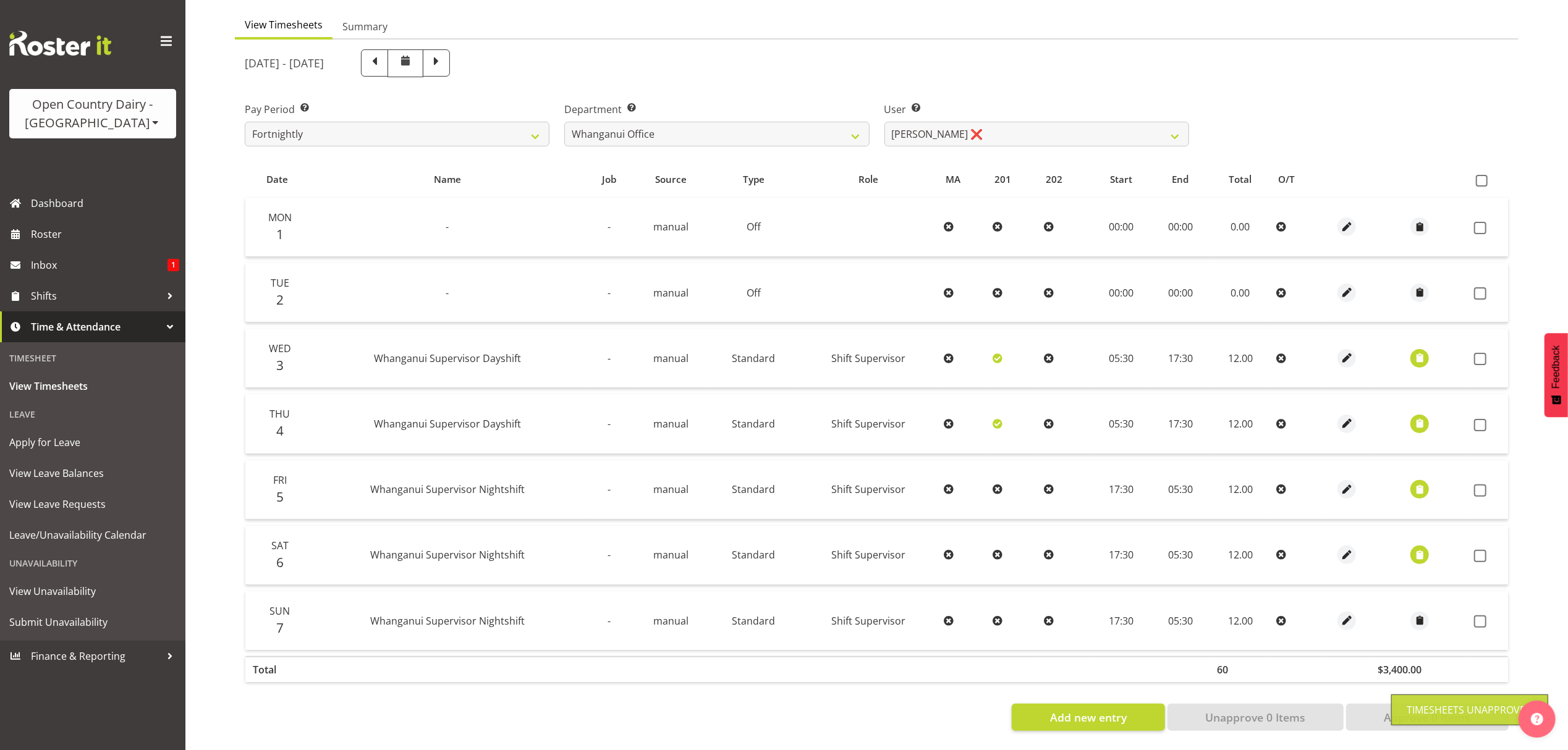
click at [1329, 72] on div "[DATE] - [DATE]" at bounding box center [876, 63] width 1278 height 42
